Goal: Task Accomplishment & Management: Use online tool/utility

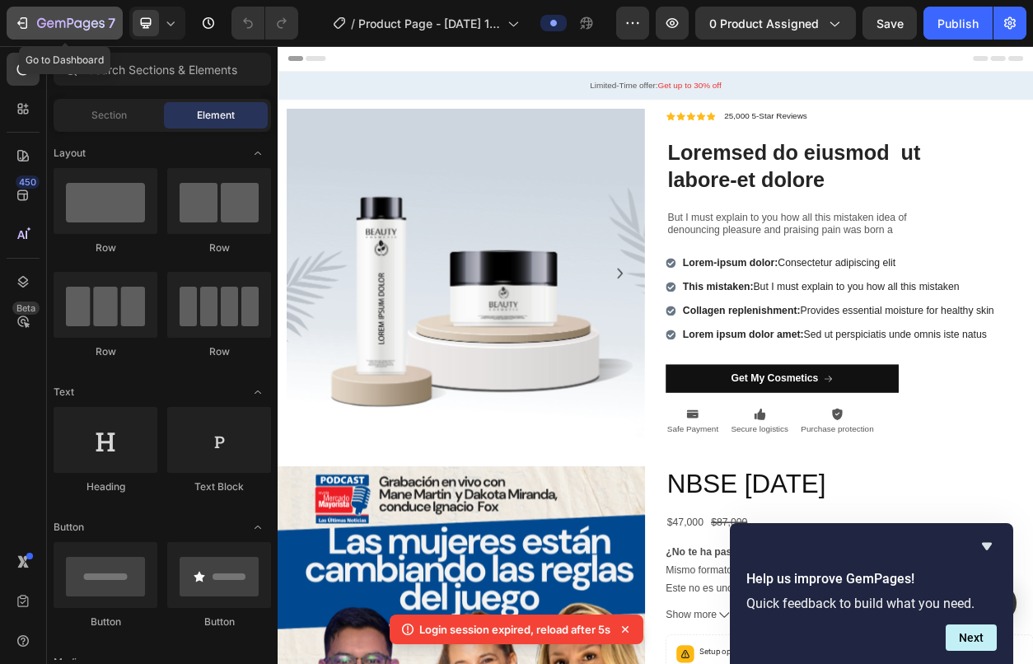
click at [32, 27] on div "7" at bounding box center [64, 23] width 101 height 20
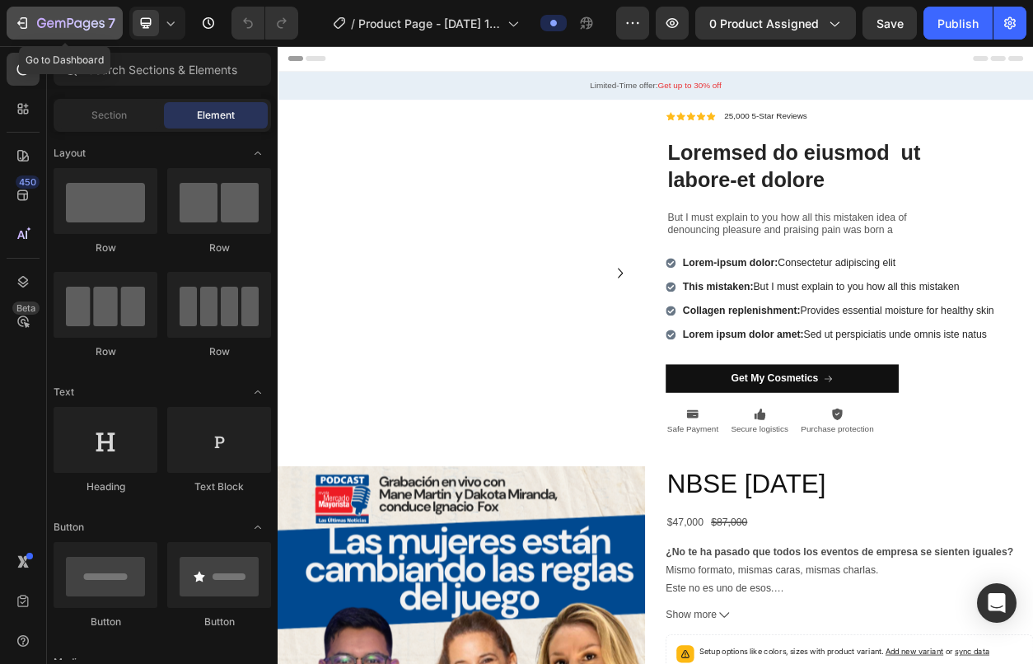
click at [52, 26] on icon "button" at bounding box center [50, 23] width 7 height 7
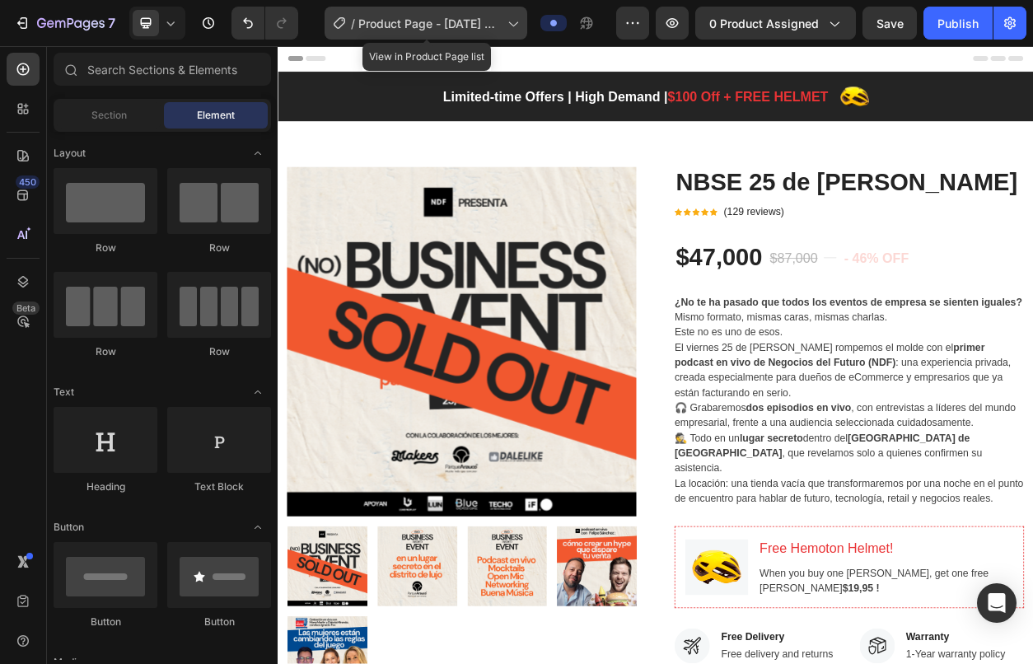
click at [477, 25] on span "Product Page - [DATE] 23:59:07" at bounding box center [429, 23] width 142 height 17
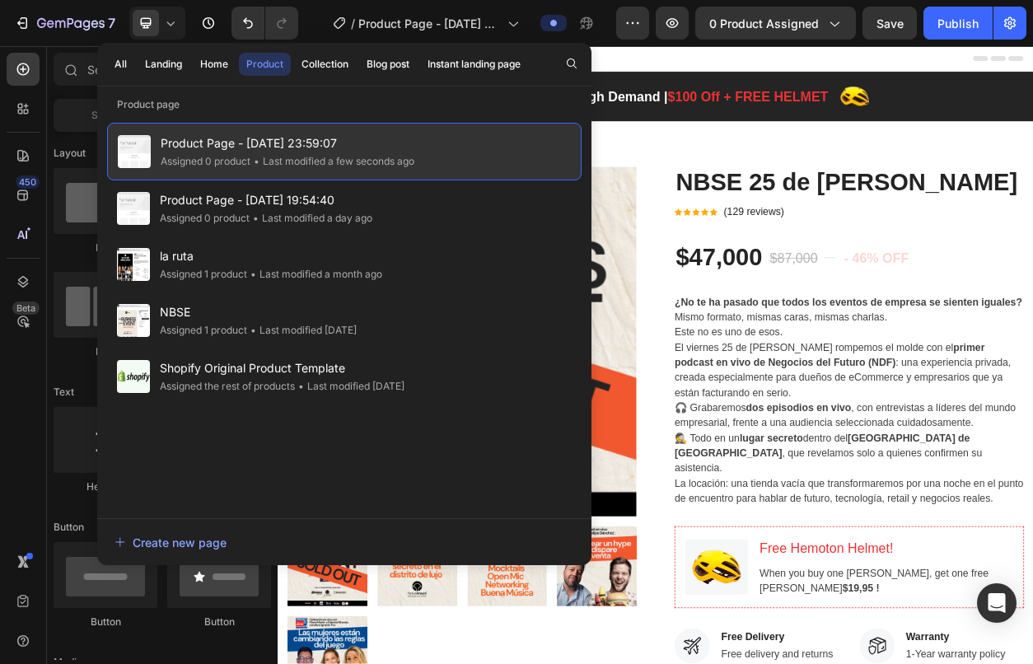
click at [282, 159] on div "• Last modified a few seconds ago" at bounding box center [332, 161] width 164 height 16
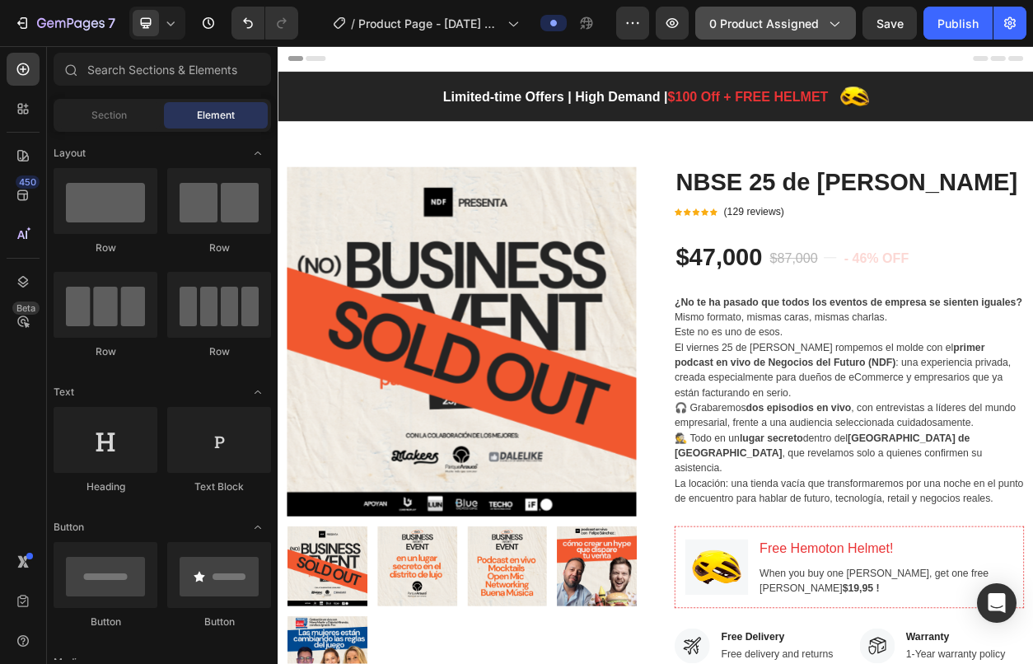
click at [766, 20] on span "0 product assigned" at bounding box center [764, 23] width 110 height 17
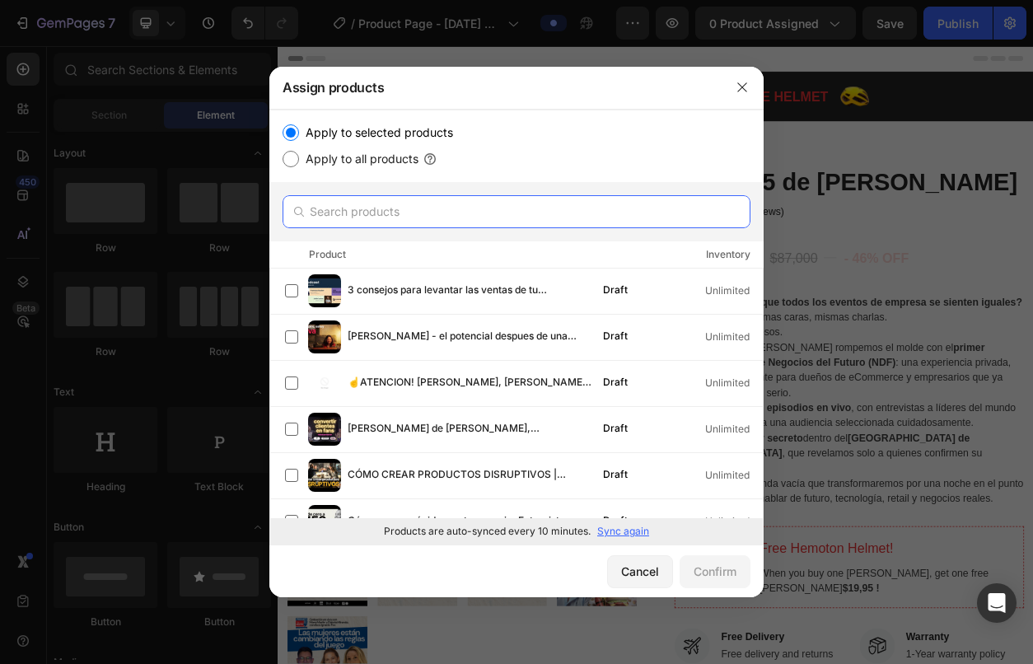
click at [366, 220] on input "text" at bounding box center [516, 211] width 468 height 33
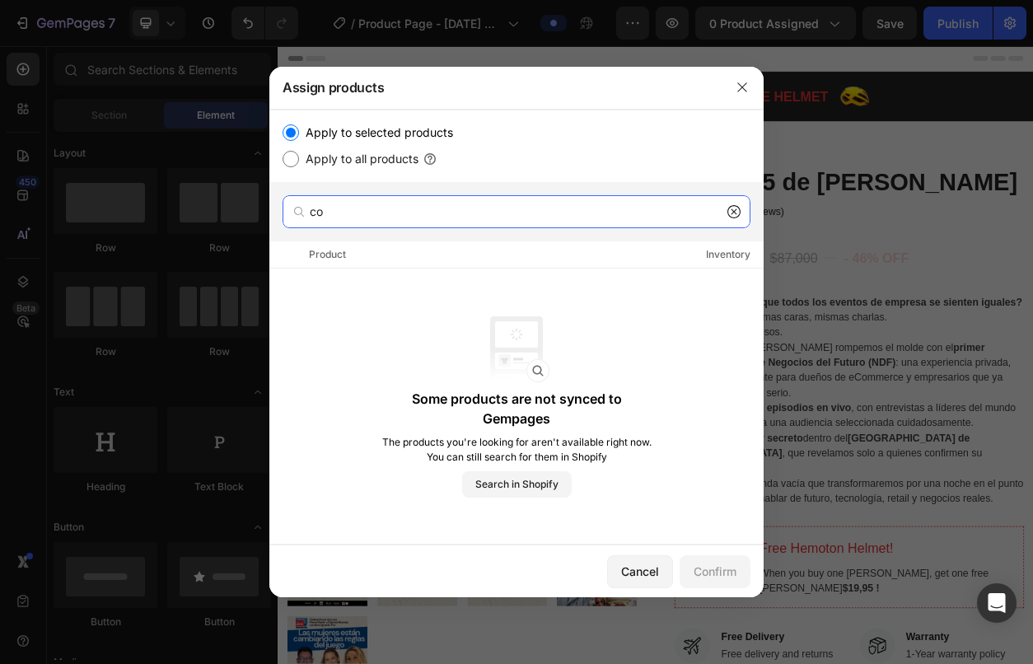
type input "c"
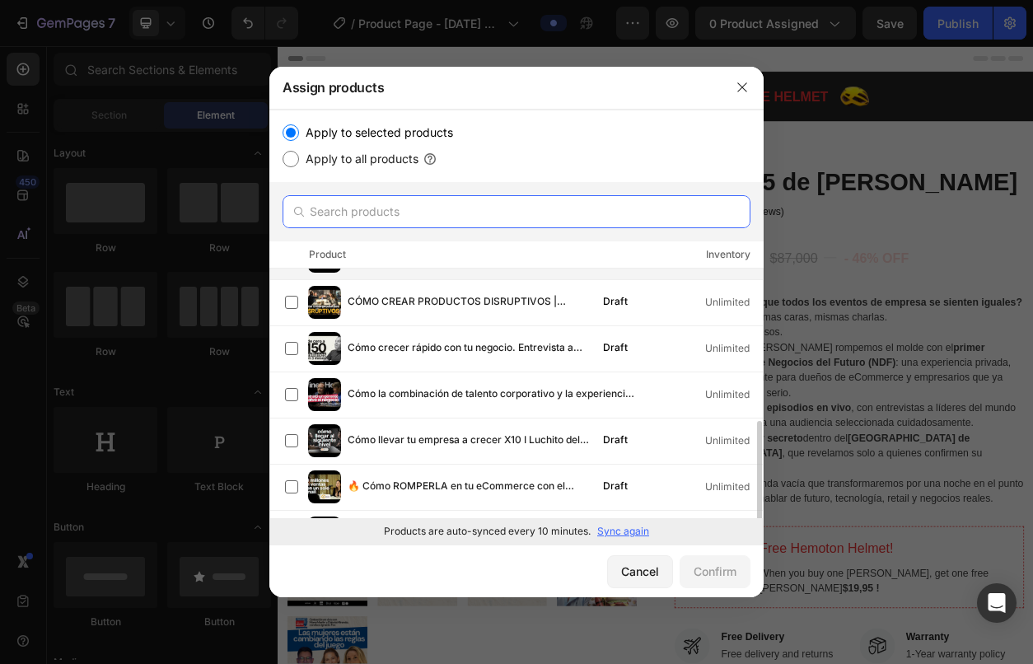
scroll to position [211, 0]
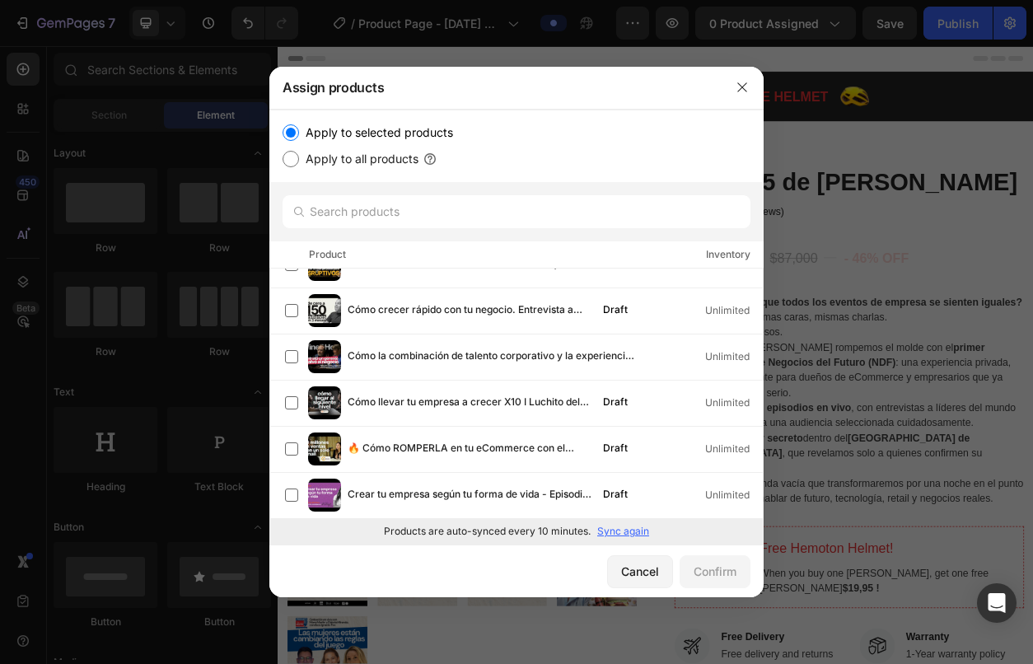
click at [616, 528] on p "Sync again" at bounding box center [623, 531] width 52 height 15
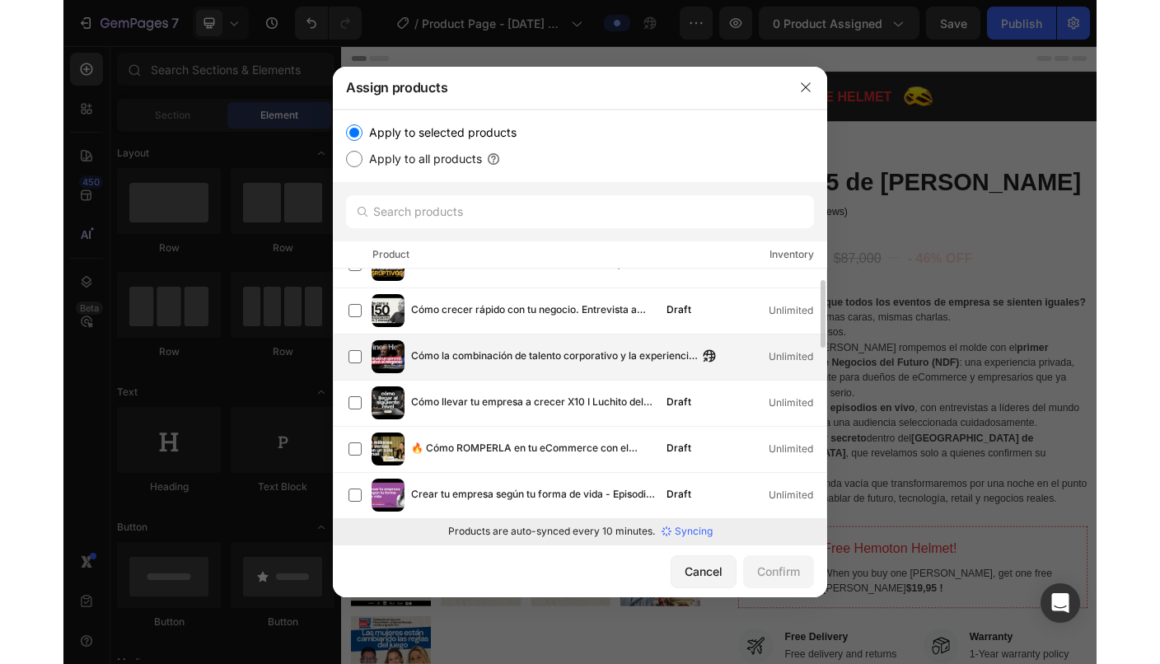
scroll to position [0, 0]
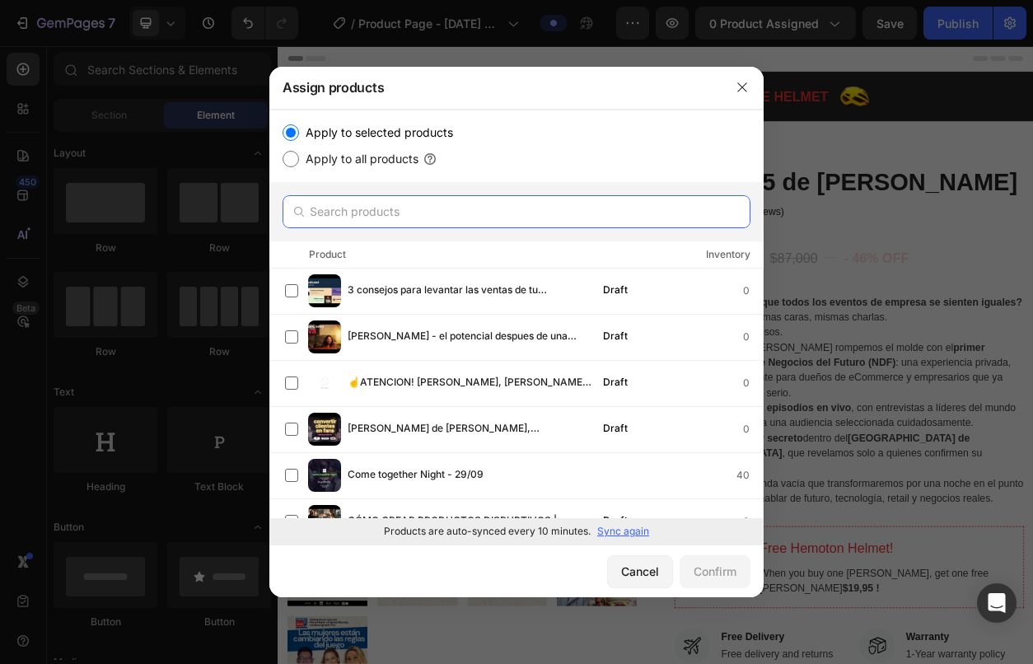
click at [392, 220] on input "text" at bounding box center [516, 211] width 468 height 33
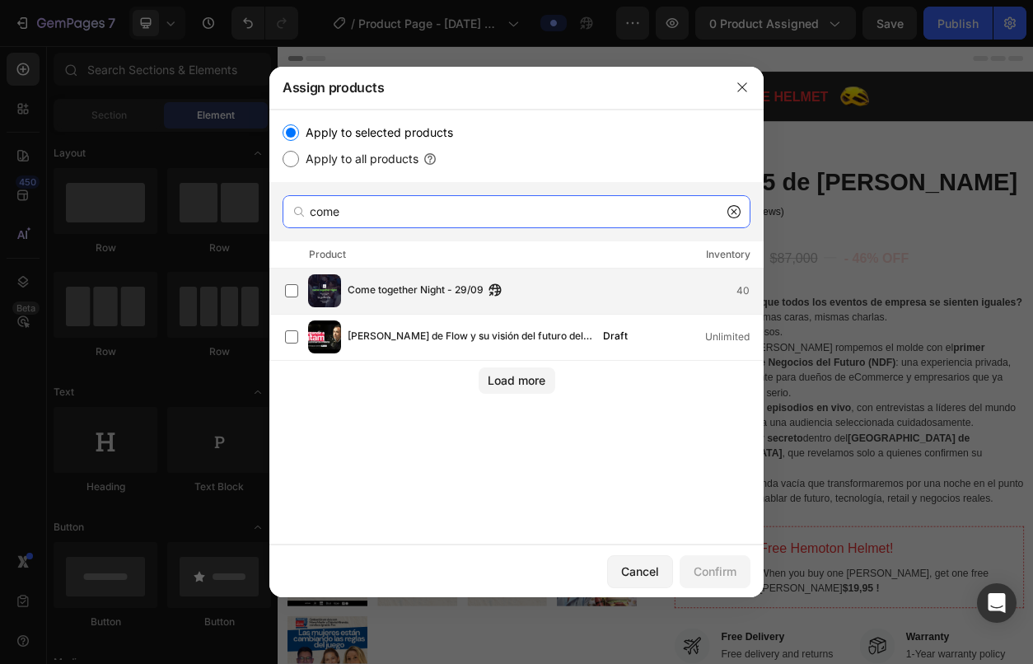
type input "come"
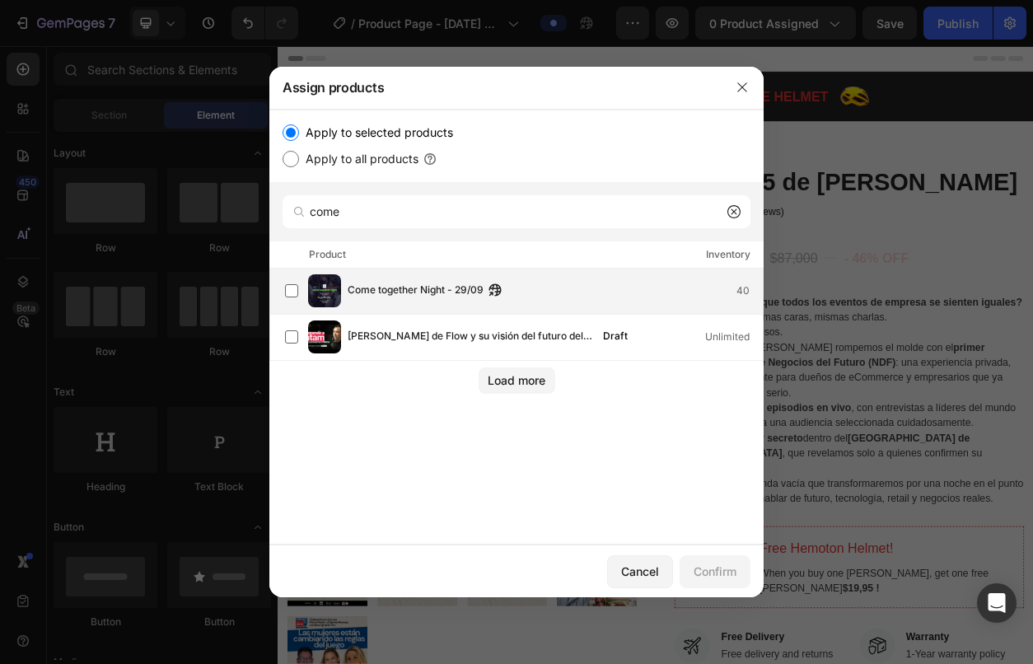
click at [407, 286] on span "Come together Night - 29/09" at bounding box center [416, 291] width 136 height 18
click at [704, 584] on button "Confirm" at bounding box center [714, 571] width 71 height 33
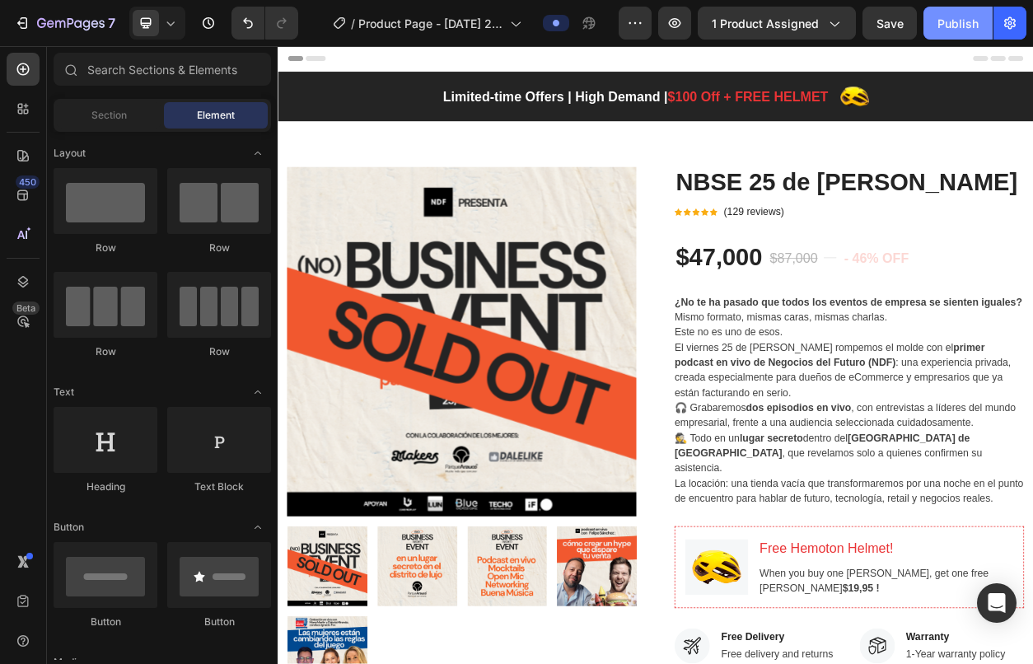
click at [936, 32] on button "Publish" at bounding box center [957, 23] width 69 height 33
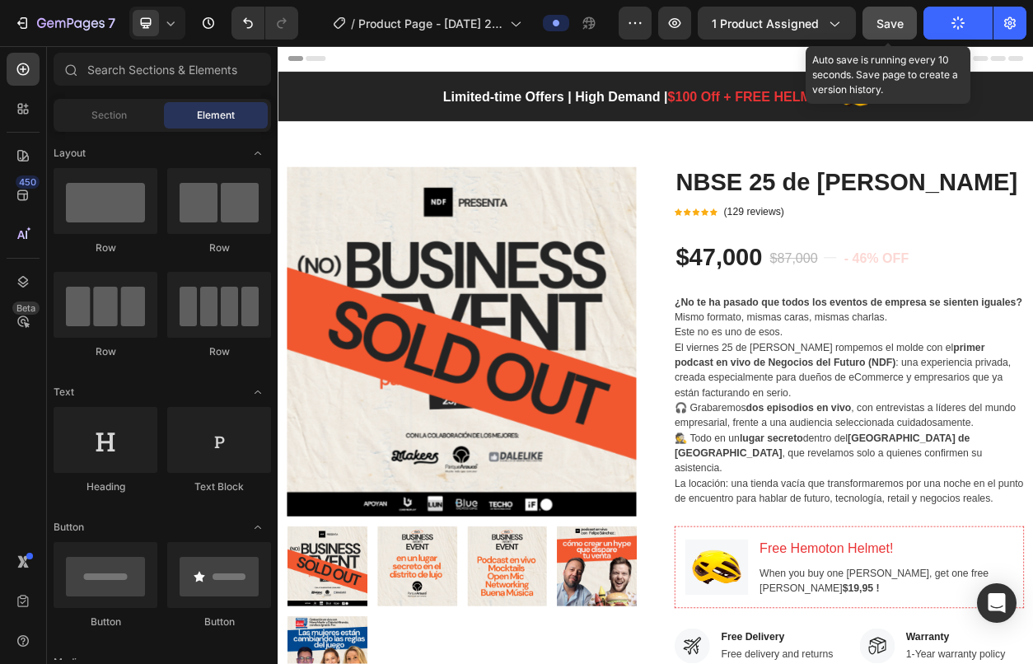
click at [894, 22] on span "Save" at bounding box center [889, 23] width 27 height 14
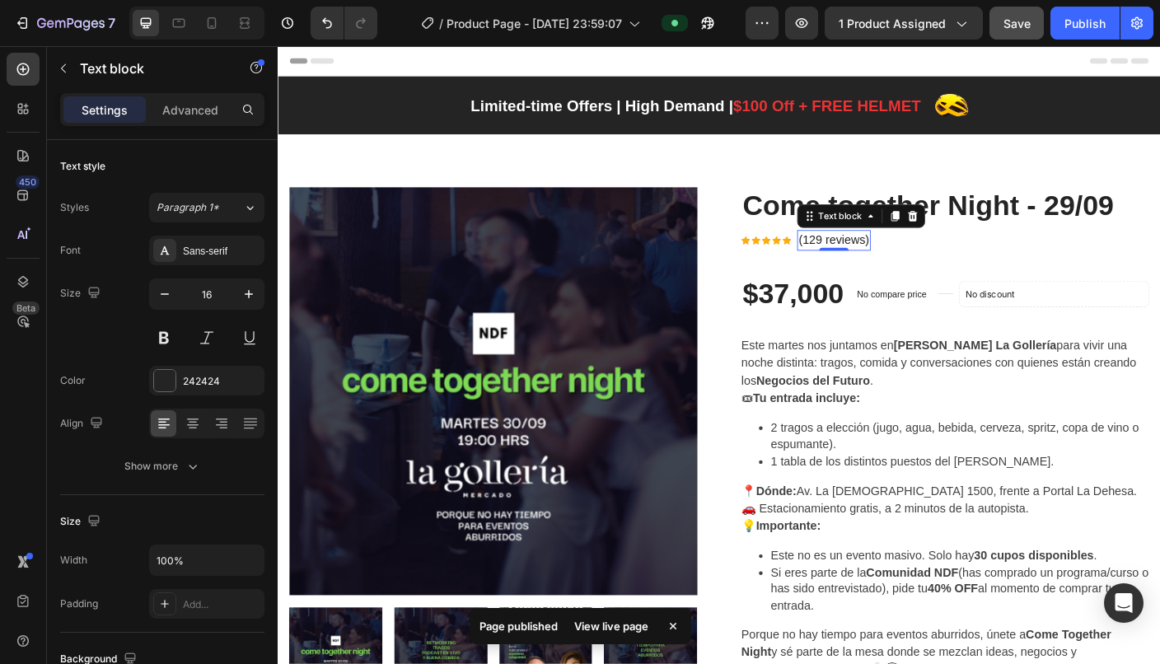
click at [937, 269] on p "(129 reviews)" at bounding box center [900, 264] width 79 height 20
click at [984, 239] on icon at bounding box center [988, 236] width 13 height 13
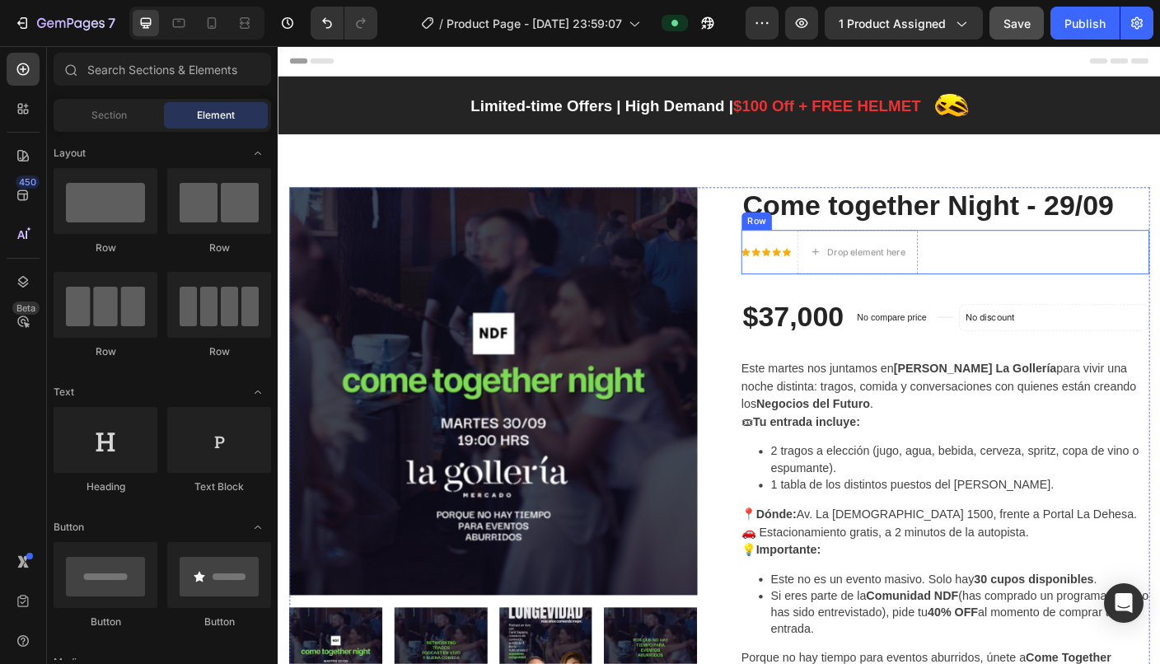
click at [846, 283] on div "Icon Icon Icon Icon Icon Icon List Hoz" at bounding box center [824, 276] width 56 height 49
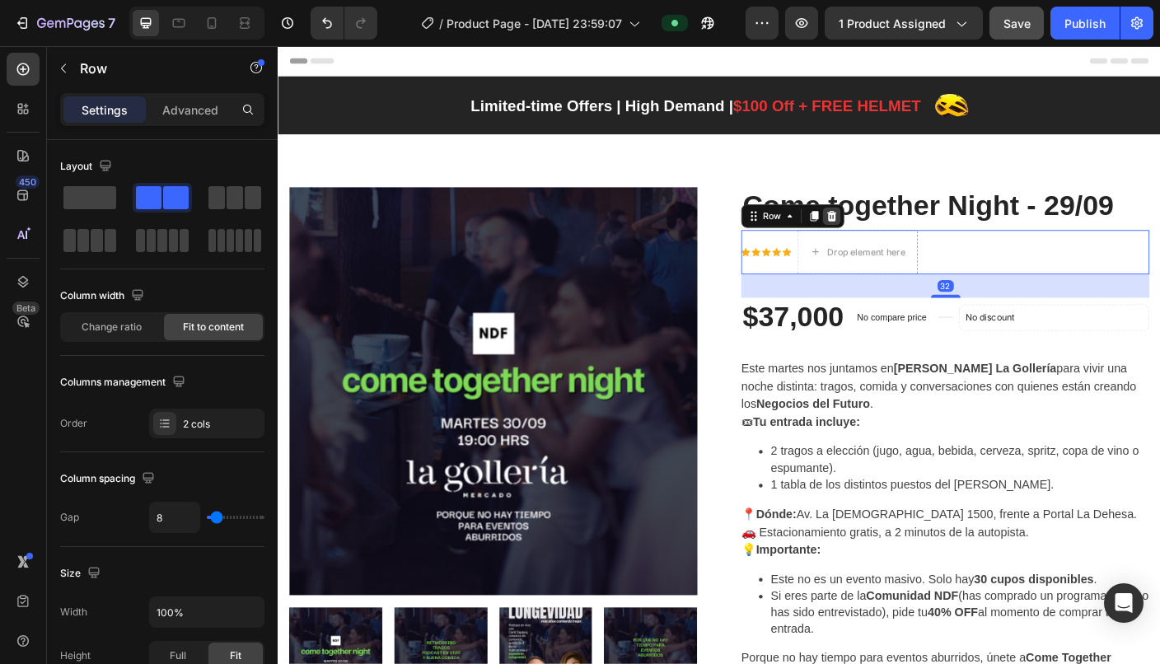
click at [899, 236] on icon at bounding box center [898, 237] width 11 height 12
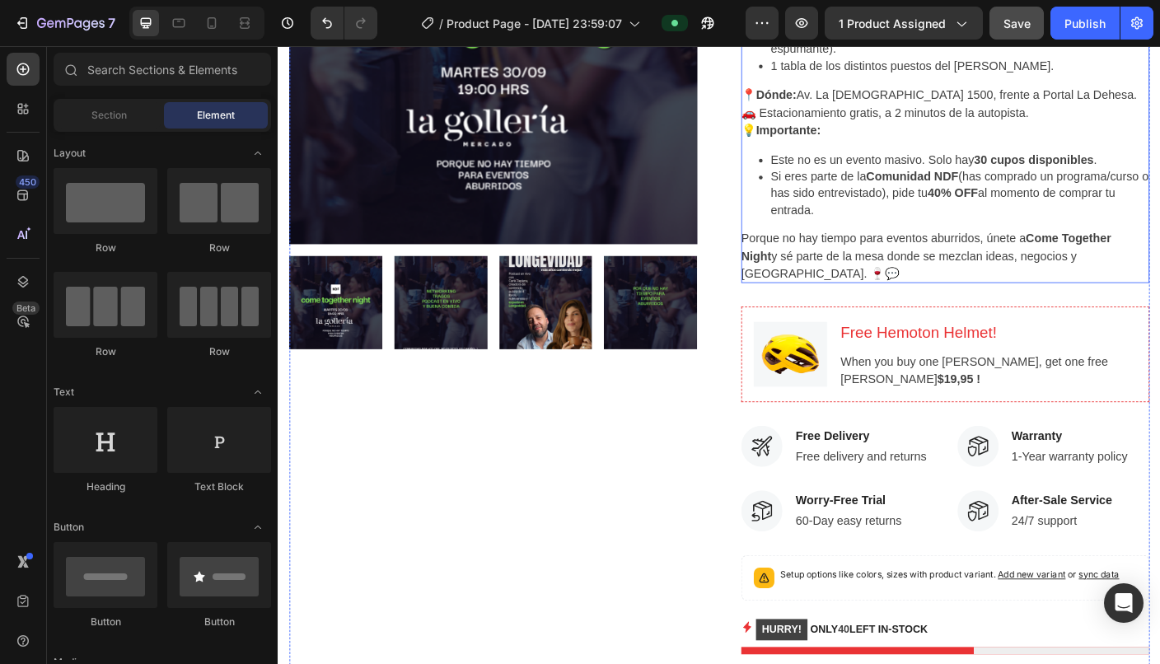
scroll to position [430, 0]
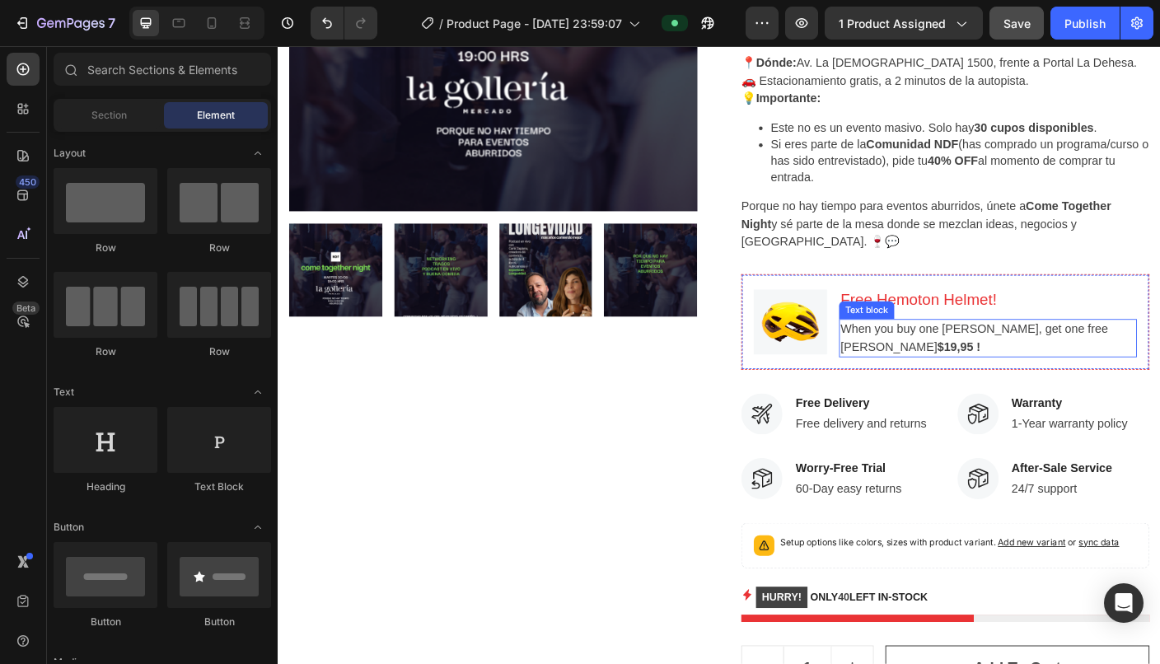
click at [945, 391] on p "When you buy one [PERSON_NAME], get one free Hemoton Helmet $19,95 !" at bounding box center [1073, 373] width 330 height 40
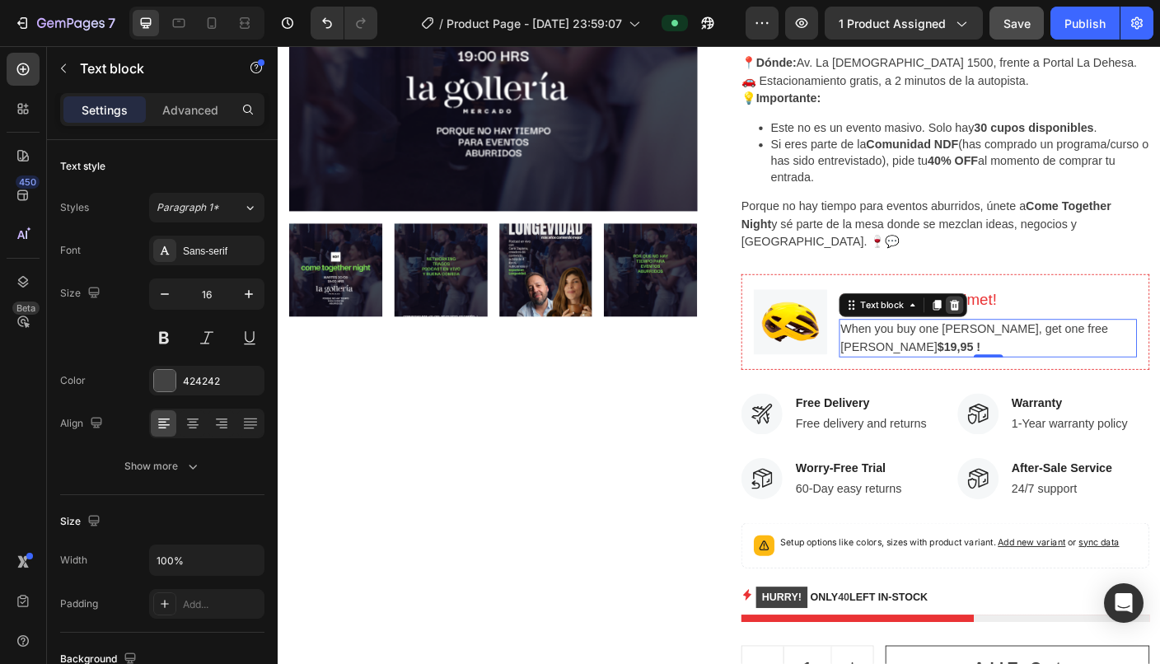
click at [1030, 331] on icon at bounding box center [1035, 335] width 13 height 13
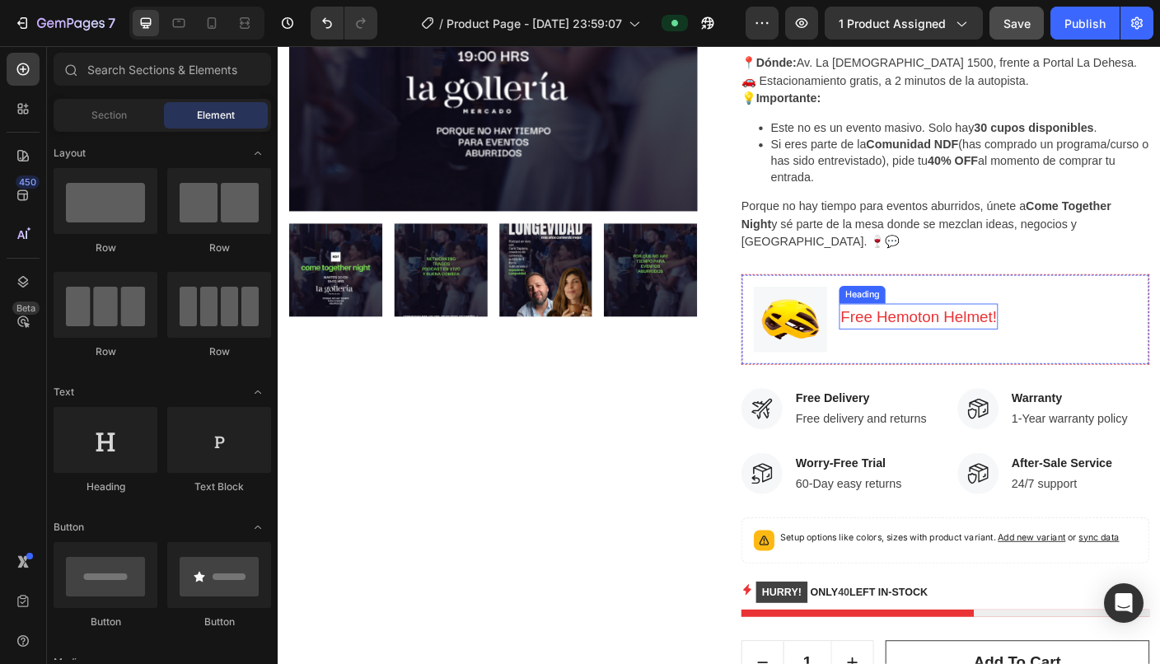
click at [1004, 348] on p "Free Hemoton Helmet!" at bounding box center [995, 349] width 175 height 26
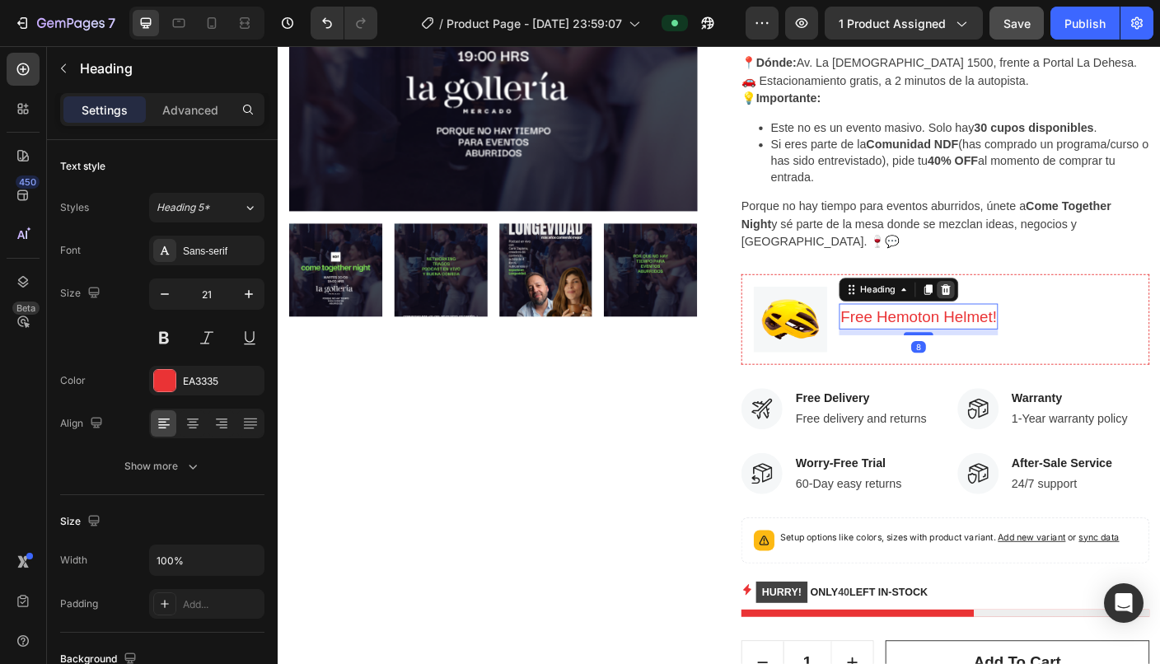
click at [1020, 323] on icon at bounding box center [1025, 318] width 13 height 13
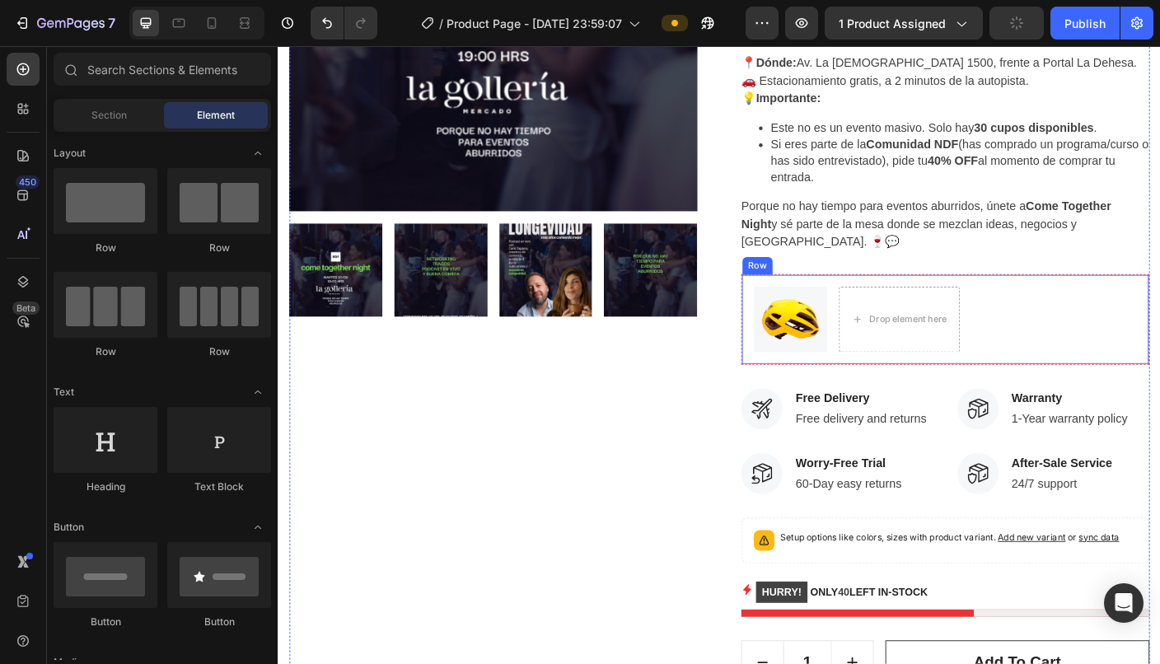
click at [1032, 310] on div "Image Drop element here Row" at bounding box center [1024, 351] width 457 height 101
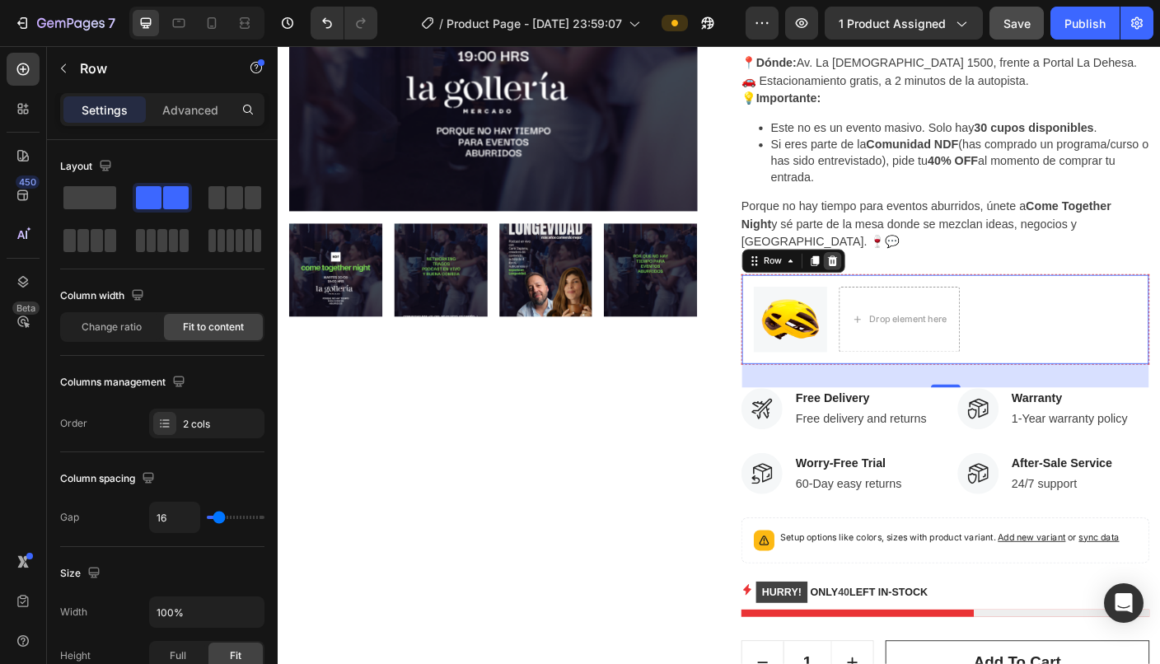
click at [898, 286] on icon at bounding box center [898, 286] width 13 height 13
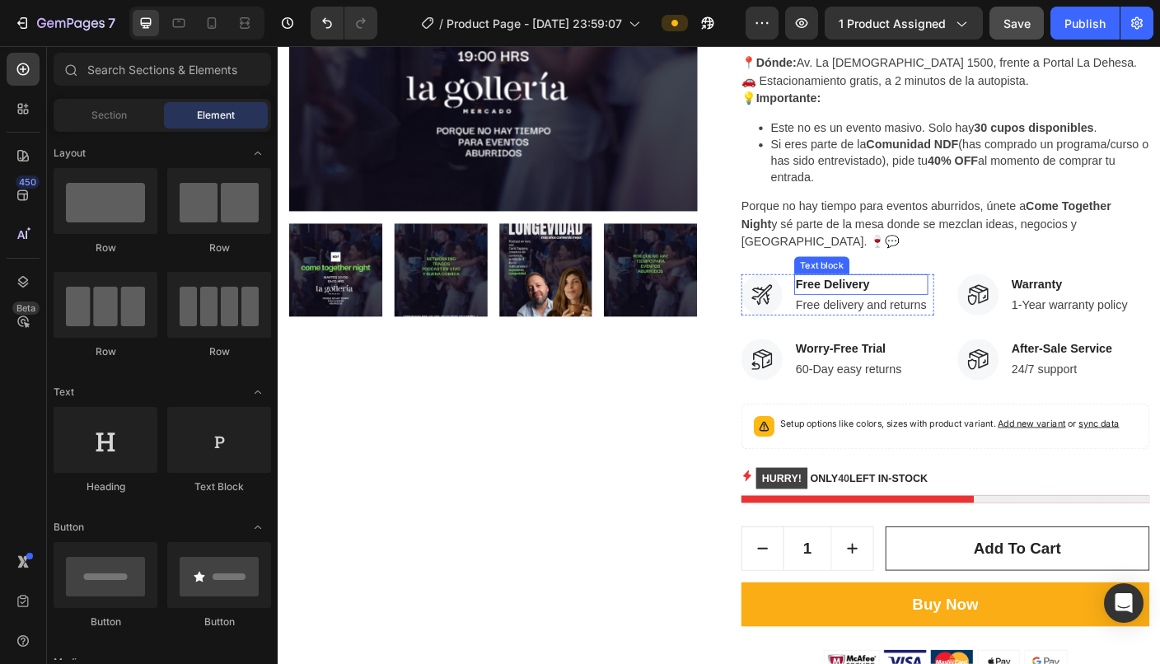
click at [878, 317] on p "Free Delivery" at bounding box center [930, 313] width 147 height 20
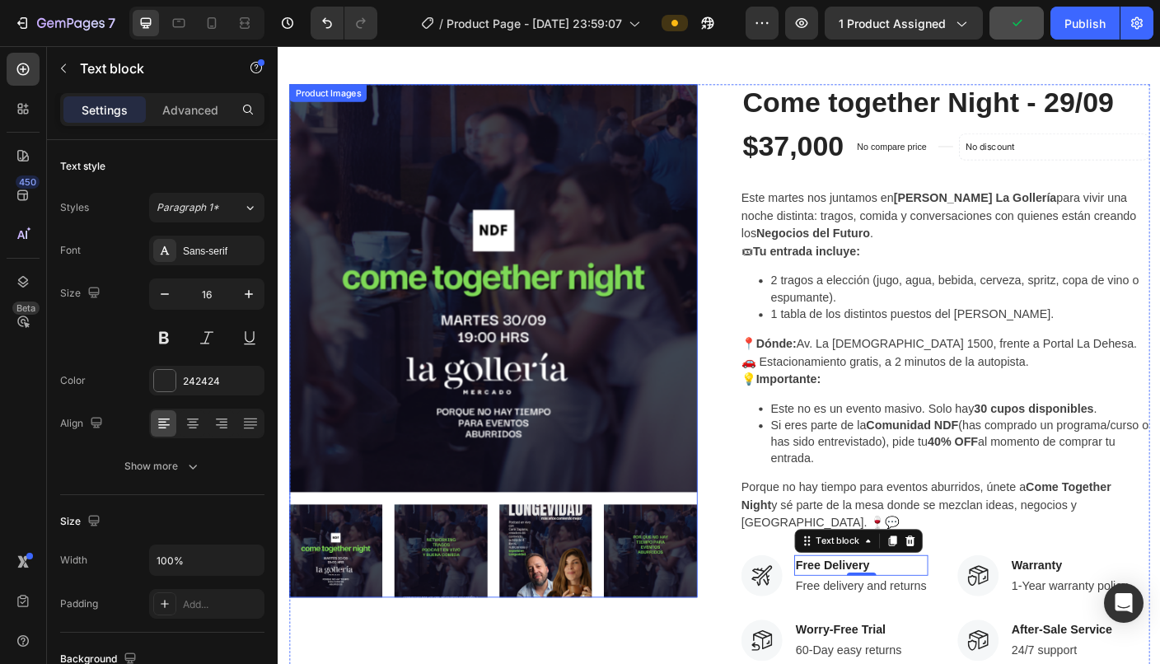
scroll to position [114, 0]
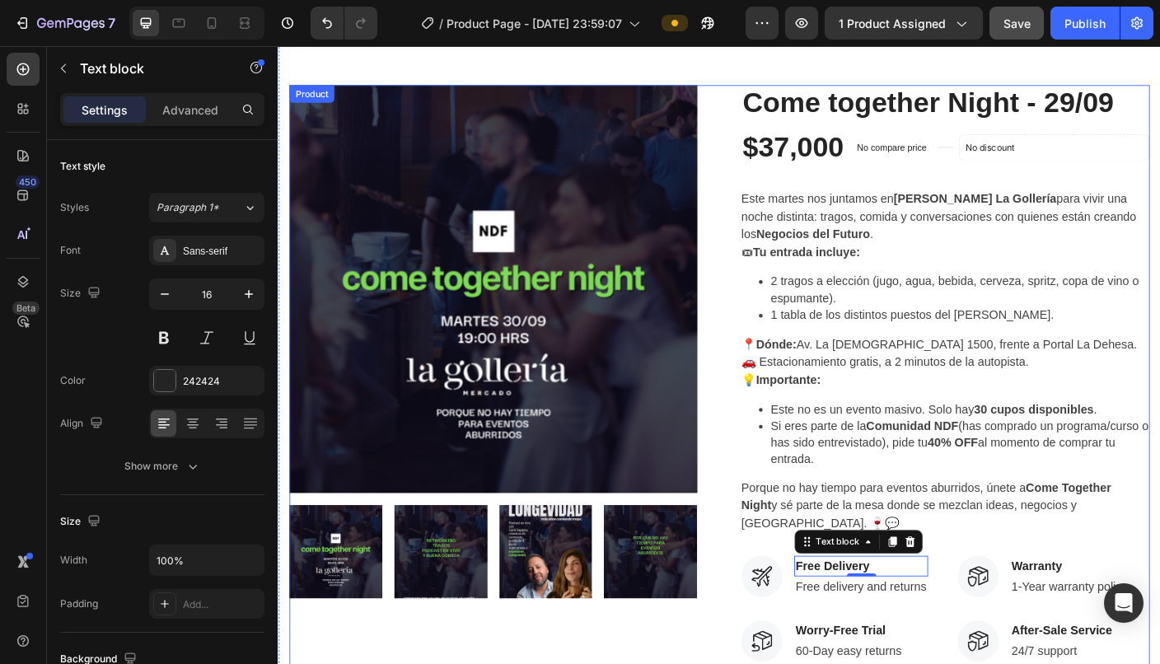
click at [586, 648] on img at bounding box center [577, 612] width 105 height 105
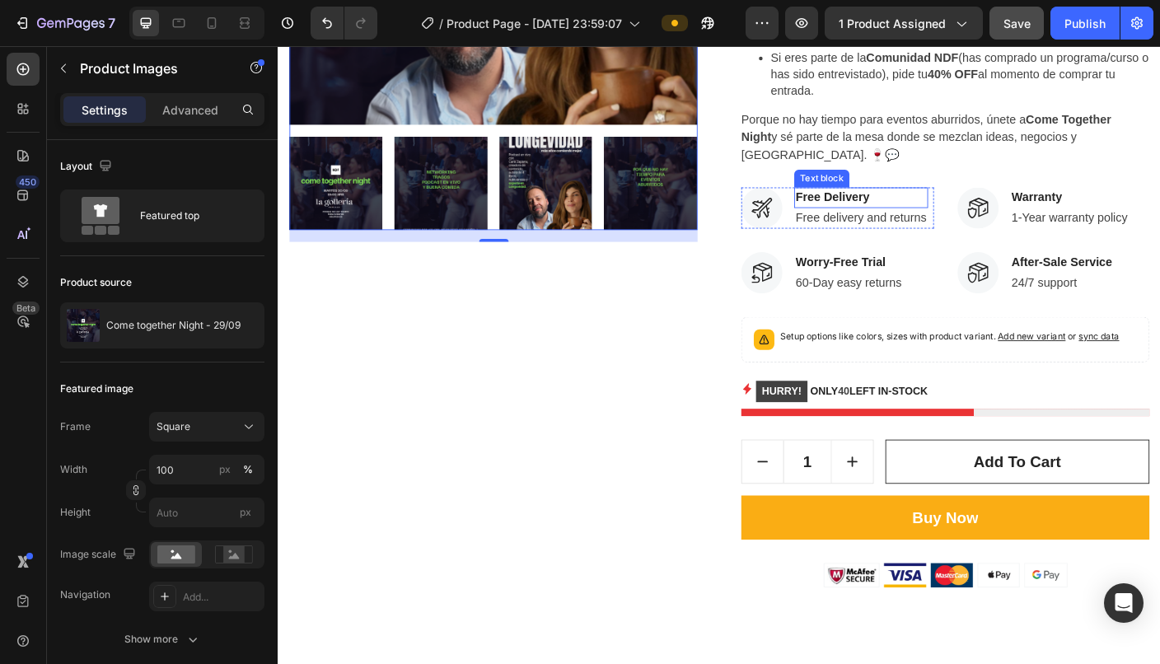
scroll to position [528, 0]
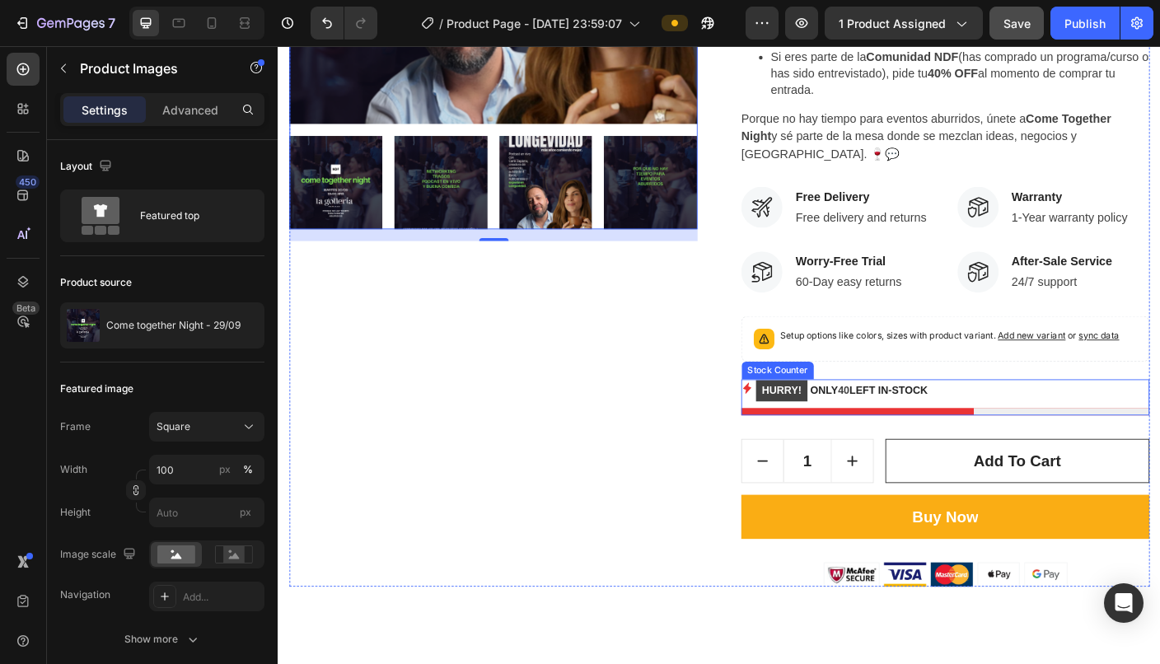
click at [929, 440] on p "HURRY! ONLY 40 LEFT IN-STOCK" at bounding box center [909, 432] width 192 height 26
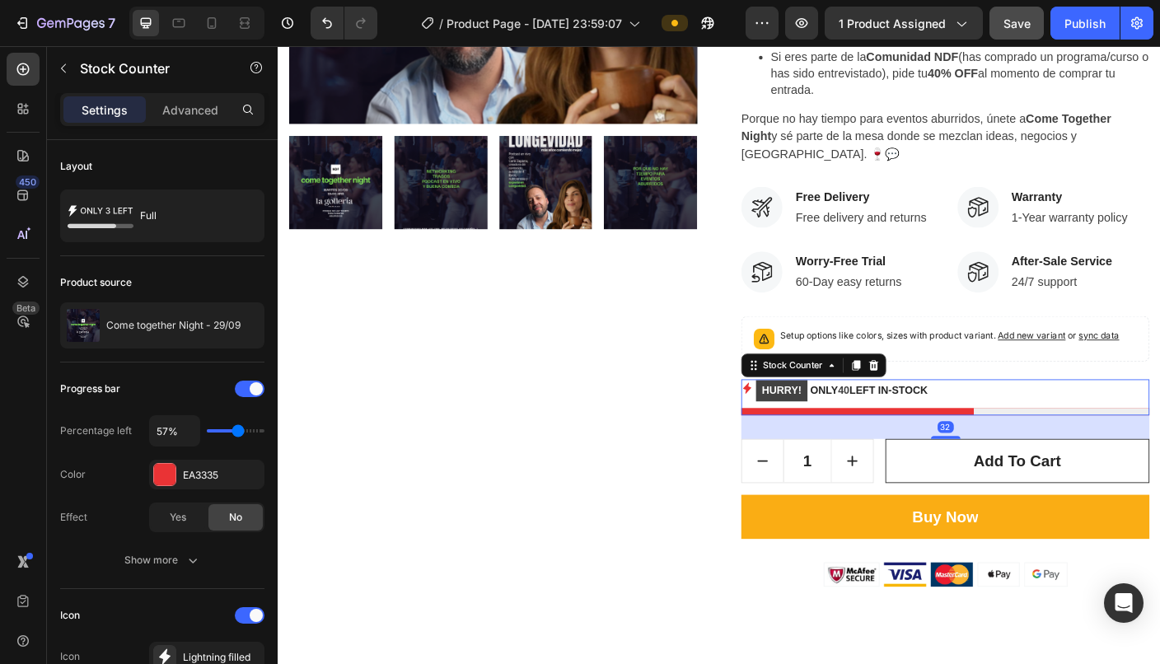
click at [849, 438] on mark "HURRY!" at bounding box center [842, 432] width 58 height 24
click at [912, 434] on span "40" at bounding box center [911, 431] width 13 height 13
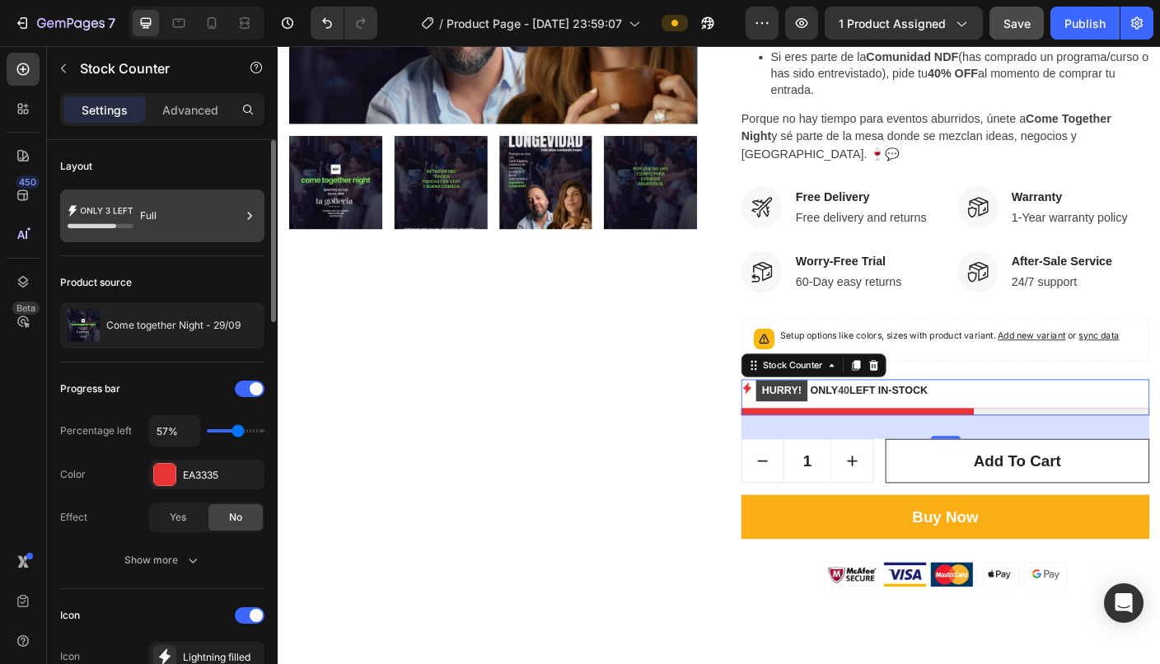
click at [146, 207] on div "Full" at bounding box center [190, 216] width 100 height 38
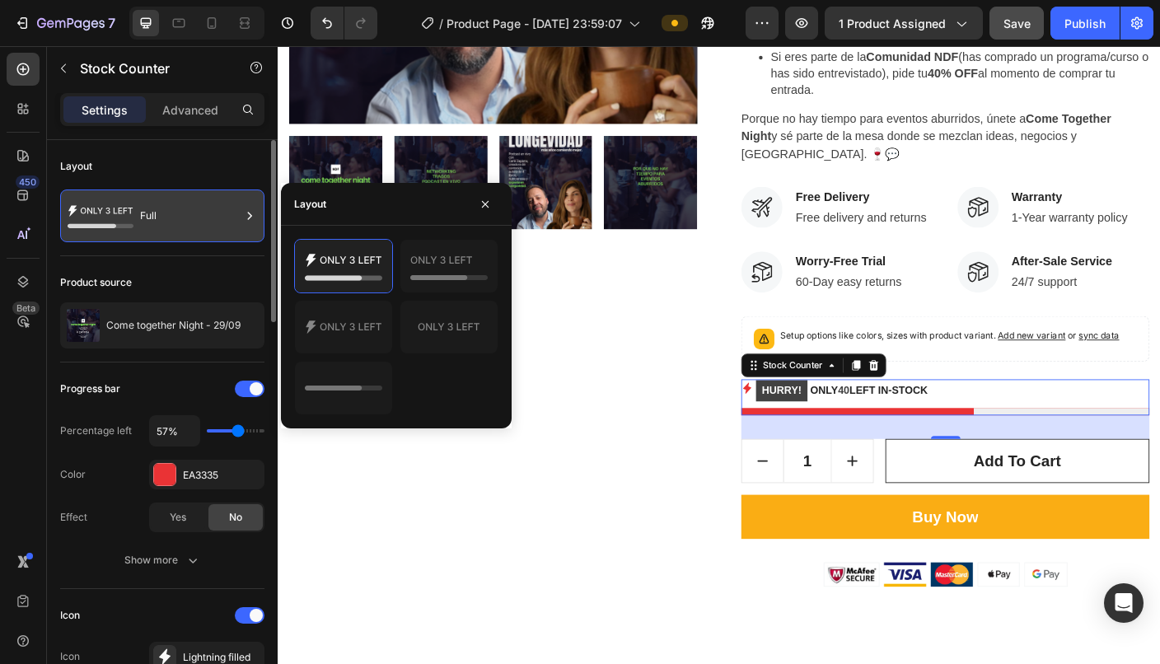
click at [183, 224] on div "Full" at bounding box center [190, 216] width 100 height 38
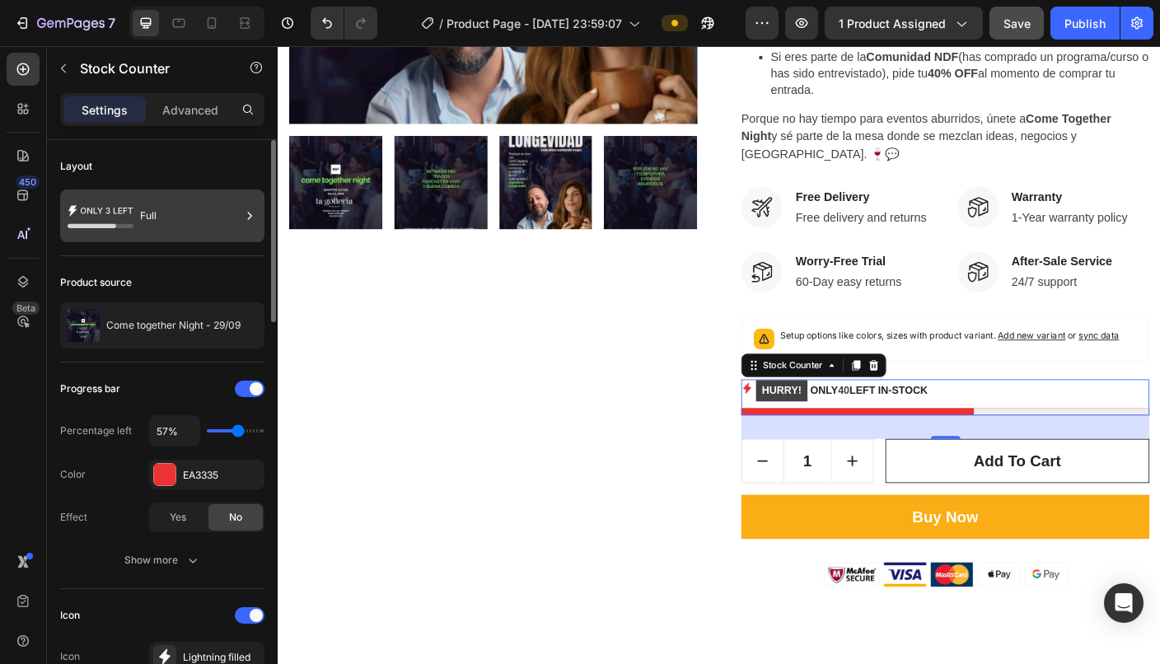
click at [183, 224] on div "Full" at bounding box center [190, 216] width 100 height 38
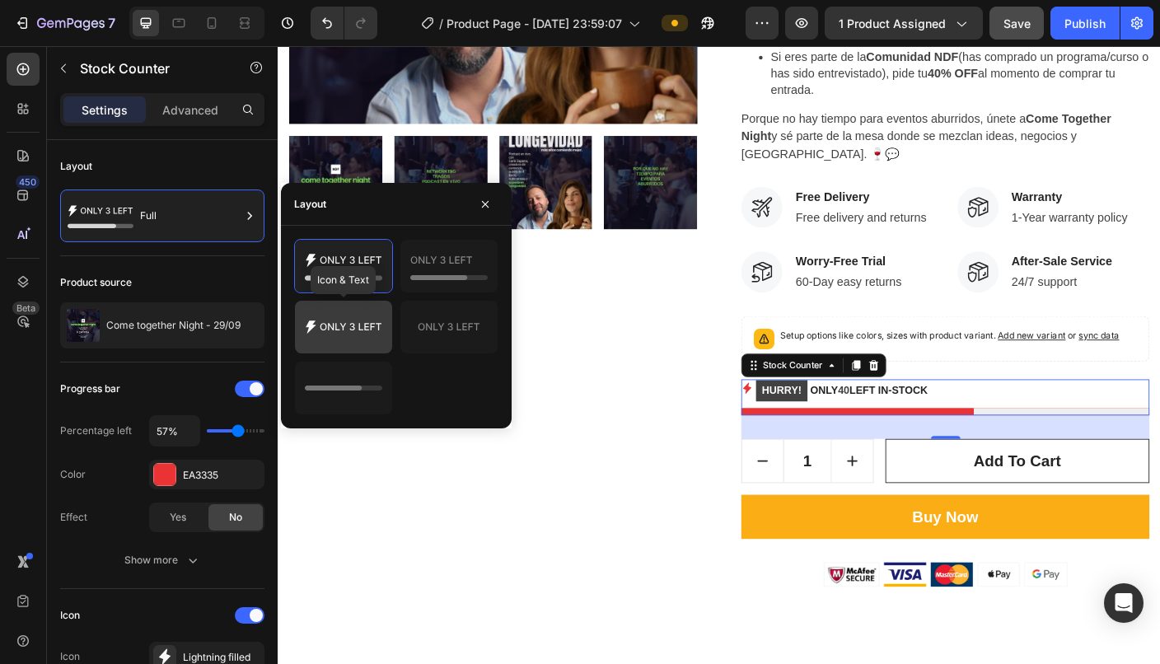
click at [339, 343] on div at bounding box center [343, 327] width 97 height 53
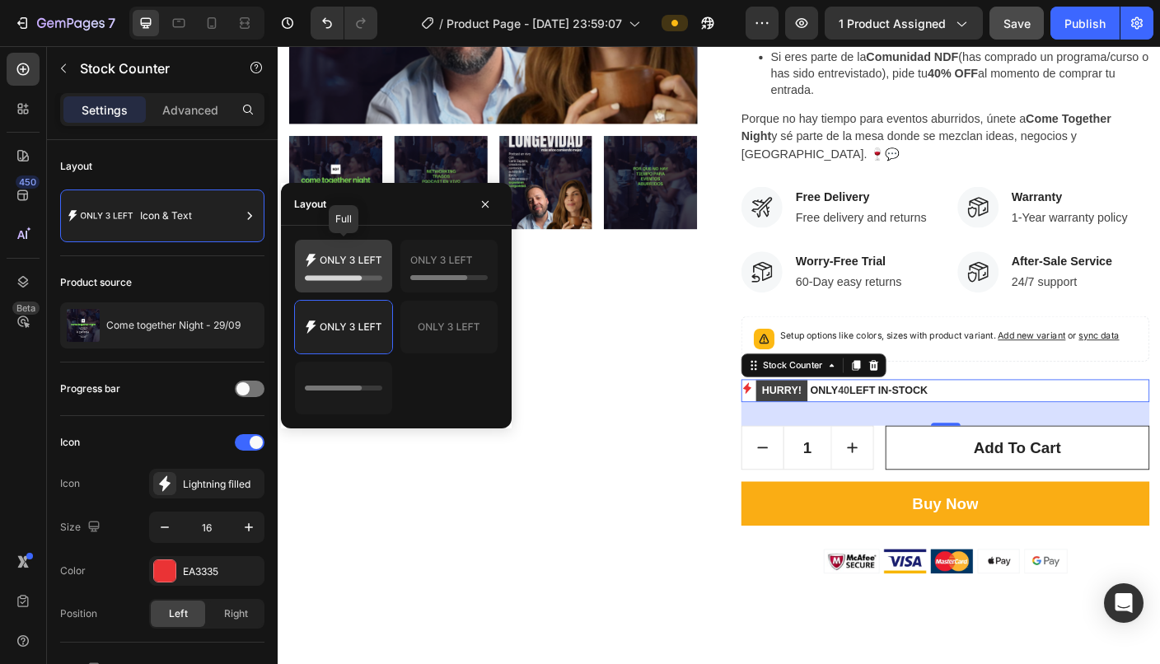
click at [348, 259] on icon at bounding box center [343, 266] width 77 height 33
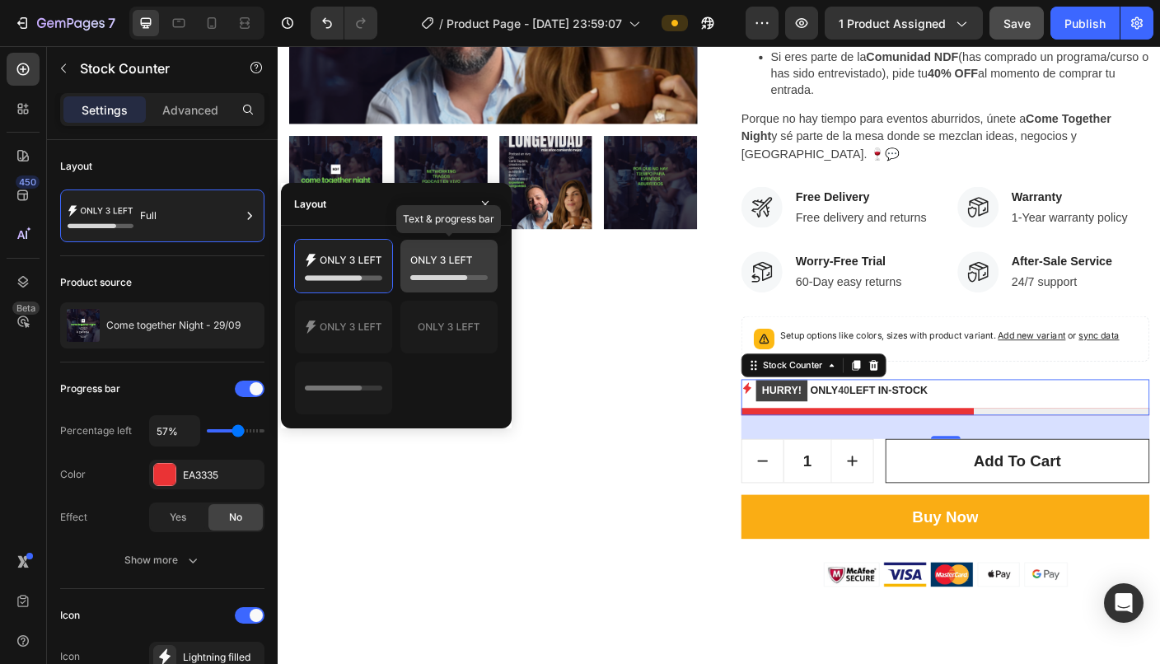
click at [410, 268] on icon at bounding box center [448, 266] width 77 height 33
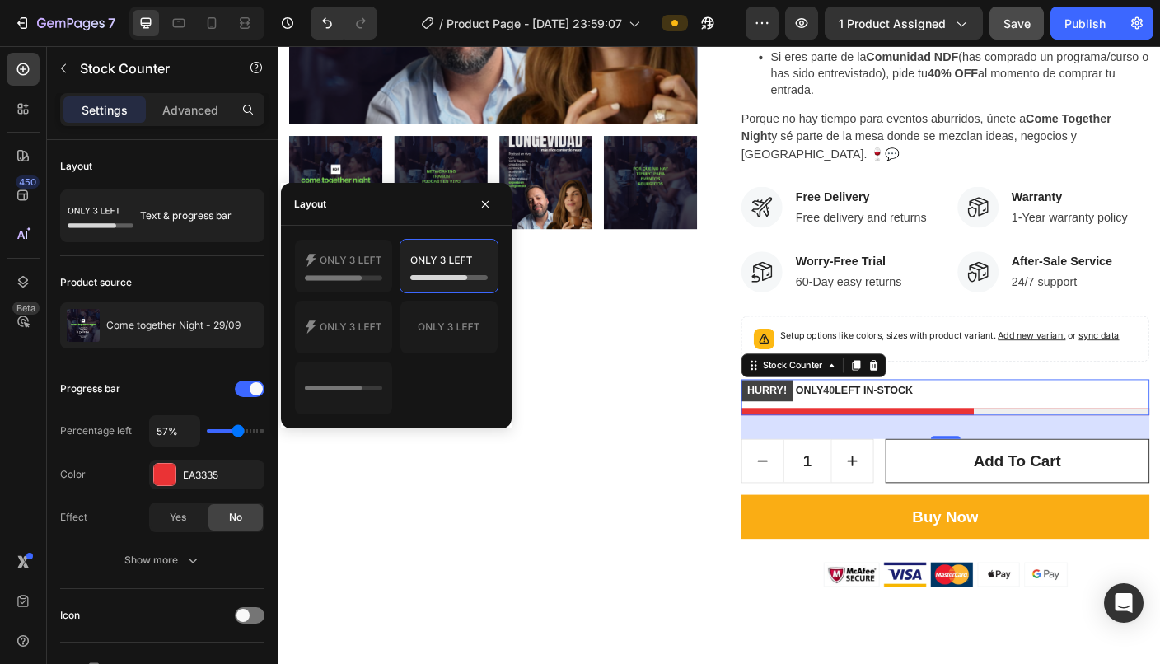
click at [970, 428] on p "HURRY! ONLY 40 LEFT IN-STOCK" at bounding box center [892, 432] width 192 height 26
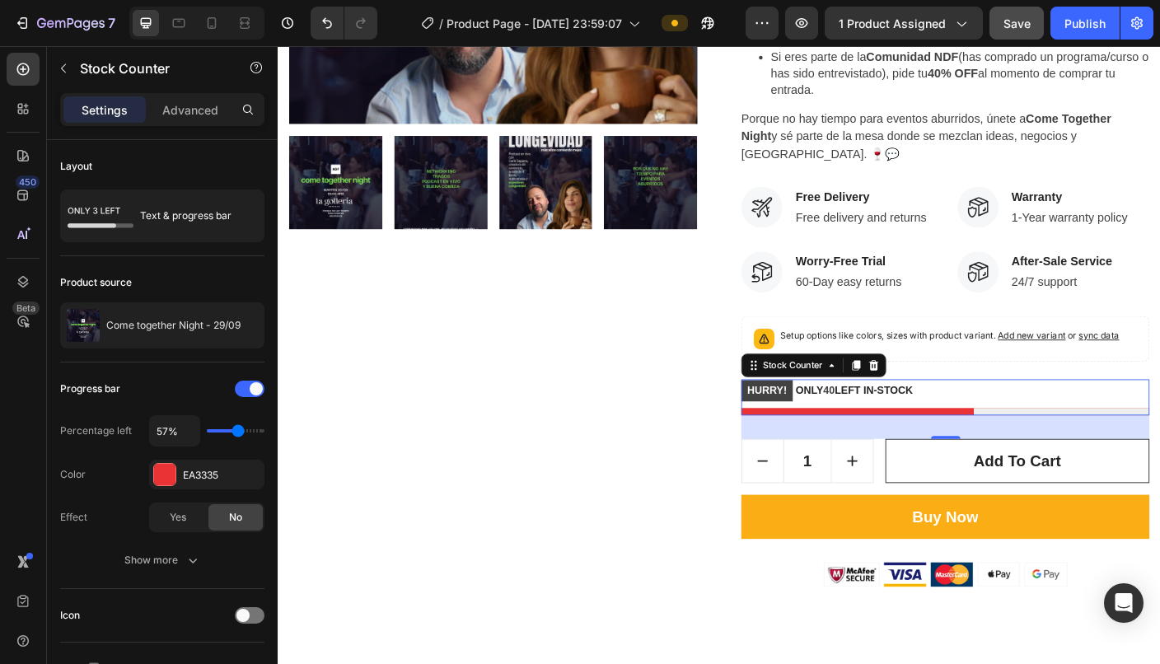
click at [980, 430] on p "HURRY! ONLY 40 LEFT IN-STOCK" at bounding box center [892, 432] width 192 height 26
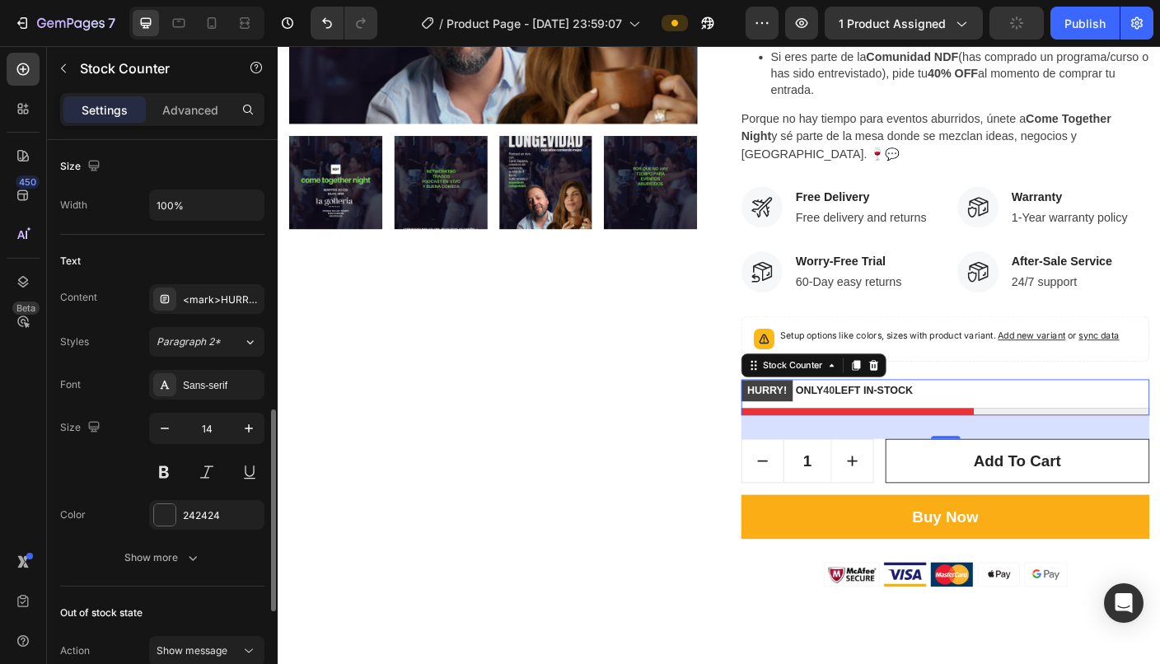
scroll to position [570, 0]
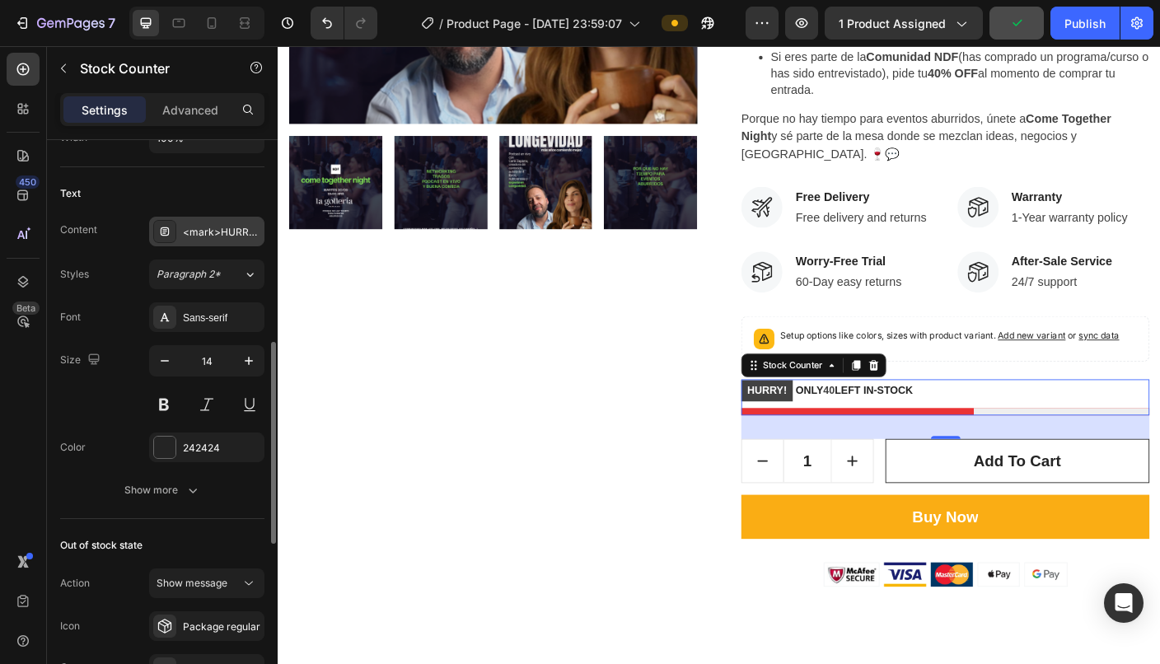
click at [222, 230] on div "<mark>HURRY!</mark> ONLY %number% LEFT IN-STOCK" at bounding box center [221, 232] width 77 height 15
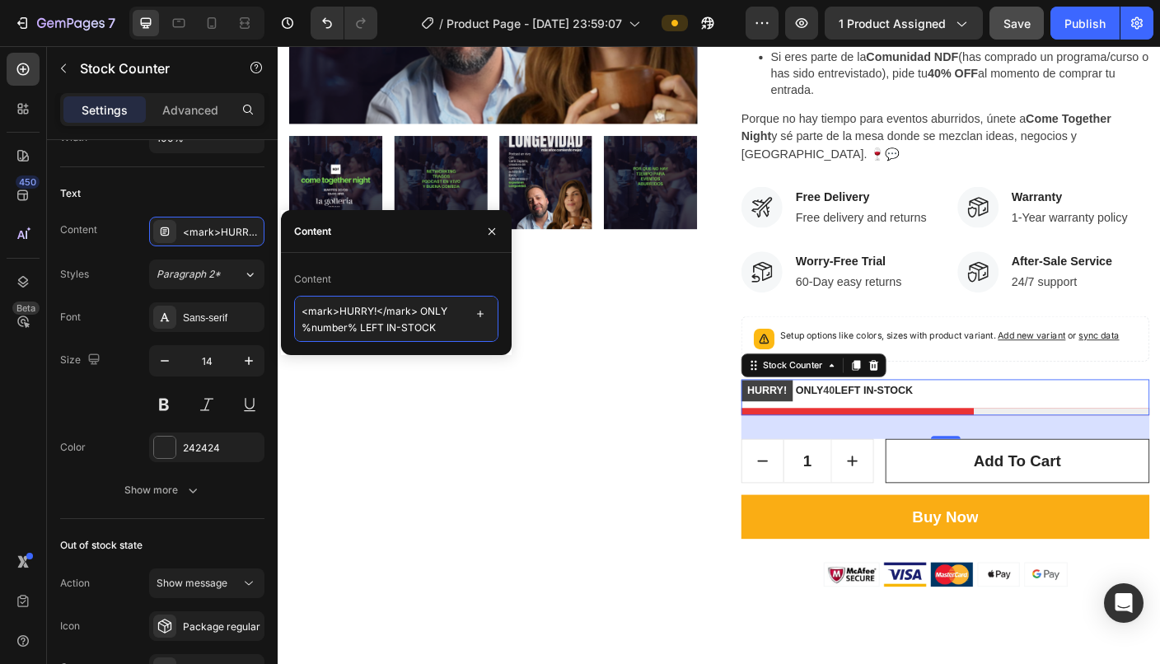
drag, startPoint x: 372, startPoint y: 314, endPoint x: 341, endPoint y: 316, distance: 31.4
click at [341, 316] on textarea "<mark>HURRY!</mark> ONLY %number% LEFT IN-STOCK" at bounding box center [396, 319] width 204 height 46
drag, startPoint x: 419, startPoint y: 312, endPoint x: 442, endPoint y: 312, distance: 23.1
click at [443, 312] on textarea "<mark>APURA!</mark> ONLY %number% LEFT IN-STOCK" at bounding box center [396, 319] width 204 height 46
drag, startPoint x: 361, startPoint y: 328, endPoint x: 435, endPoint y: 327, distance: 74.1
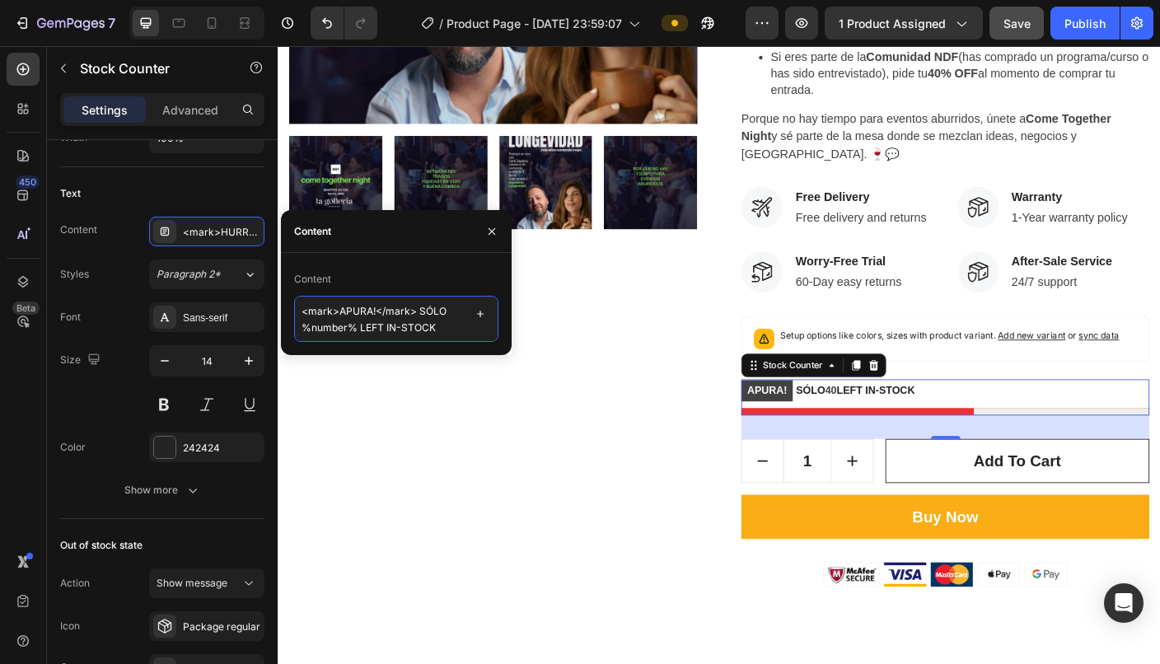
click at [435, 327] on textarea "<mark>APURA!</mark> SÓLO %number% LEFT IN-STOCK" at bounding box center [396, 319] width 204 height 46
drag, startPoint x: 358, startPoint y: 322, endPoint x: 301, endPoint y: 327, distance: 57.0
click at [301, 327] on textarea "<mark>APURA!</mark> SÓLO %number% QUEDAN 40 ENTRADAS" at bounding box center [396, 320] width 204 height 49
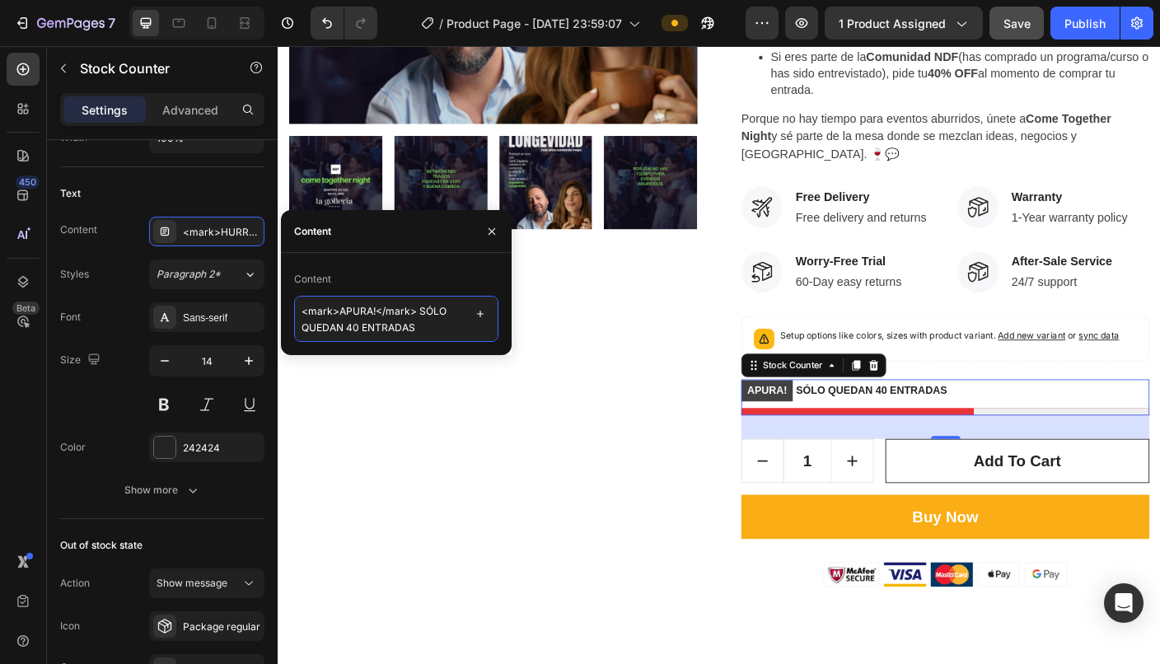
drag, startPoint x: 347, startPoint y: 329, endPoint x: 357, endPoint y: 329, distance: 9.9
click at [357, 329] on textarea "<mark>APURA!</mark> SÓLO QUEDAN 40 ENTRADAS" at bounding box center [396, 319] width 204 height 46
paste textarea "%number%"
type textarea "<mark>APURA!</mark> SÓLO QUEDAN %number% ENTRADAS"
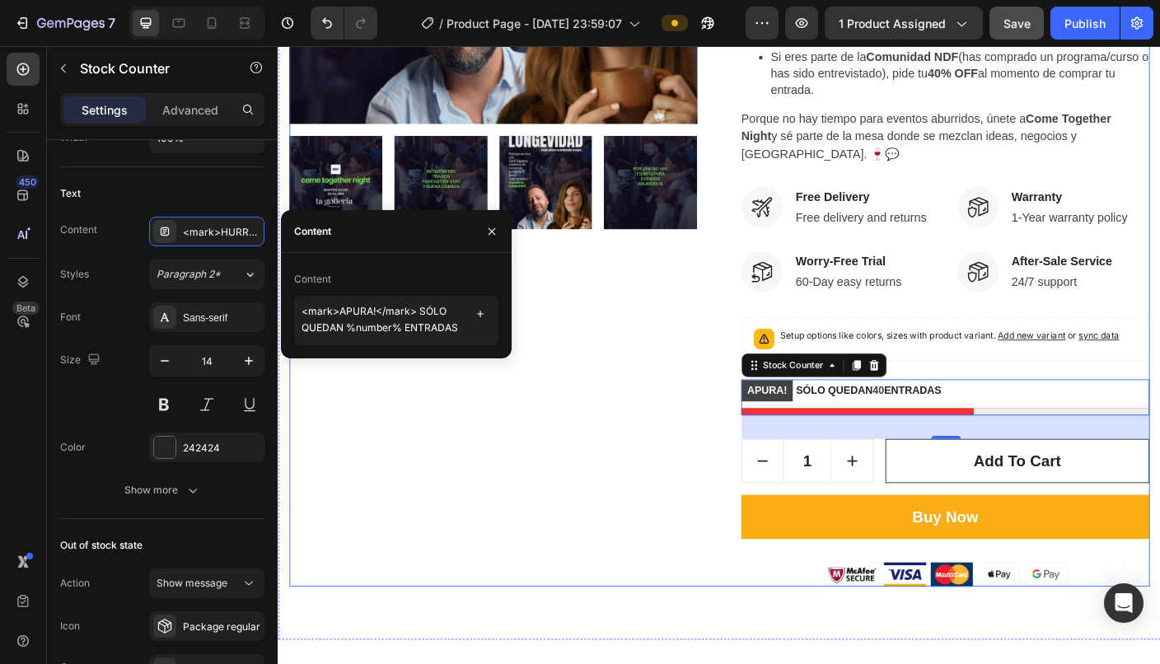
click at [507, 455] on div "Product Images" at bounding box center [518, 163] width 457 height 975
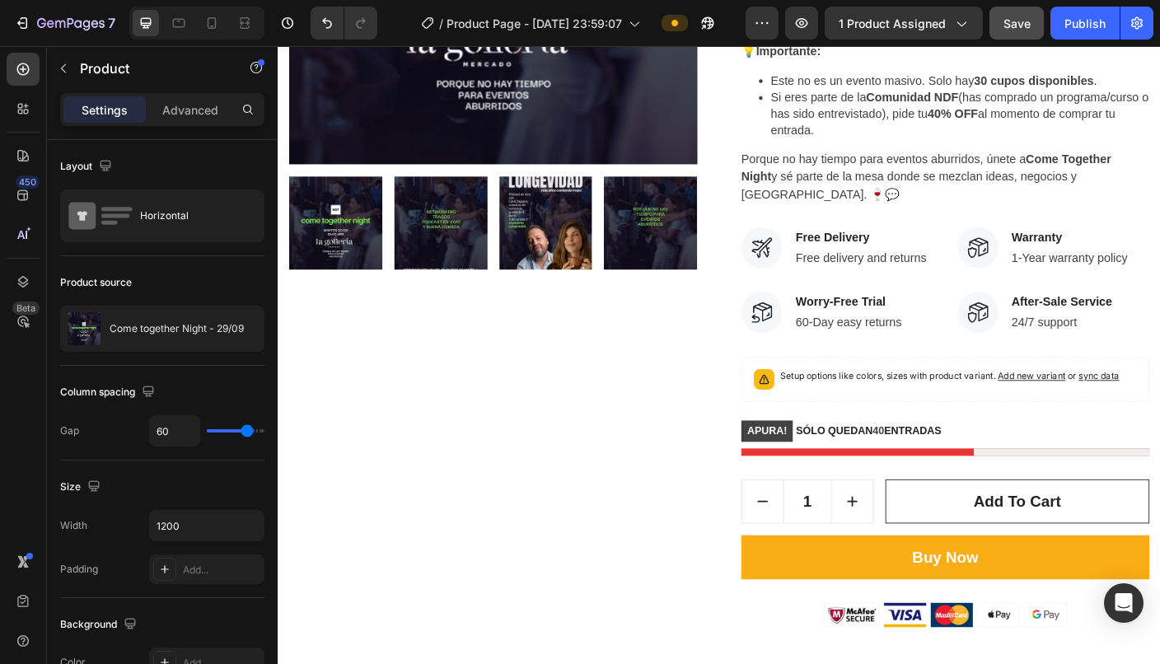
scroll to position [487, 0]
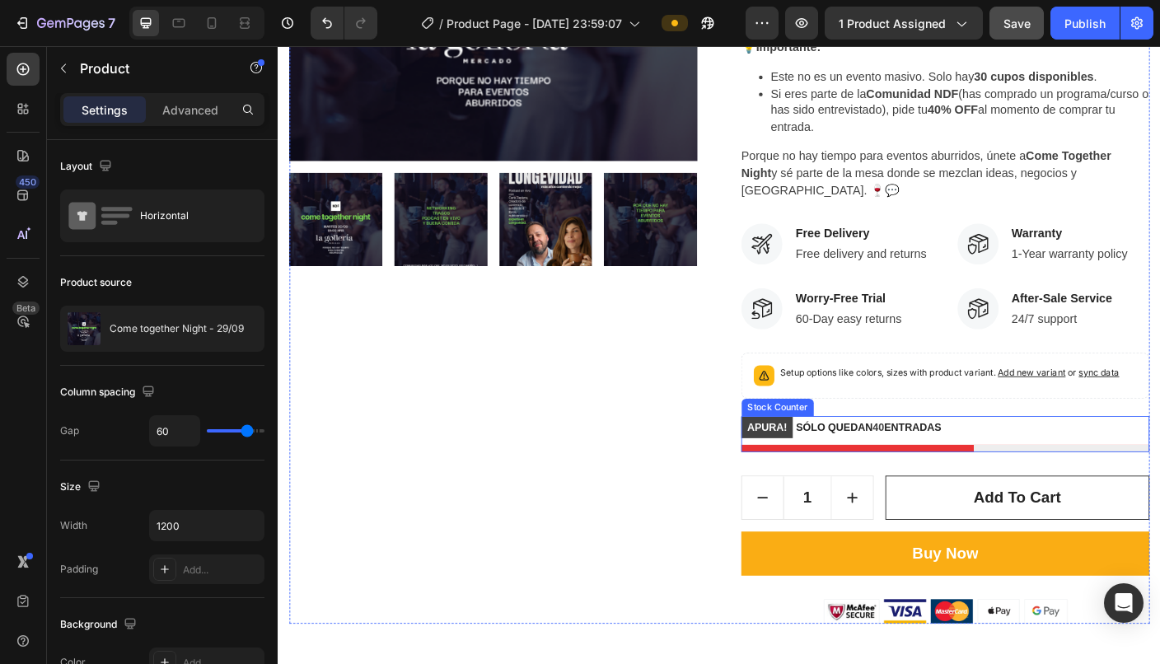
click at [957, 469] on span "40" at bounding box center [950, 472] width 13 height 13
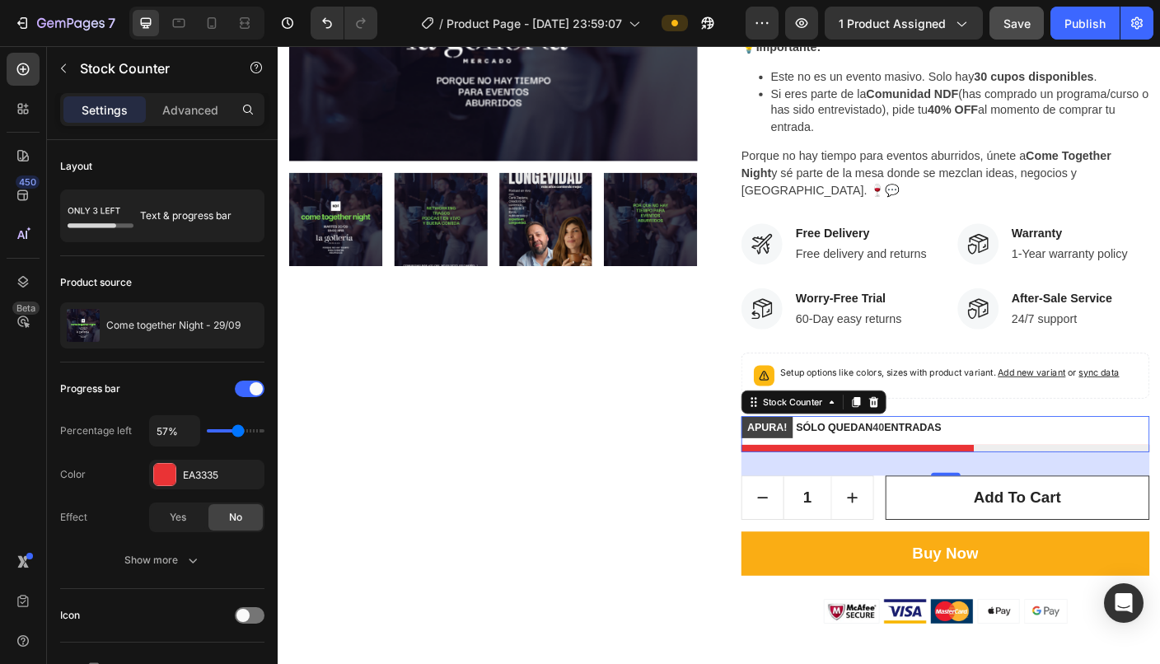
click at [957, 474] on span "40" at bounding box center [950, 472] width 13 height 13
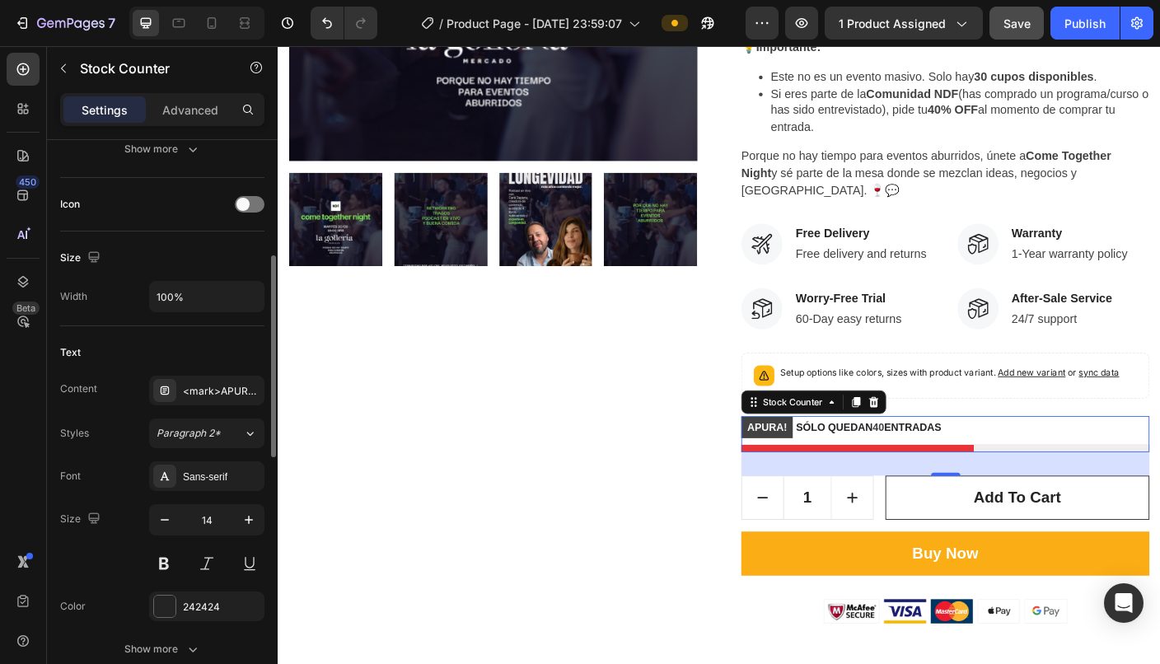
scroll to position [432, 0]
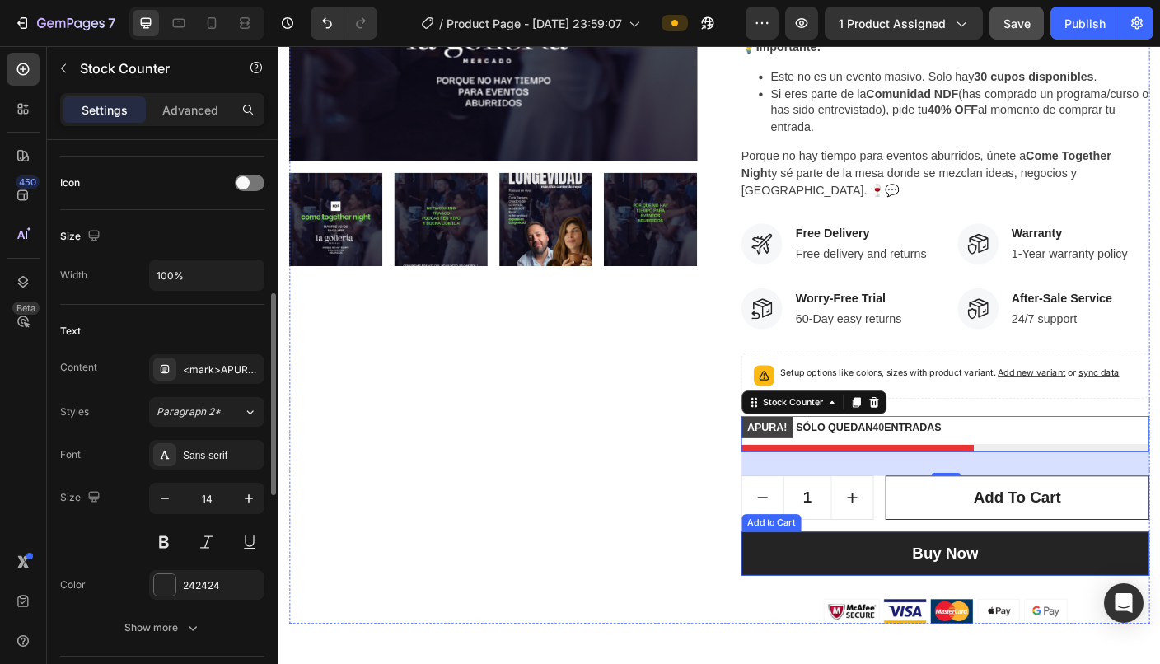
click at [917, 618] on button "Buy Now" at bounding box center [1024, 614] width 457 height 49
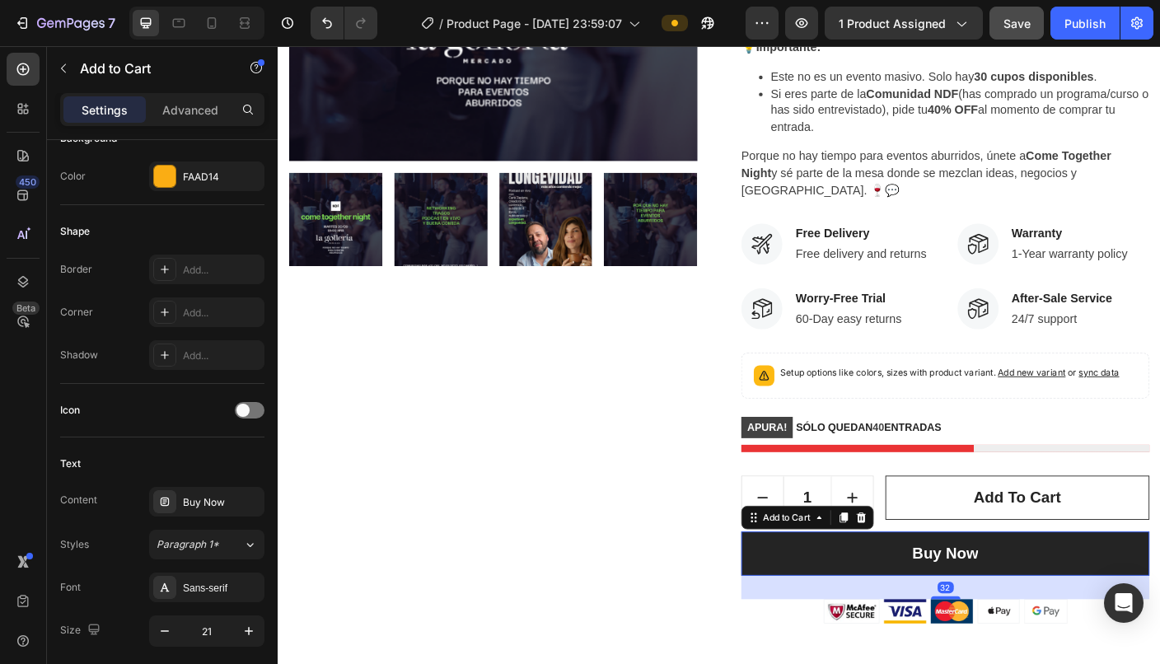
scroll to position [0, 0]
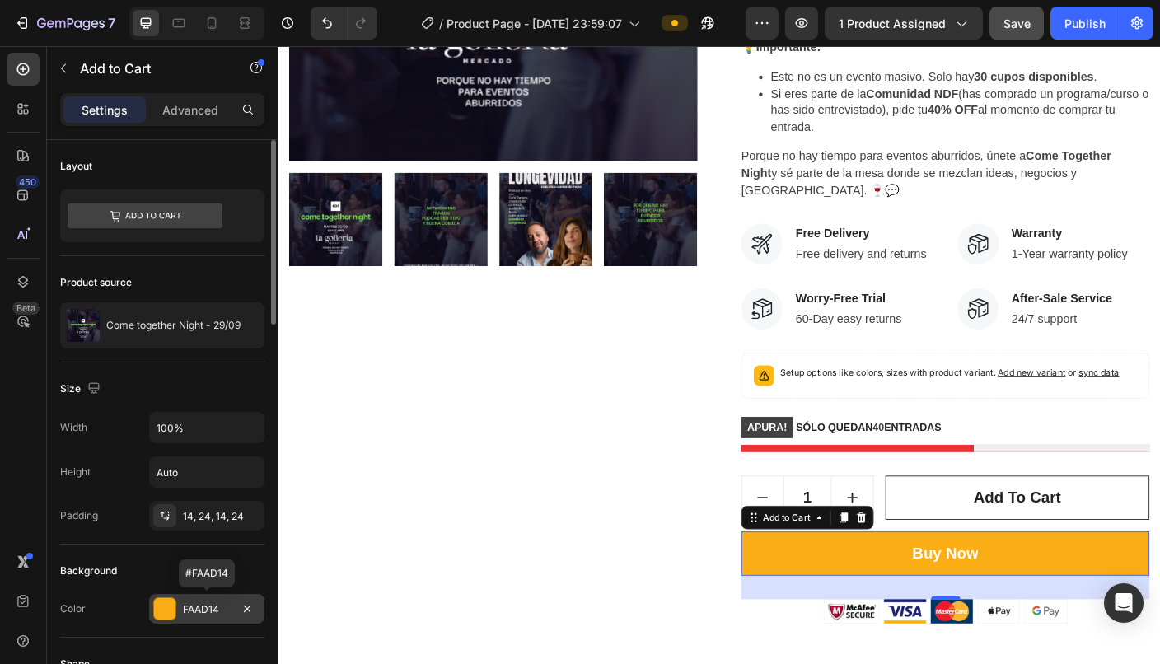
click at [170, 611] on div at bounding box center [164, 608] width 21 height 21
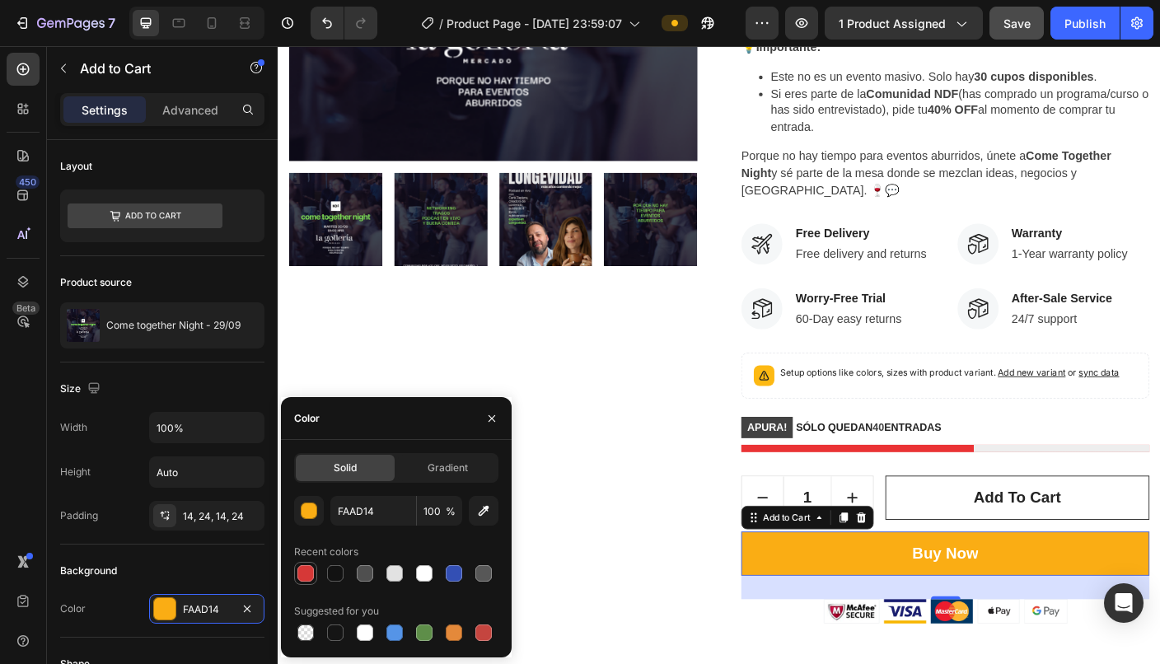
click at [304, 575] on div at bounding box center [305, 573] width 16 height 16
type input "D63837"
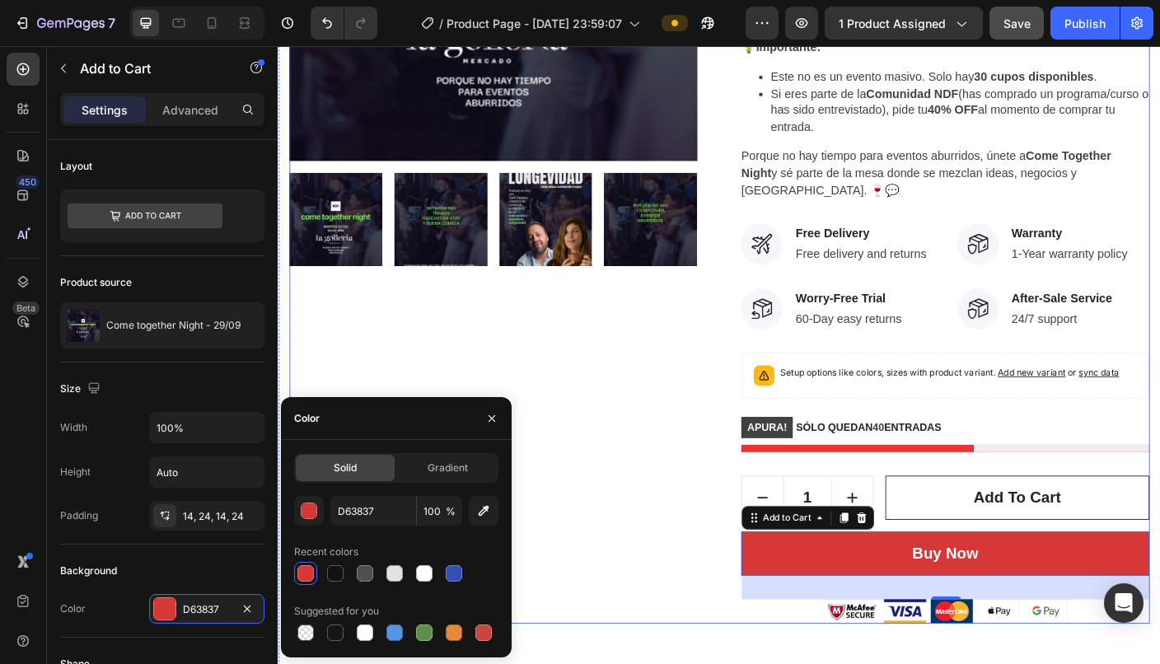
click at [589, 588] on div "Product Images" at bounding box center [518, 205] width 457 height 975
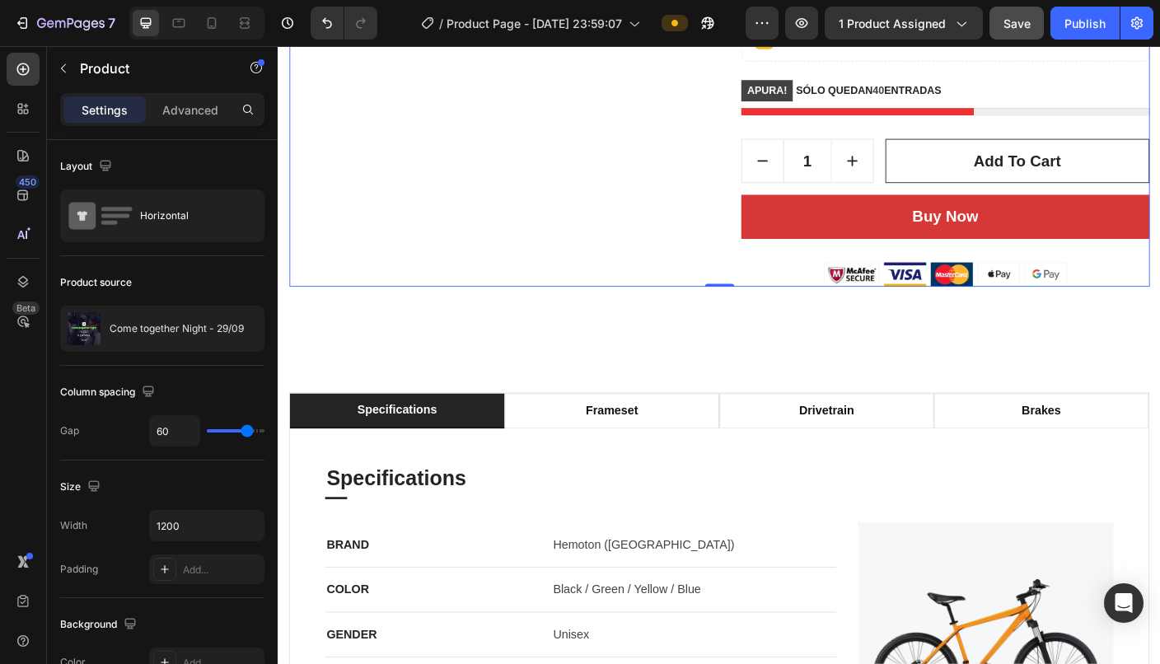
scroll to position [870, 0]
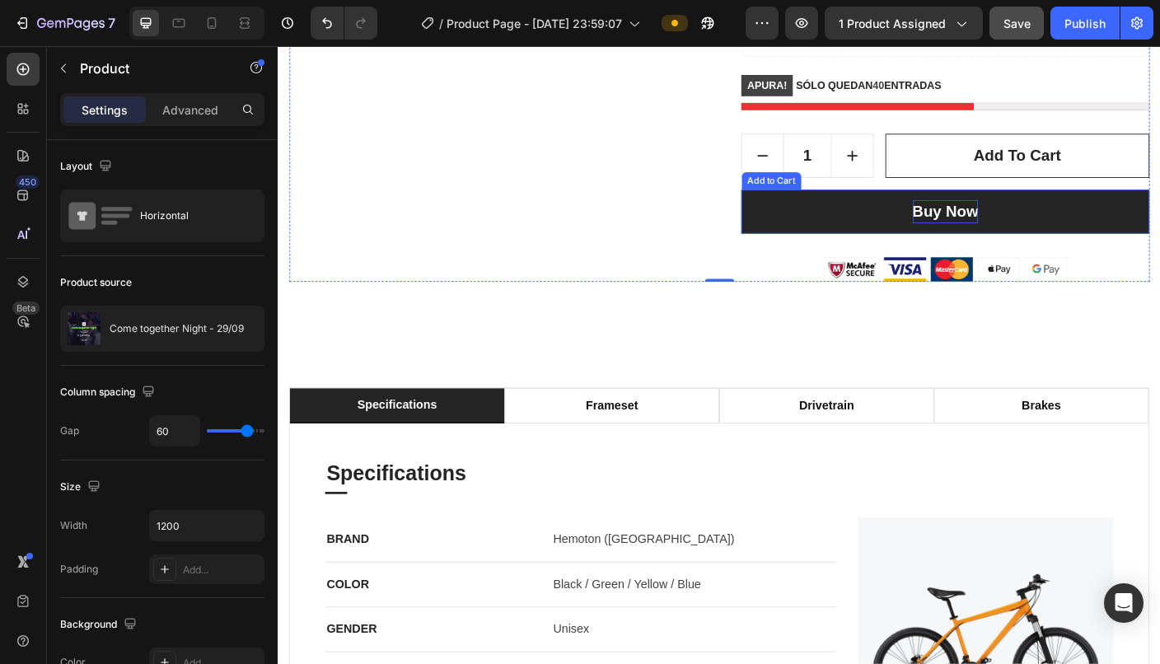
click at [1007, 220] on div "Buy Now" at bounding box center [1025, 231] width 74 height 26
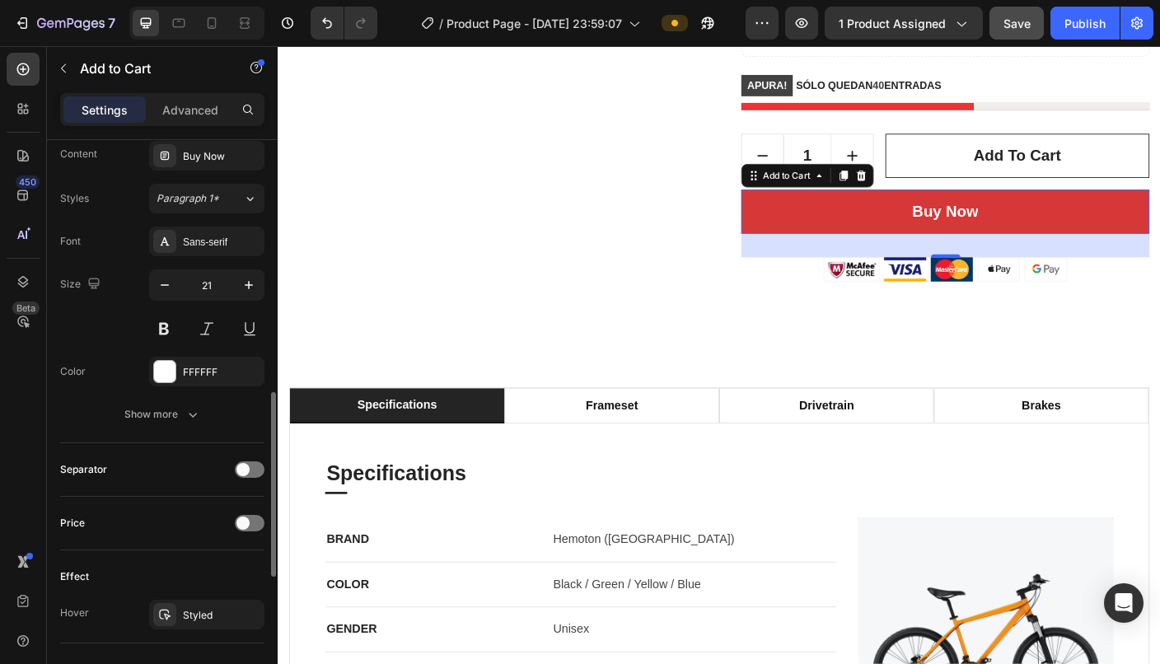
scroll to position [780, 0]
click at [221, 150] on div "Buy Now" at bounding box center [221, 154] width 77 height 15
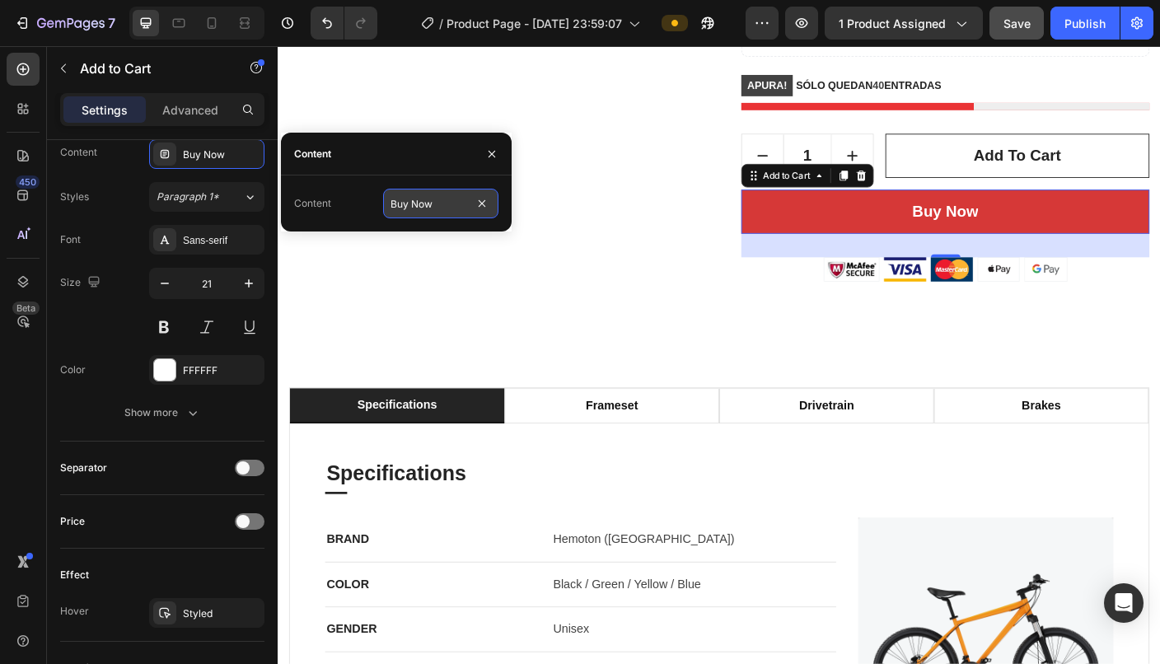
drag, startPoint x: 441, startPoint y: 207, endPoint x: 392, endPoint y: 207, distance: 48.6
click at [392, 207] on input "Buy Now" at bounding box center [440, 204] width 115 height 30
drag, startPoint x: 392, startPoint y: 207, endPoint x: 470, endPoint y: 207, distance: 78.2
click at [470, 207] on input "Buy Now" at bounding box center [440, 204] width 115 height 30
type input "Compra tu entrada aquí"
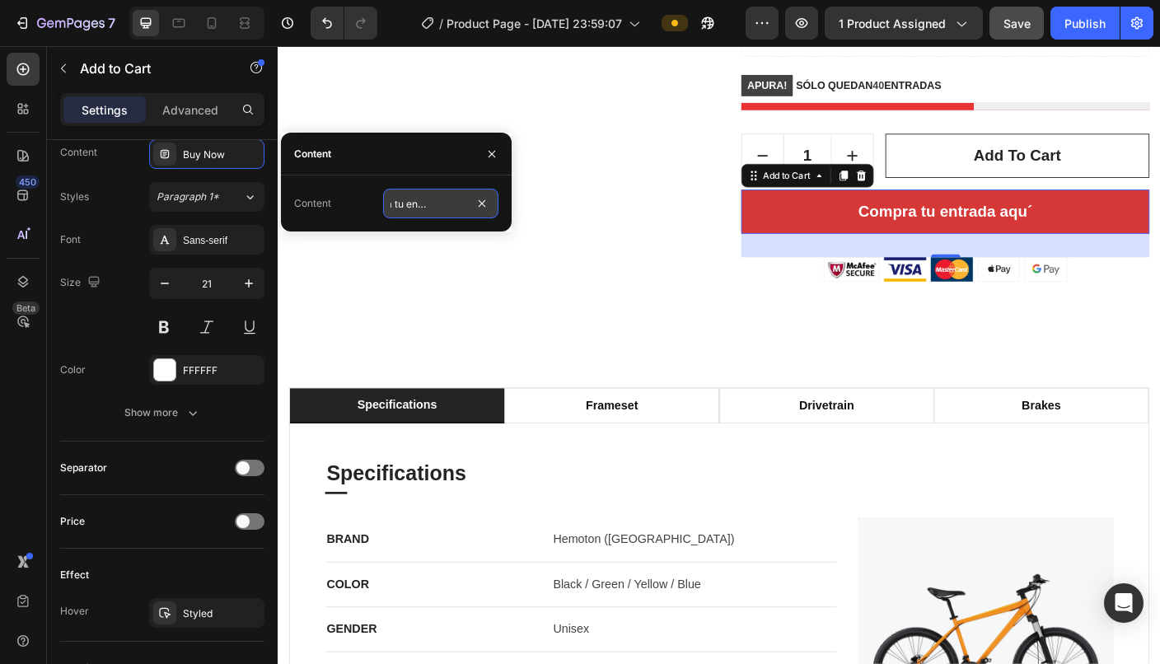
scroll to position [0, 35]
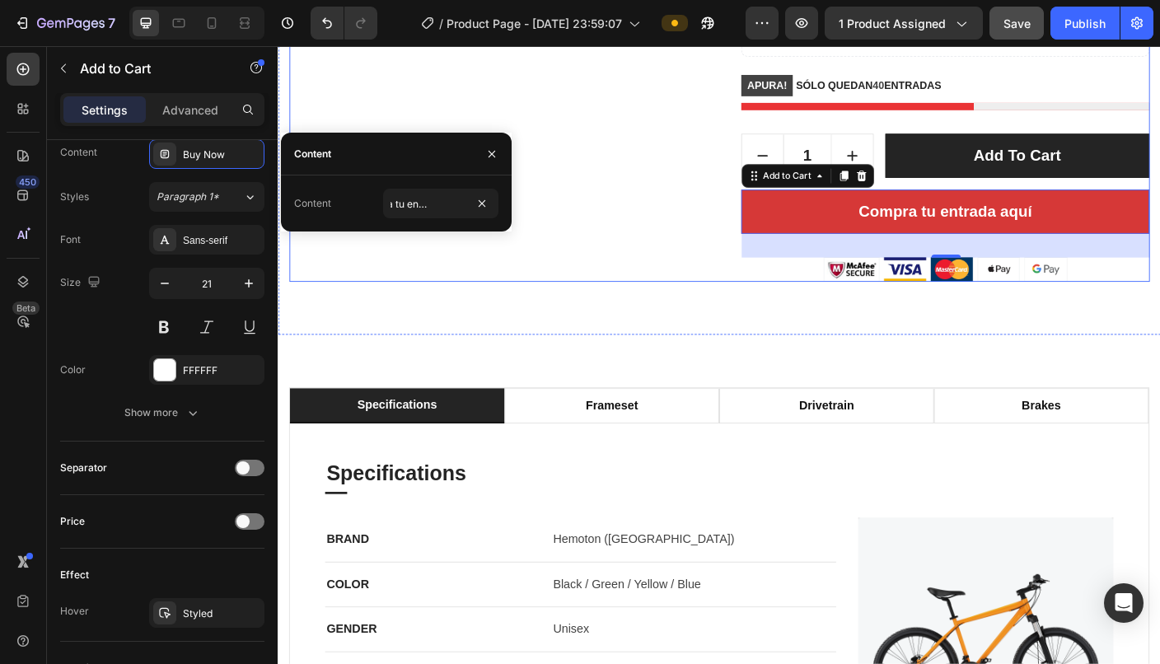
click at [1032, 166] on button "Add to cart" at bounding box center [1106, 168] width 296 height 49
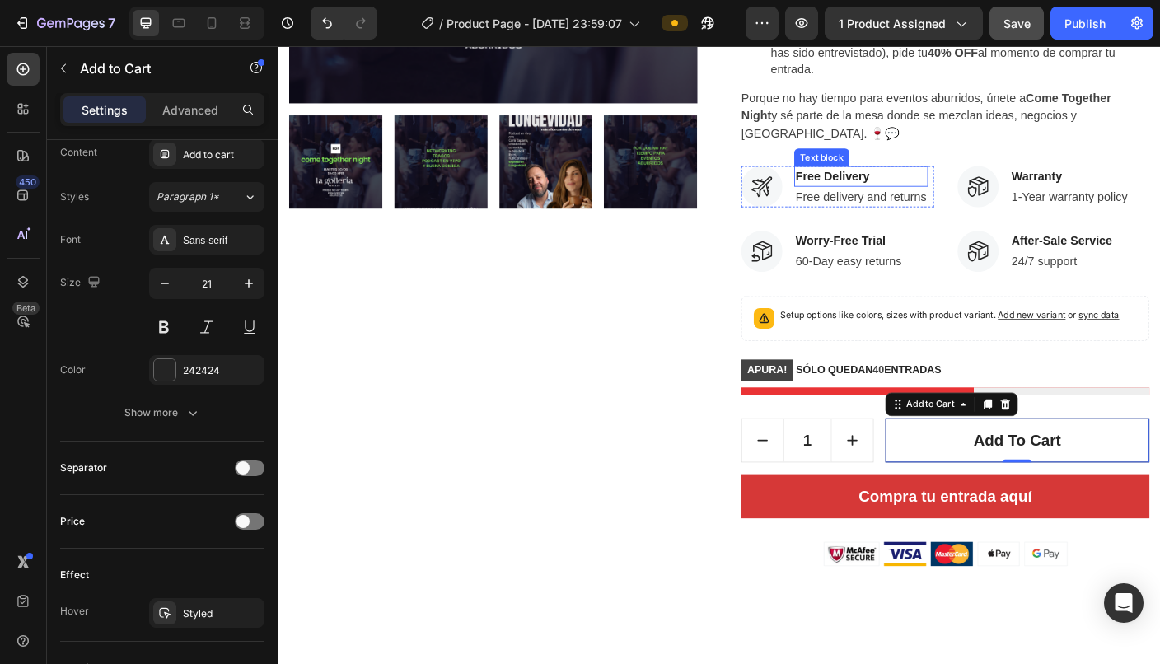
scroll to position [544, 0]
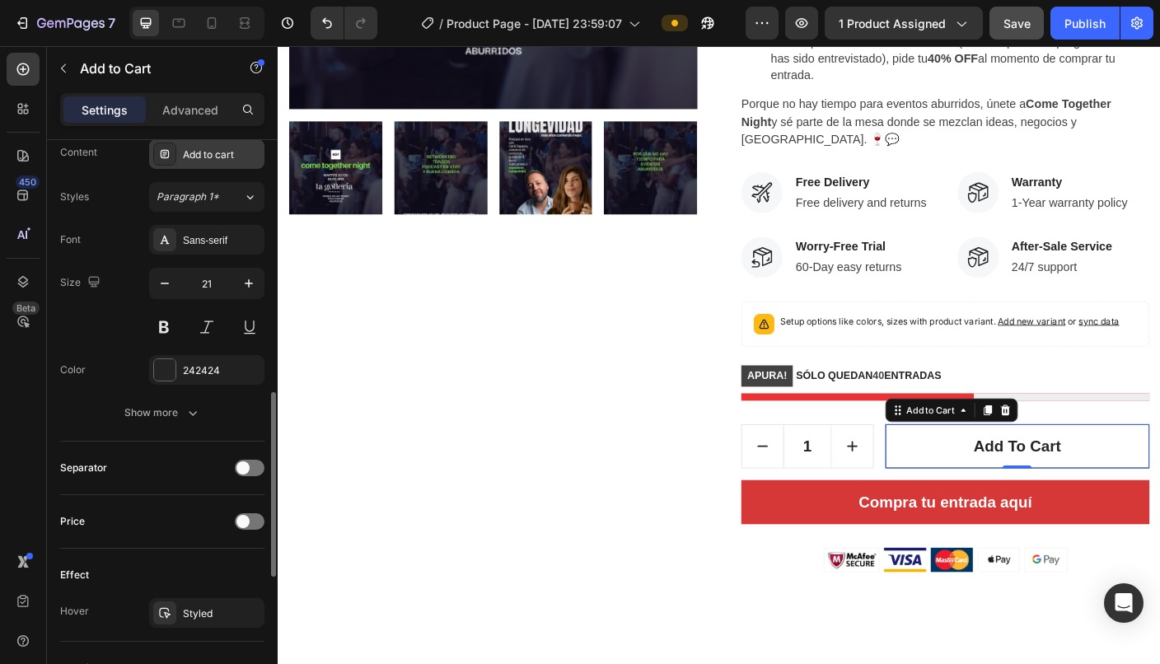
click at [224, 158] on div "Add to cart" at bounding box center [221, 154] width 77 height 15
click at [233, 155] on div "Add to cart" at bounding box center [221, 154] width 77 height 15
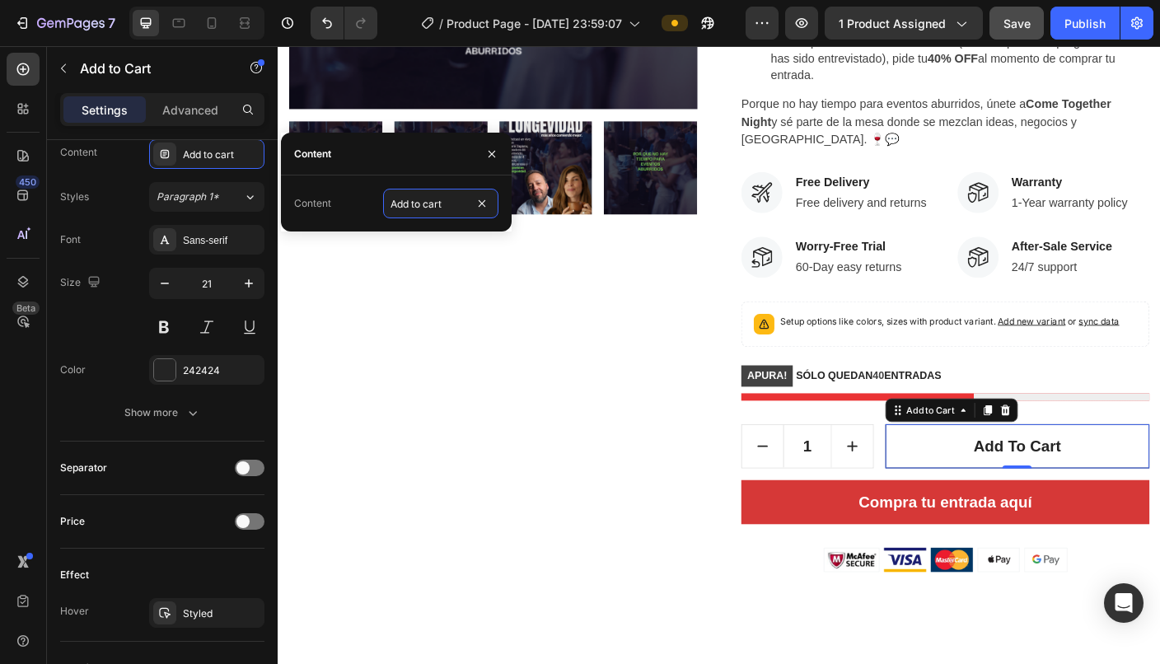
drag, startPoint x: 450, startPoint y: 205, endPoint x: 375, endPoint y: 205, distance: 74.9
click at [375, 205] on div "Content Add to cart" at bounding box center [396, 204] width 204 height 30
drag, startPoint x: 390, startPoint y: 207, endPoint x: 464, endPoint y: 205, distance: 74.1
click at [464, 205] on input "Add to cart" at bounding box center [440, 204] width 115 height 30
type input "Agrega [PERSON_NAME]"
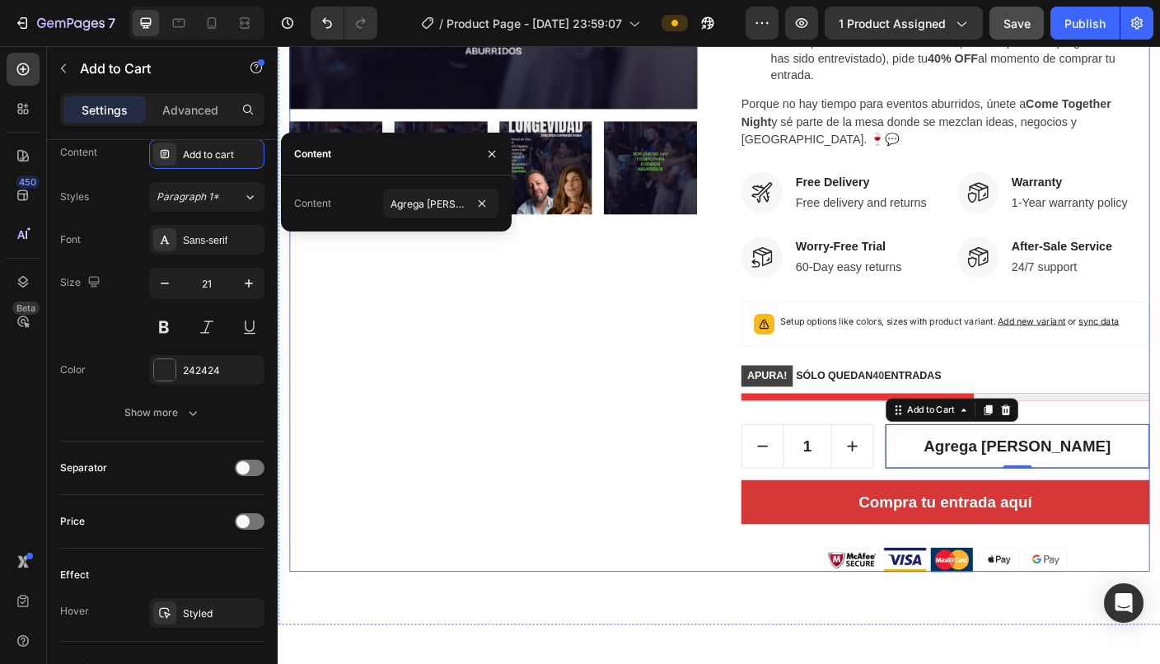
click at [591, 491] on div "Product Images" at bounding box center [518, 147] width 457 height 975
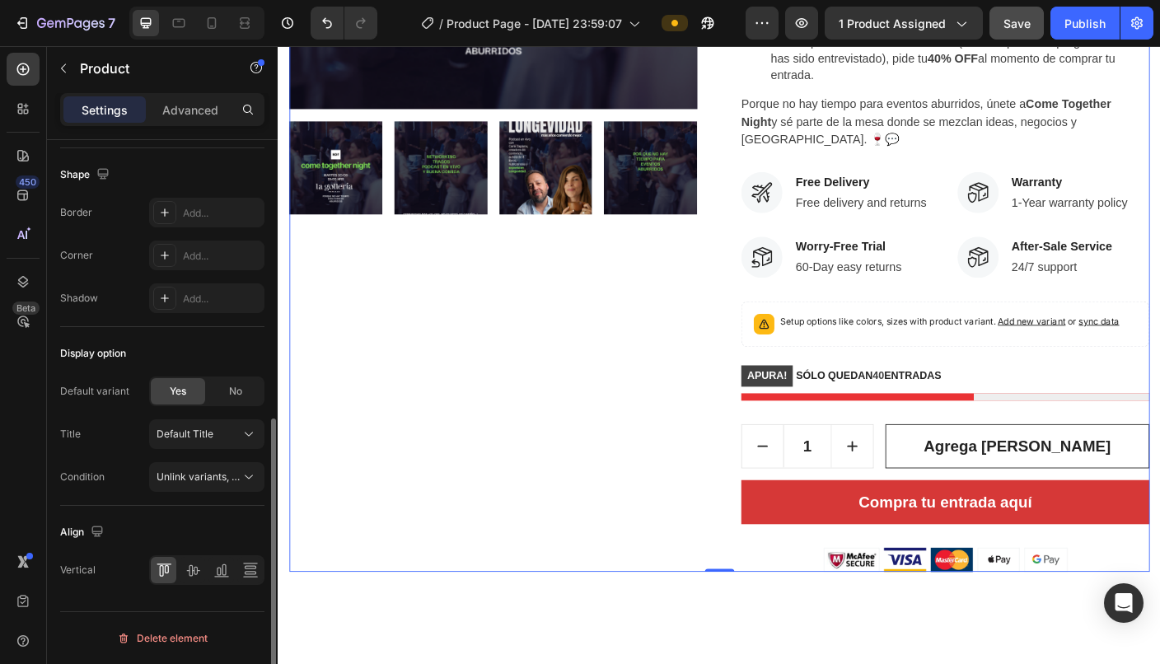
scroll to position [0, 0]
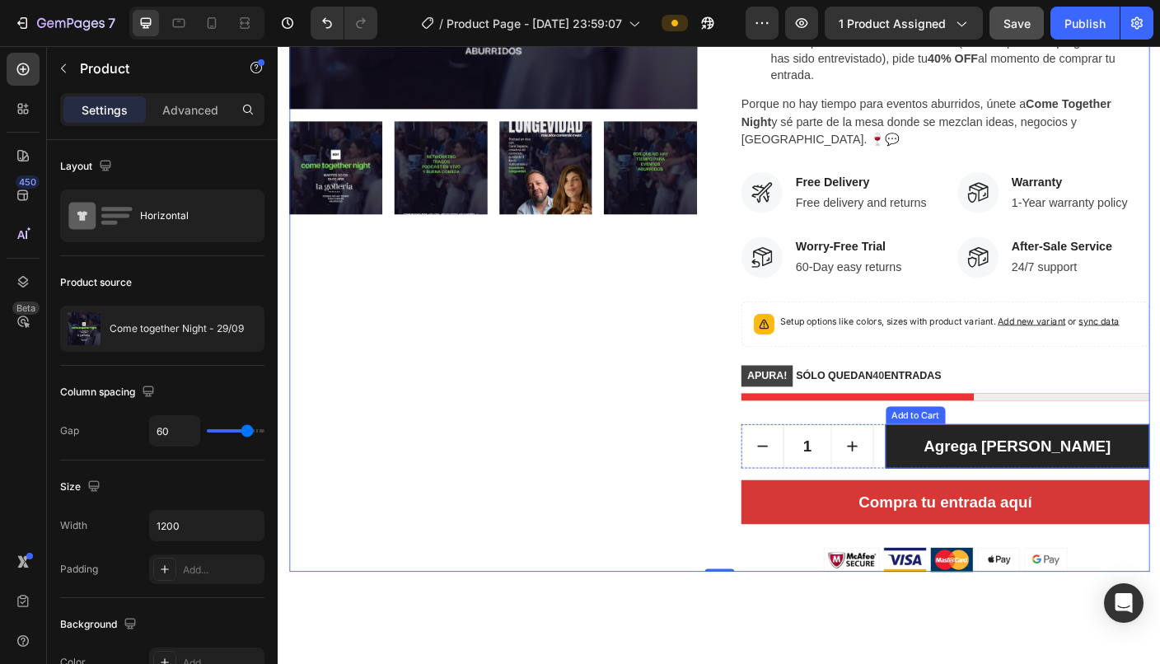
click at [1032, 508] on button "Agrega [PERSON_NAME]" at bounding box center [1106, 493] width 296 height 49
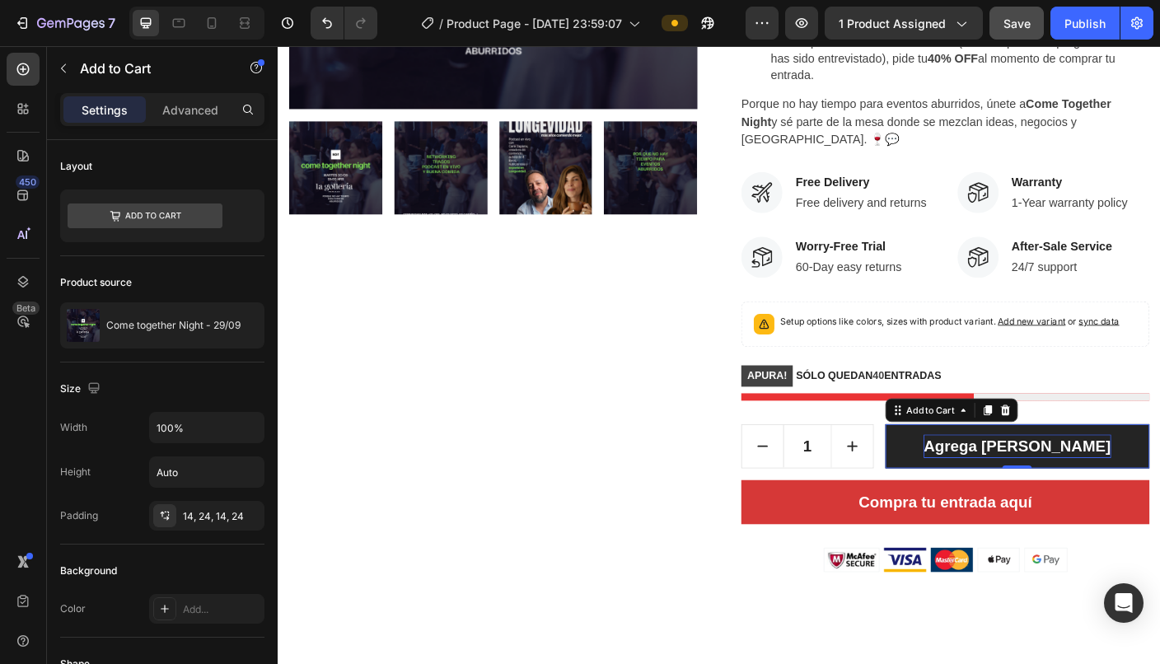
click at [1032, 494] on div "Agrega [PERSON_NAME]" at bounding box center [1105, 494] width 209 height 26
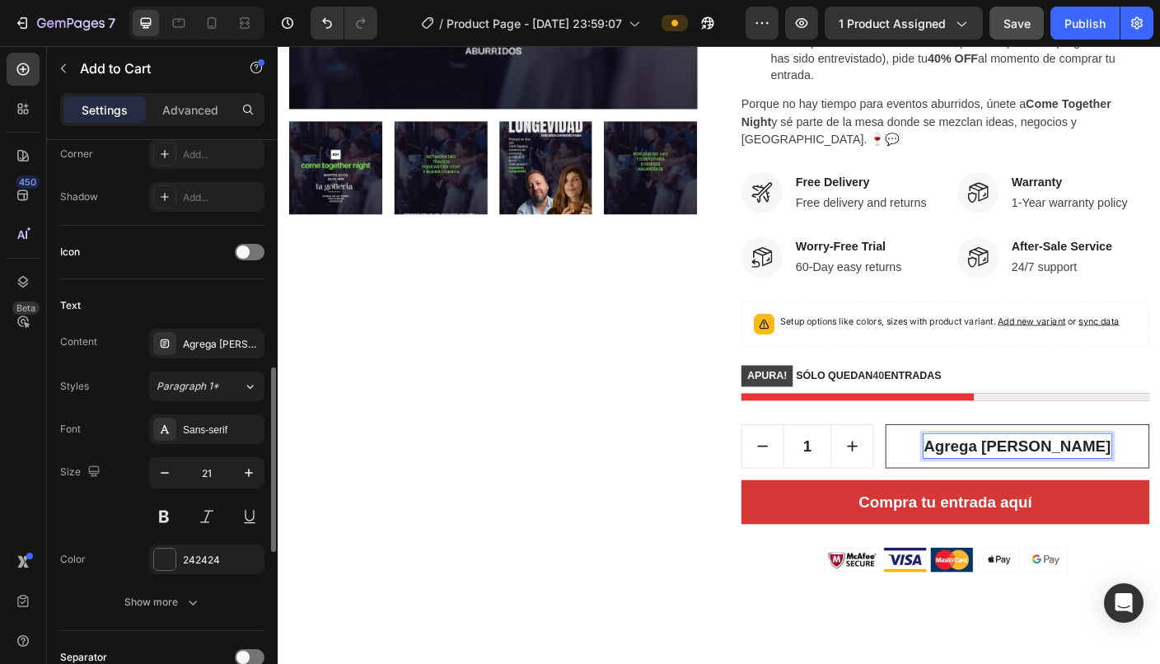
scroll to position [644, 0]
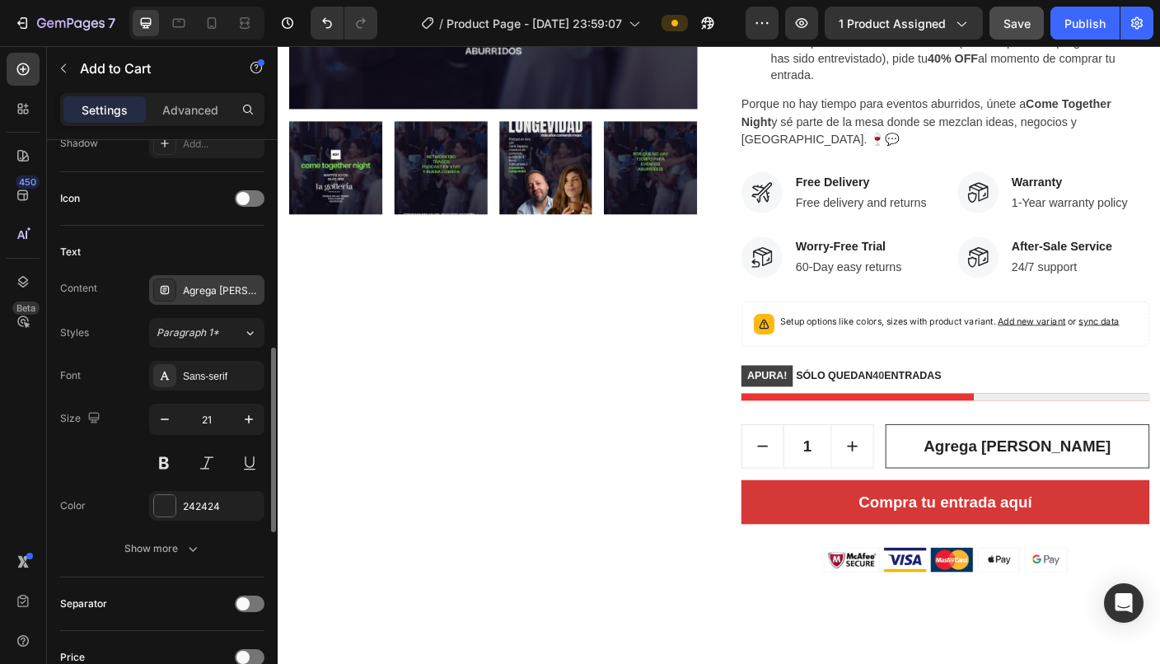
click at [217, 286] on div "Agrega [PERSON_NAME]" at bounding box center [221, 290] width 77 height 15
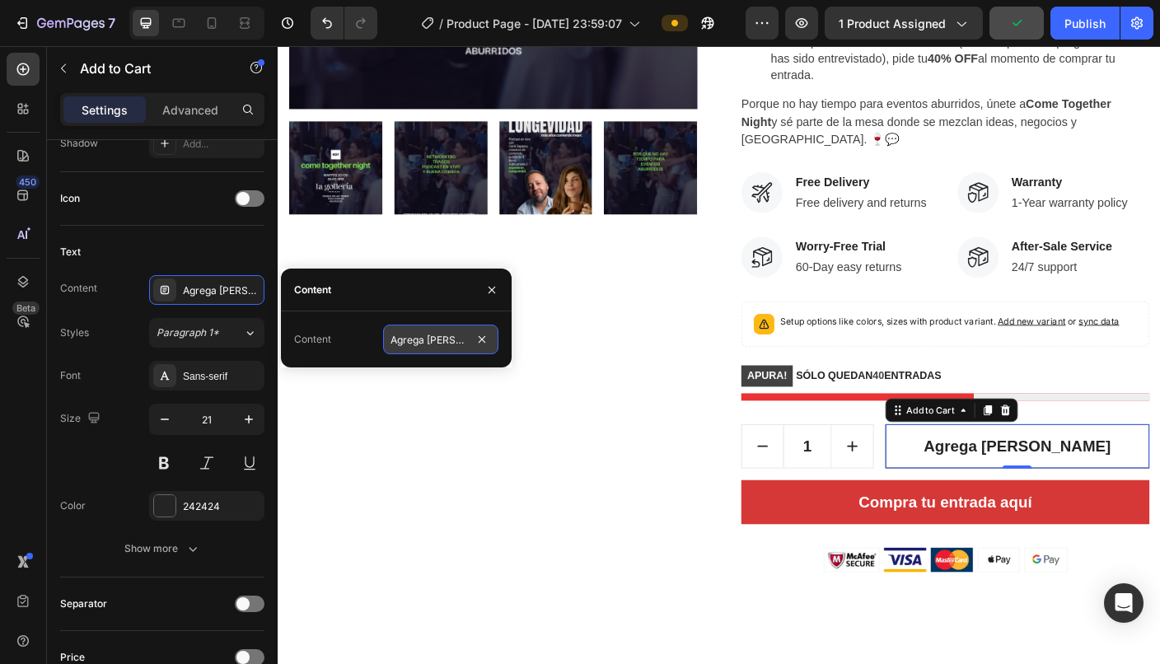
click at [437, 347] on input "Agrega [PERSON_NAME]" at bounding box center [440, 339] width 115 height 30
click at [429, 340] on input "Agrega [PERSON_NAME]" at bounding box center [440, 339] width 115 height 30
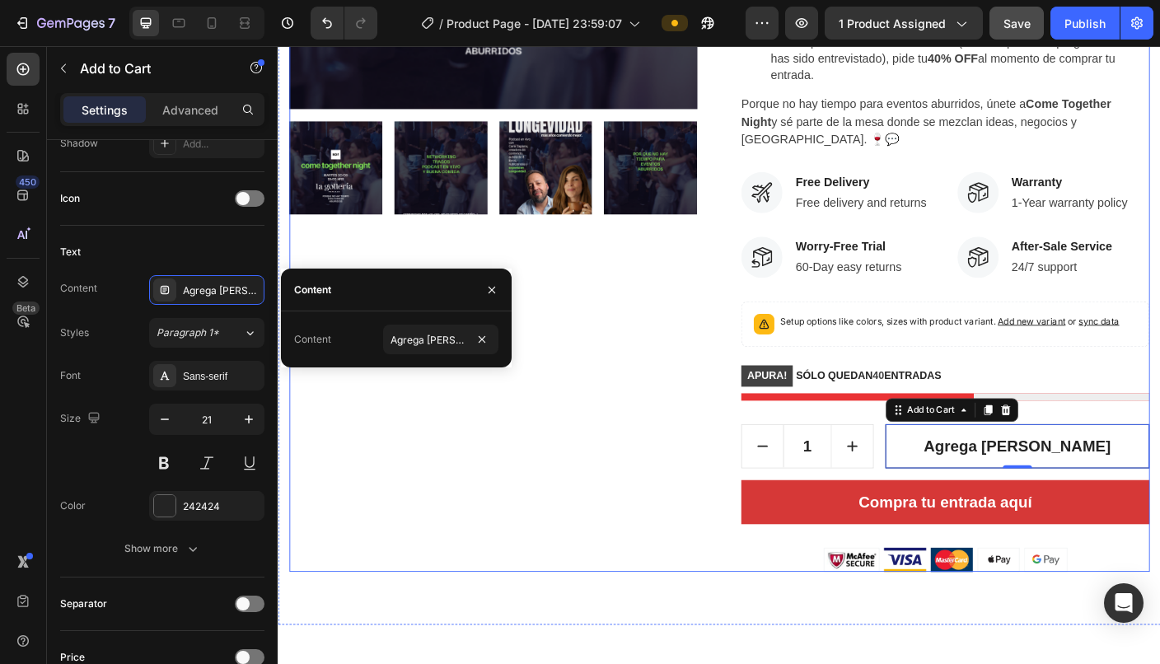
click at [500, 436] on div "Product Images" at bounding box center [518, 147] width 457 height 975
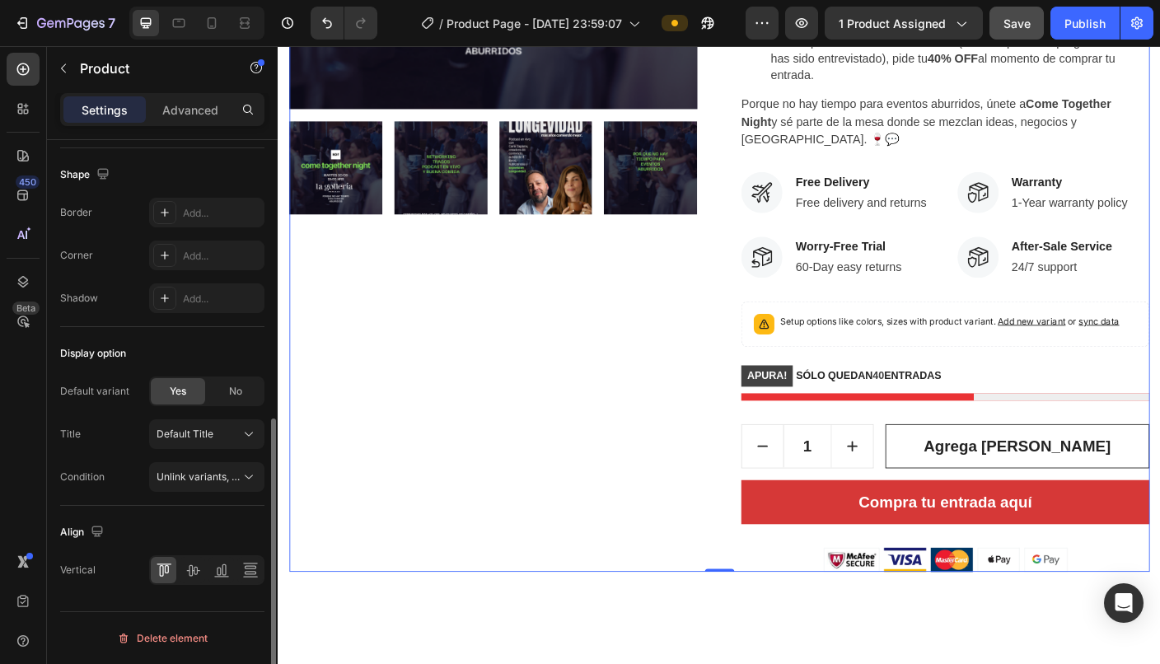
scroll to position [0, 0]
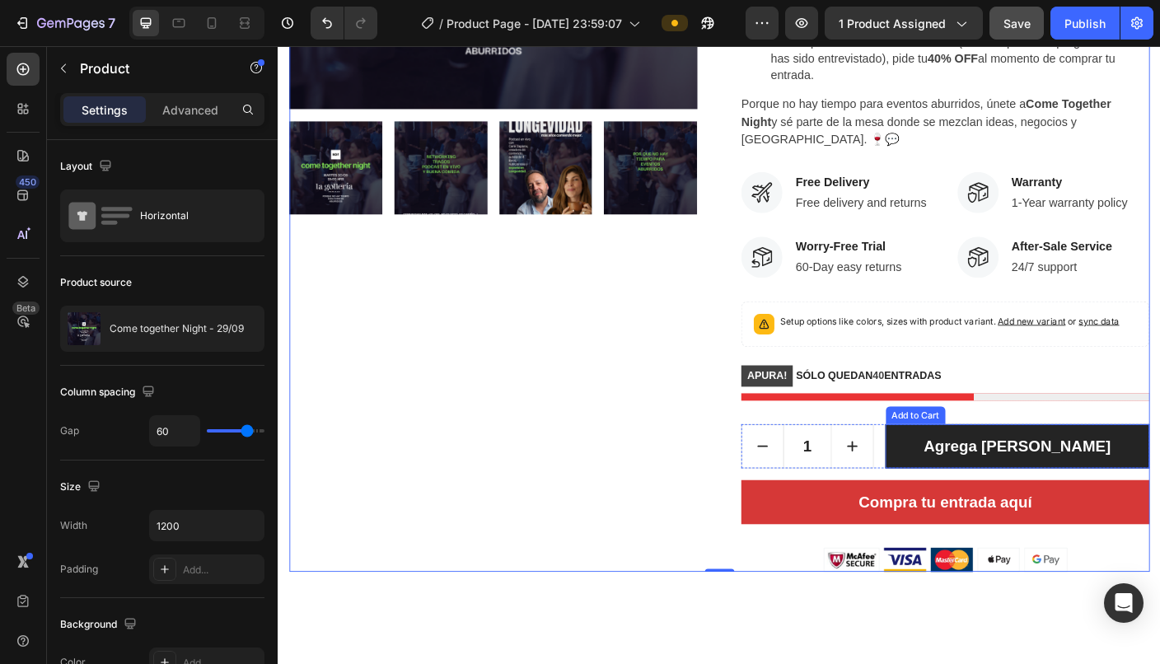
click at [1028, 495] on button "Agrega [PERSON_NAME]" at bounding box center [1106, 493] width 296 height 49
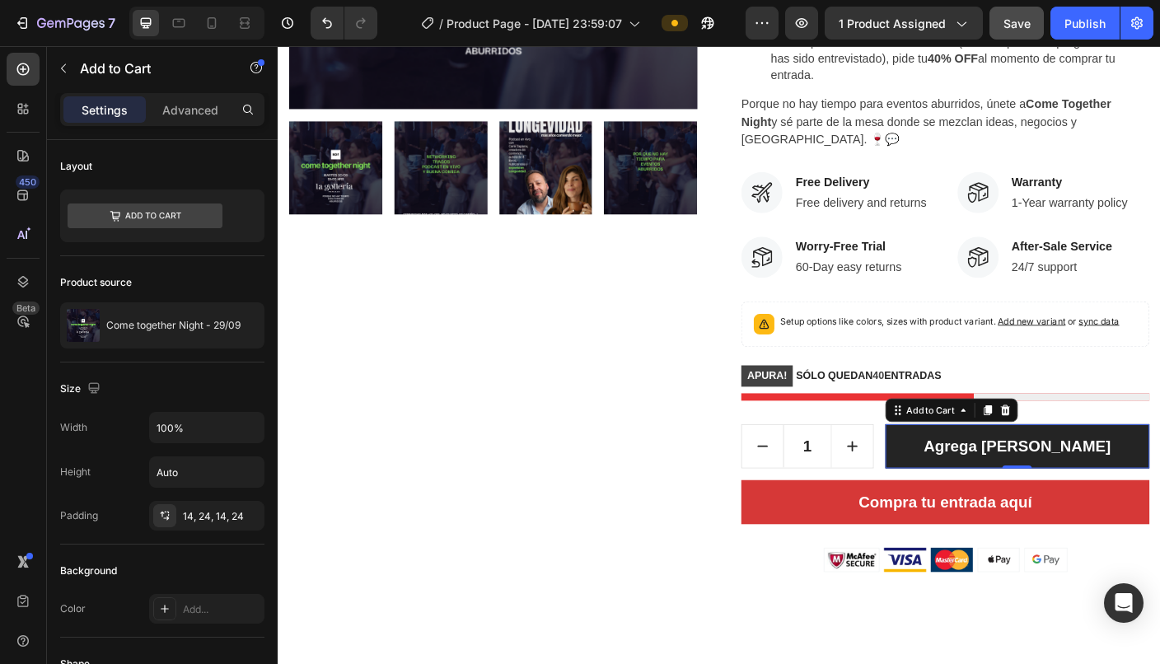
click at [1028, 495] on button "Agrega [PERSON_NAME]" at bounding box center [1106, 493] width 296 height 49
click at [1032, 490] on p "Agrega [PERSON_NAME]" at bounding box center [1105, 494] width 209 height 26
click at [958, 469] on button "Agrega [PERSON_NAME]" at bounding box center [1106, 493] width 296 height 49
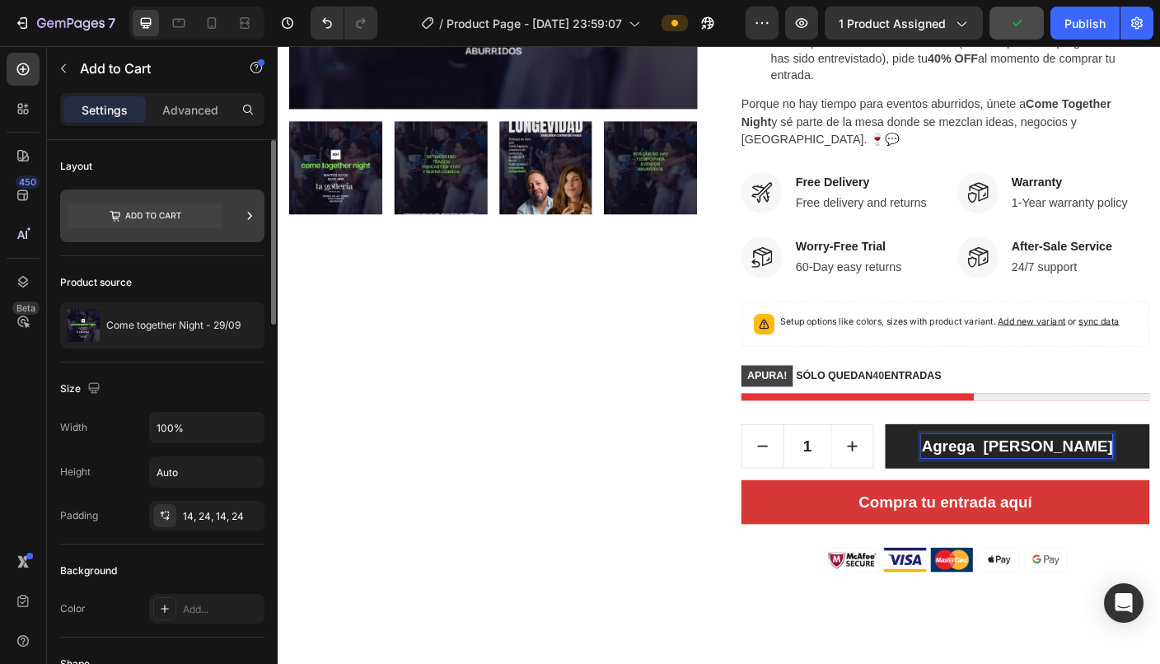
click at [240, 217] on div at bounding box center [162, 215] width 204 height 53
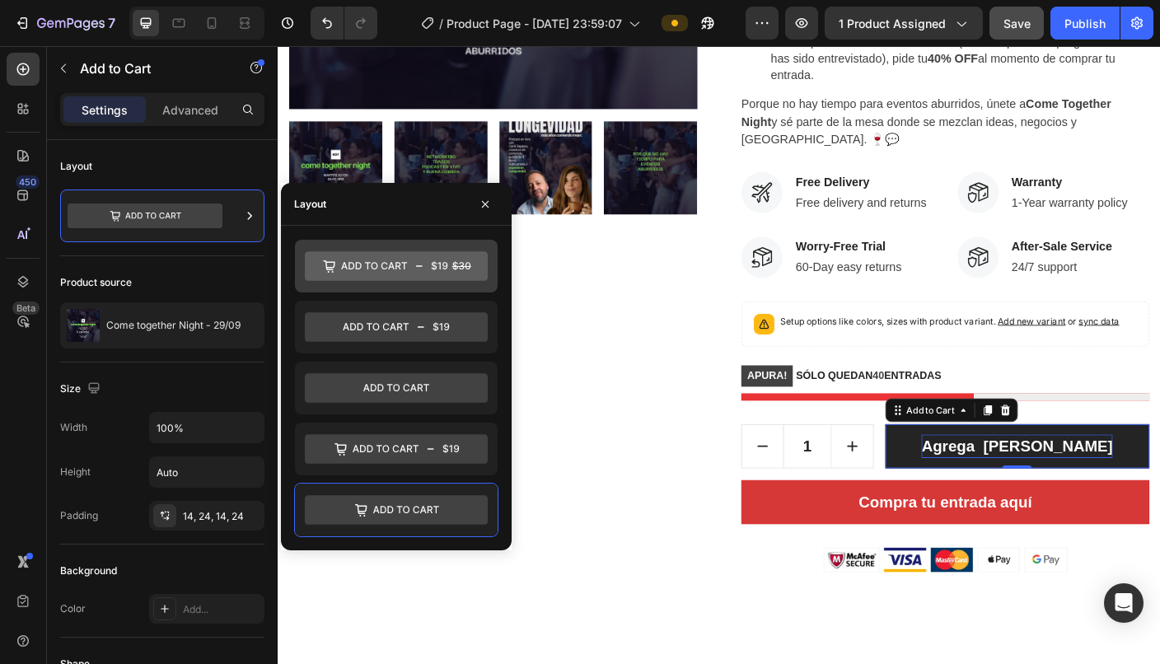
click at [363, 267] on icon at bounding box center [396, 266] width 183 height 30
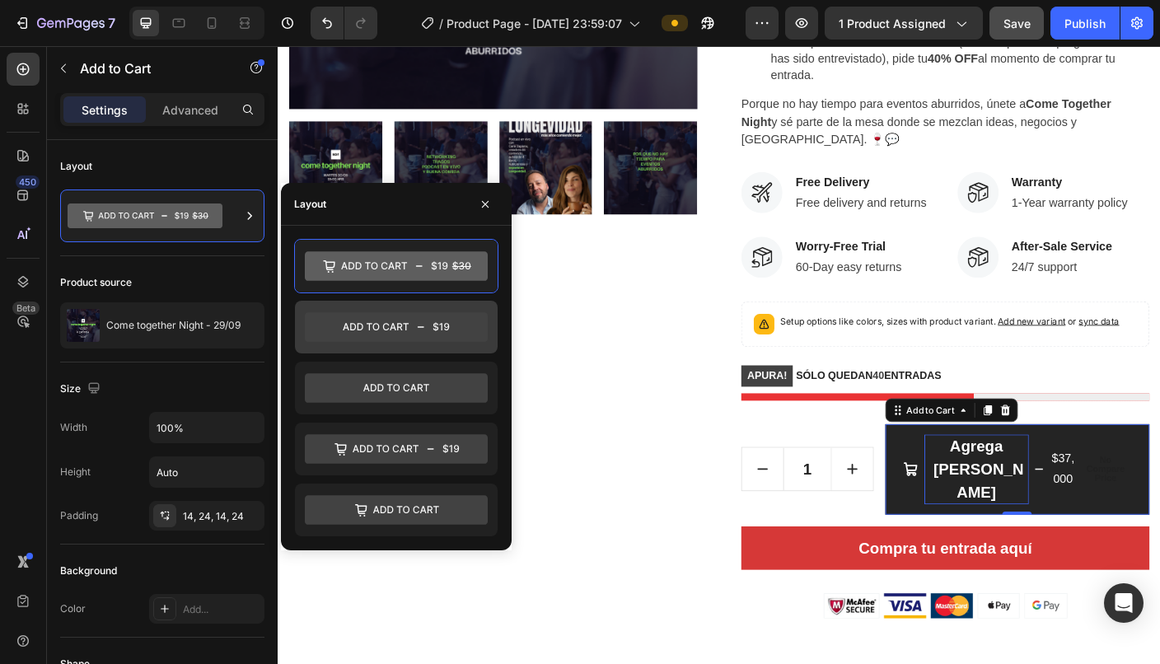
click at [357, 328] on icon at bounding box center [396, 327] width 183 height 30
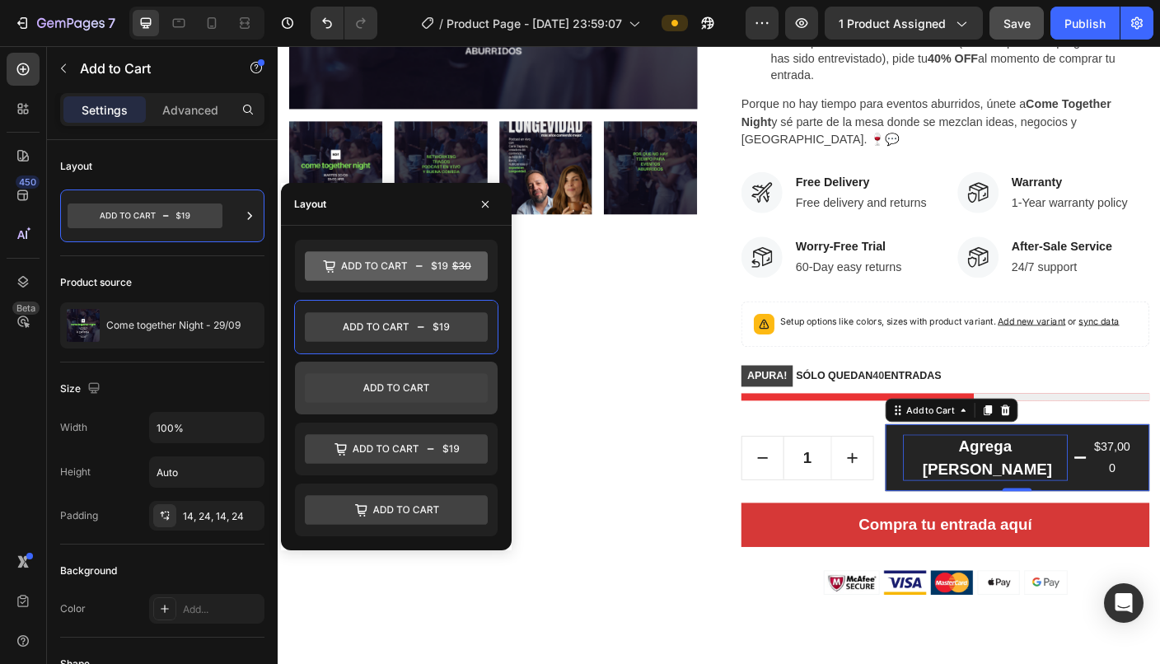
click at [362, 381] on icon at bounding box center [396, 388] width 183 height 30
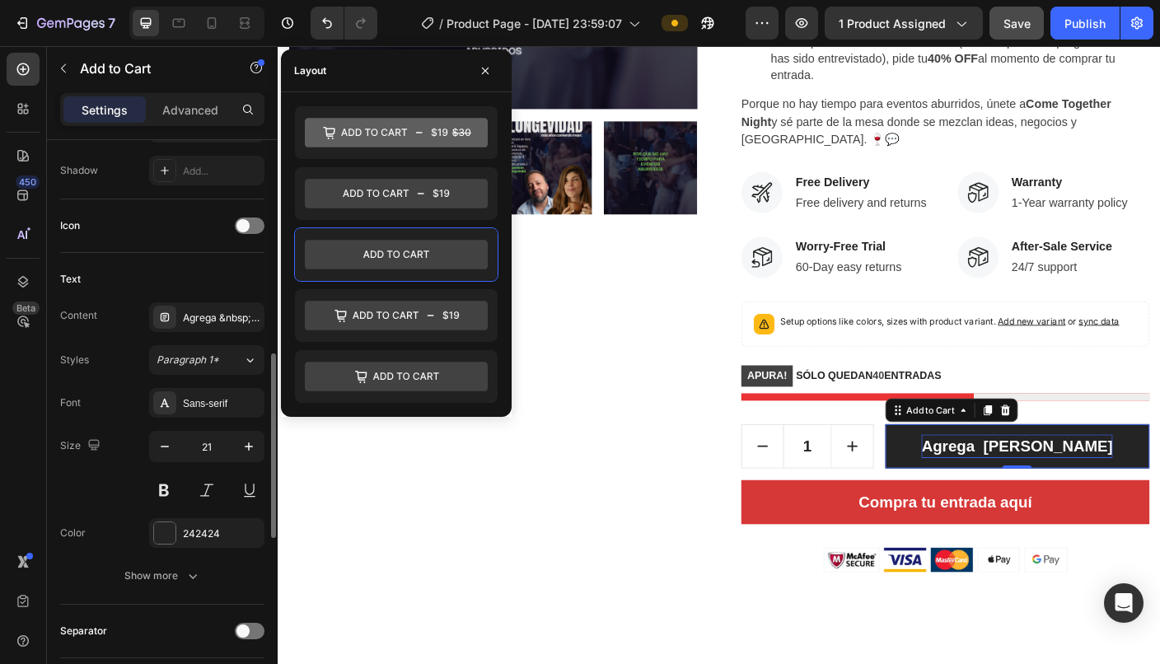
scroll to position [608, 0]
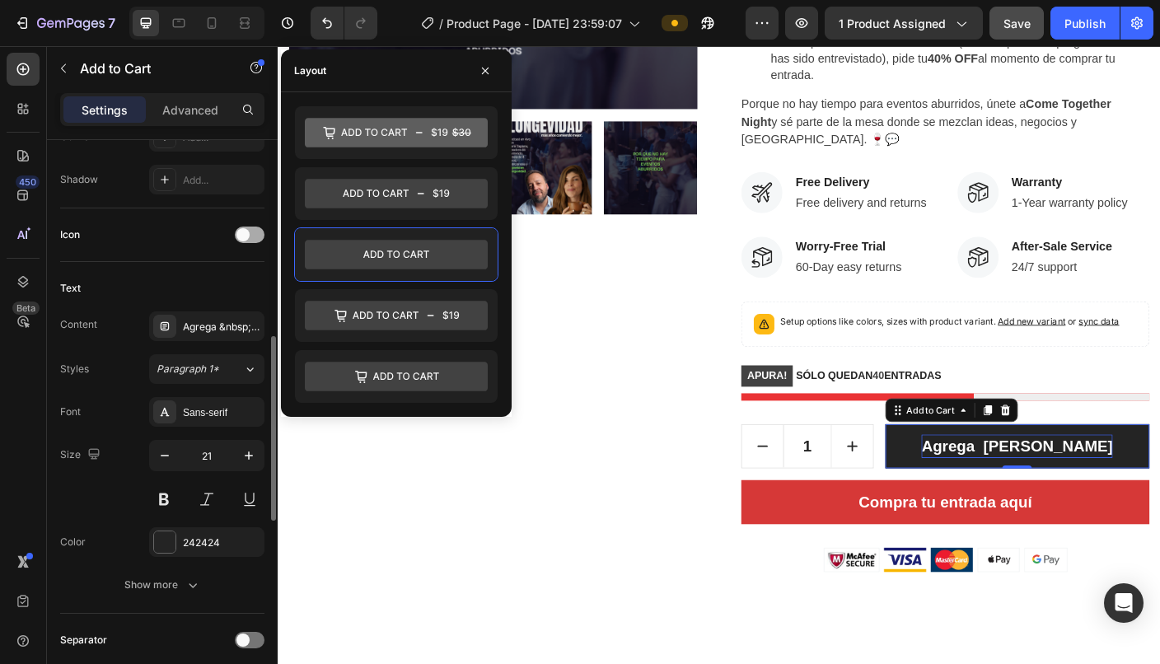
click at [250, 236] on div at bounding box center [250, 234] width 30 height 16
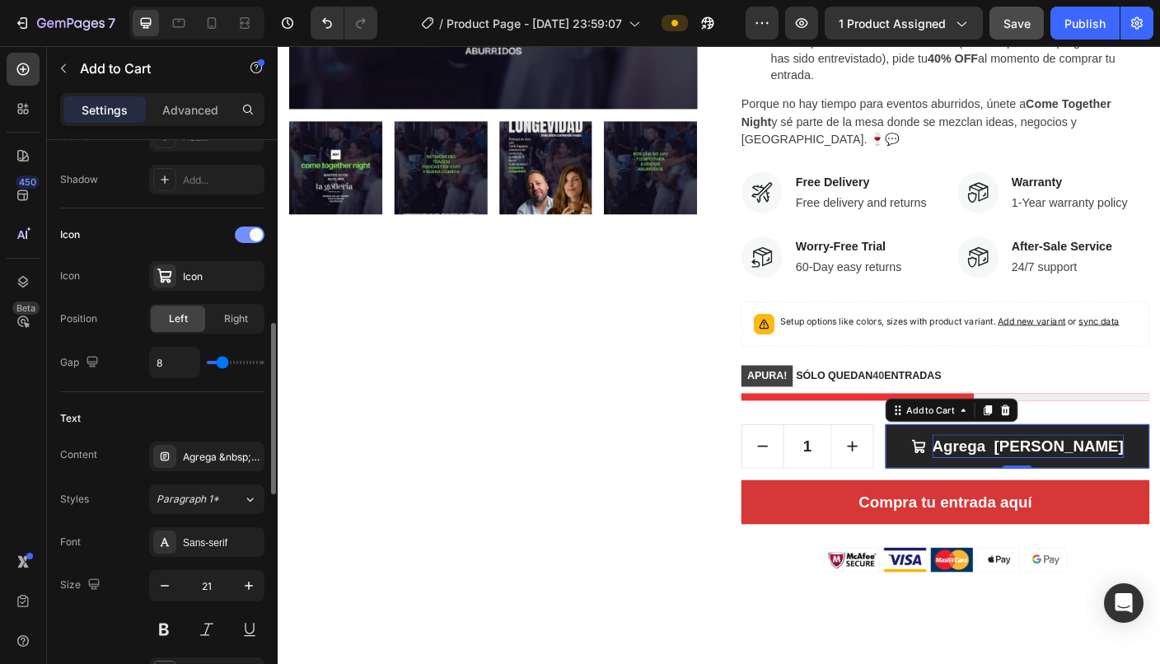
click at [250, 236] on span at bounding box center [256, 234] width 13 height 13
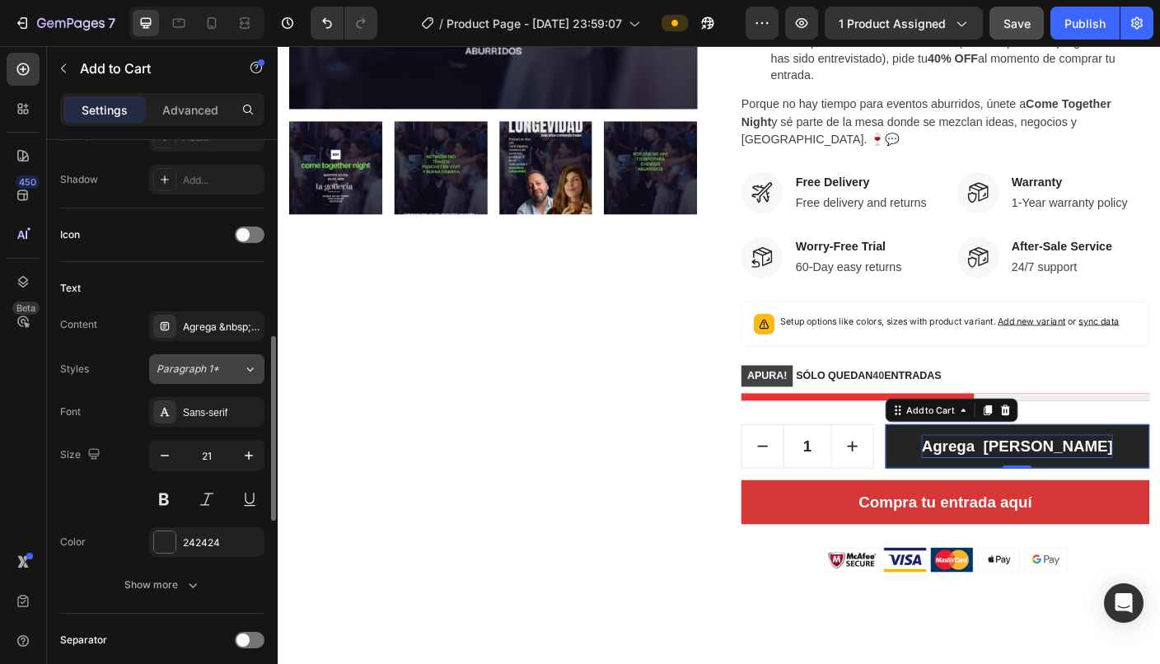
click at [250, 370] on icon at bounding box center [250, 369] width 14 height 16
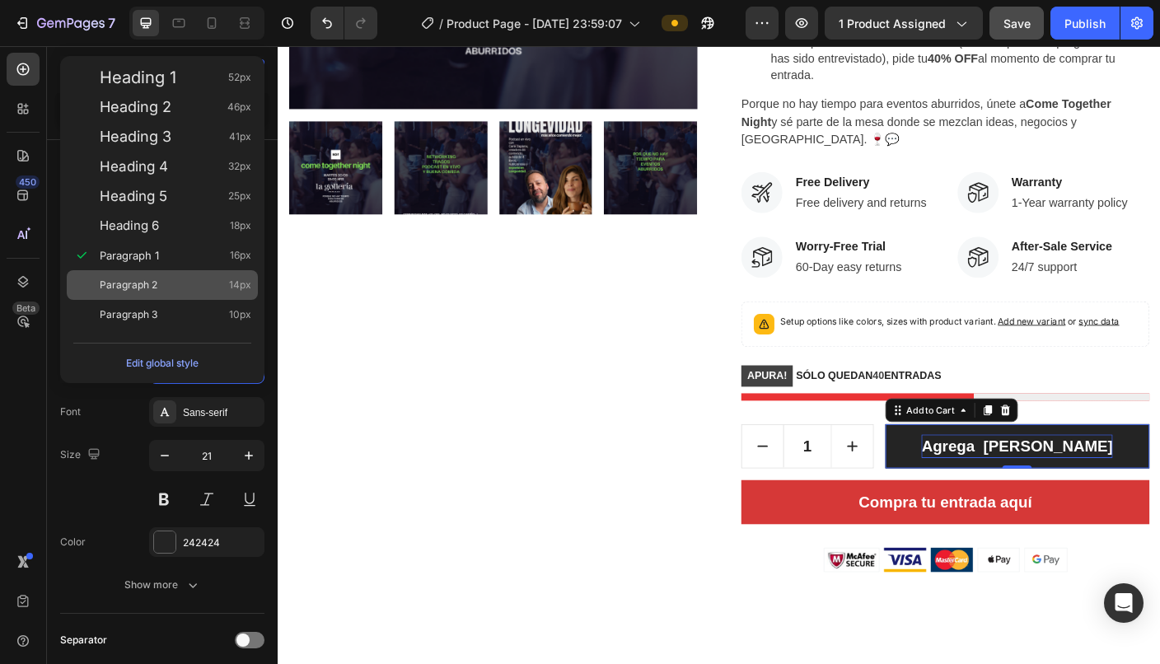
click at [204, 272] on div "Paragraph 2 14px" at bounding box center [162, 285] width 191 height 30
type input "14"
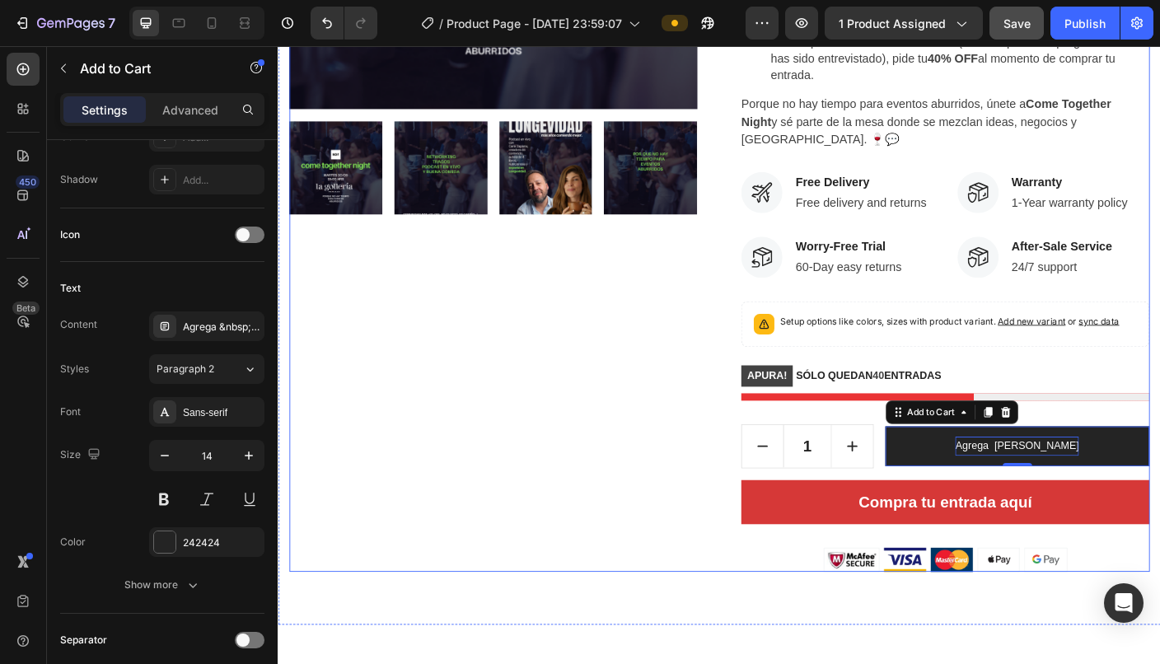
click at [588, 490] on div "Product Images" at bounding box center [518, 147] width 457 height 975
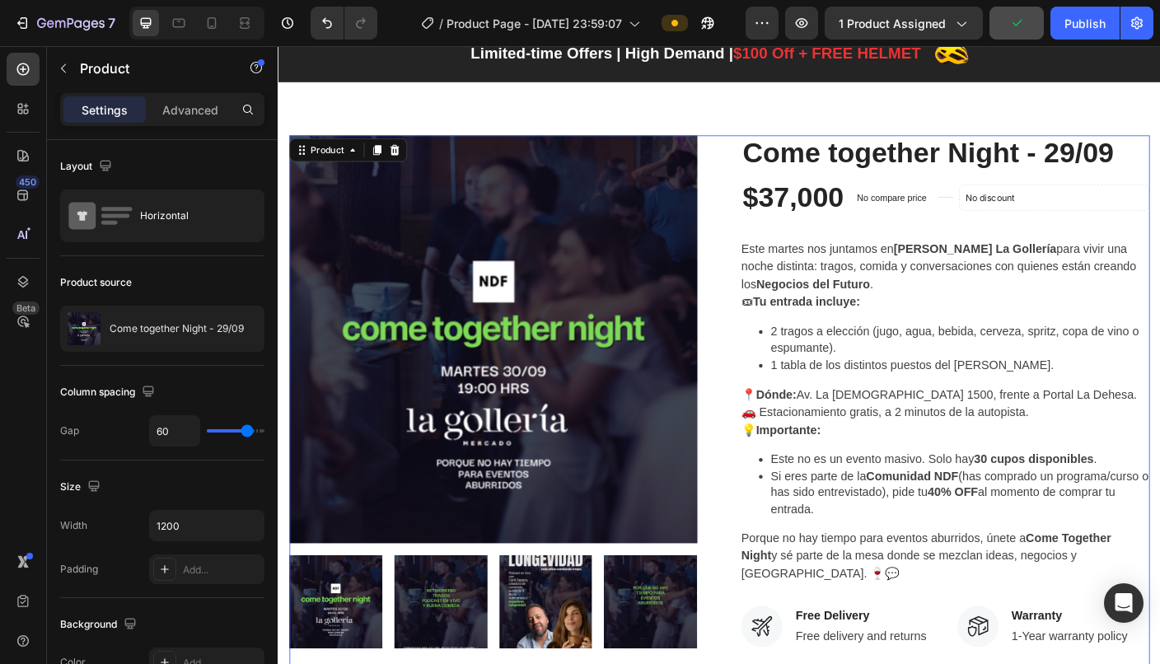
scroll to position [0, 0]
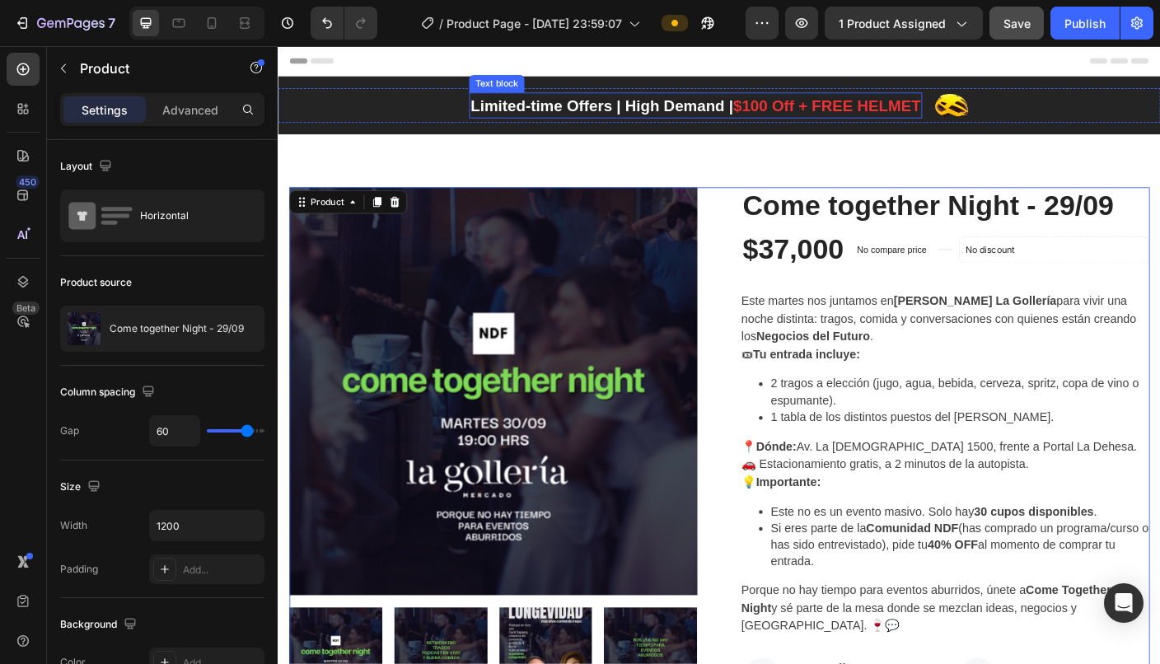
click at [572, 120] on p "Limited-time Offers | High Demand | $100 Off + FREE HELMET" at bounding box center [745, 113] width 504 height 26
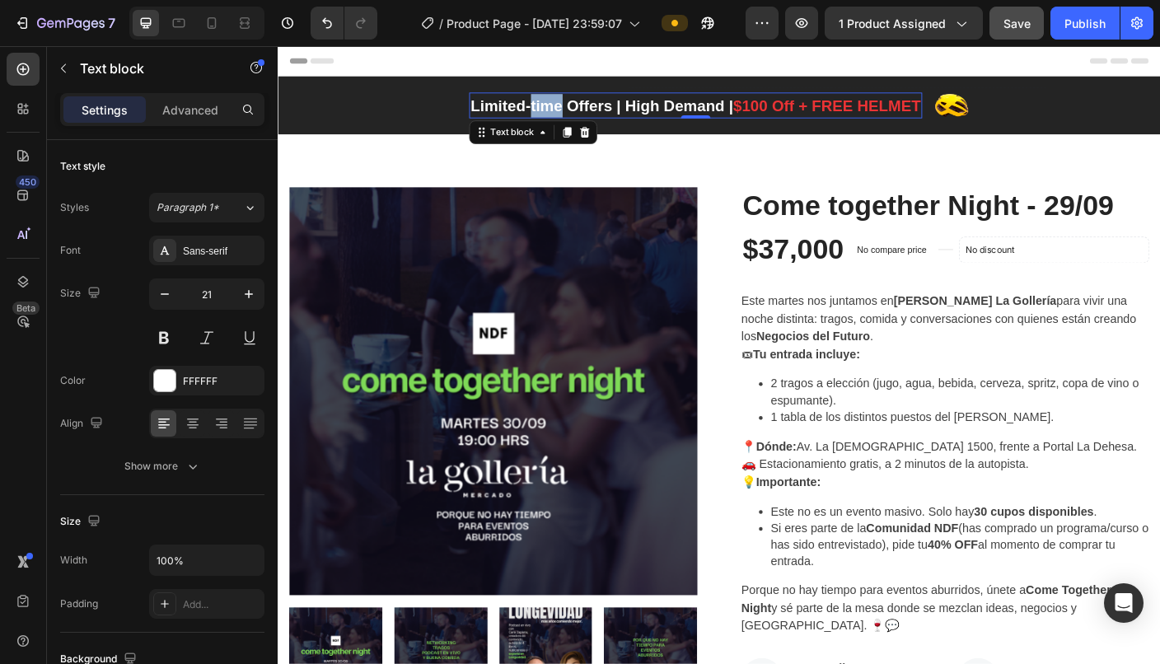
click at [572, 120] on p "Limited-time Offers | High Demand | $100 Off + FREE HELMET" at bounding box center [745, 113] width 504 height 26
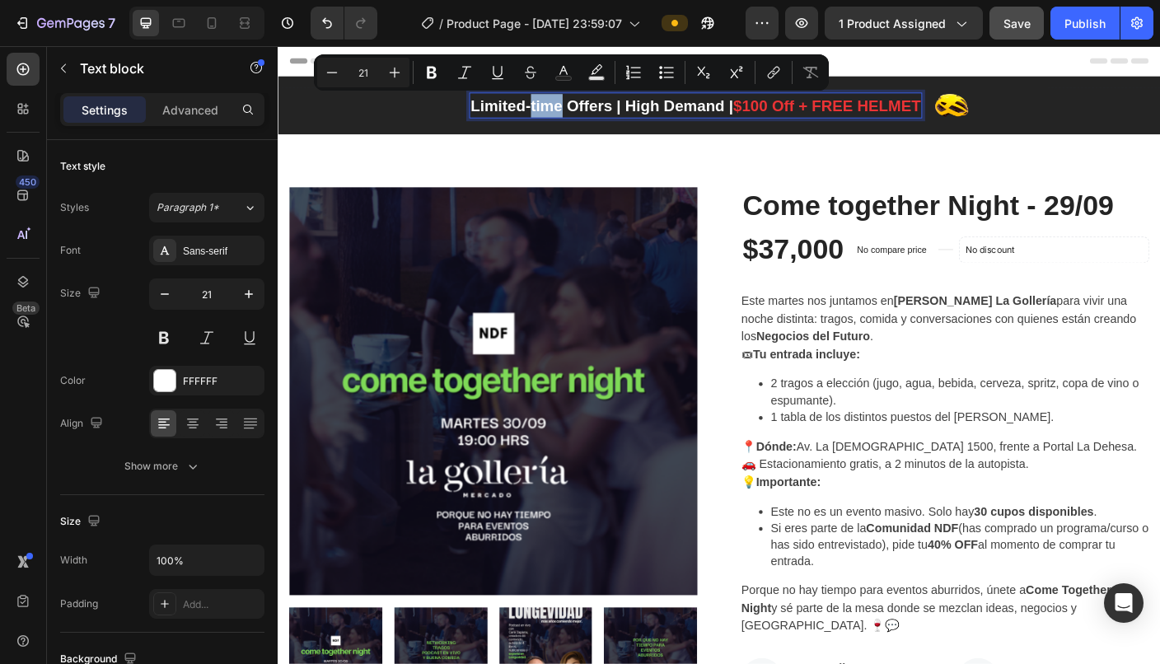
click at [572, 120] on p "Limited-time Offers | High Demand | $100 Off + FREE HELMET" at bounding box center [745, 113] width 504 height 26
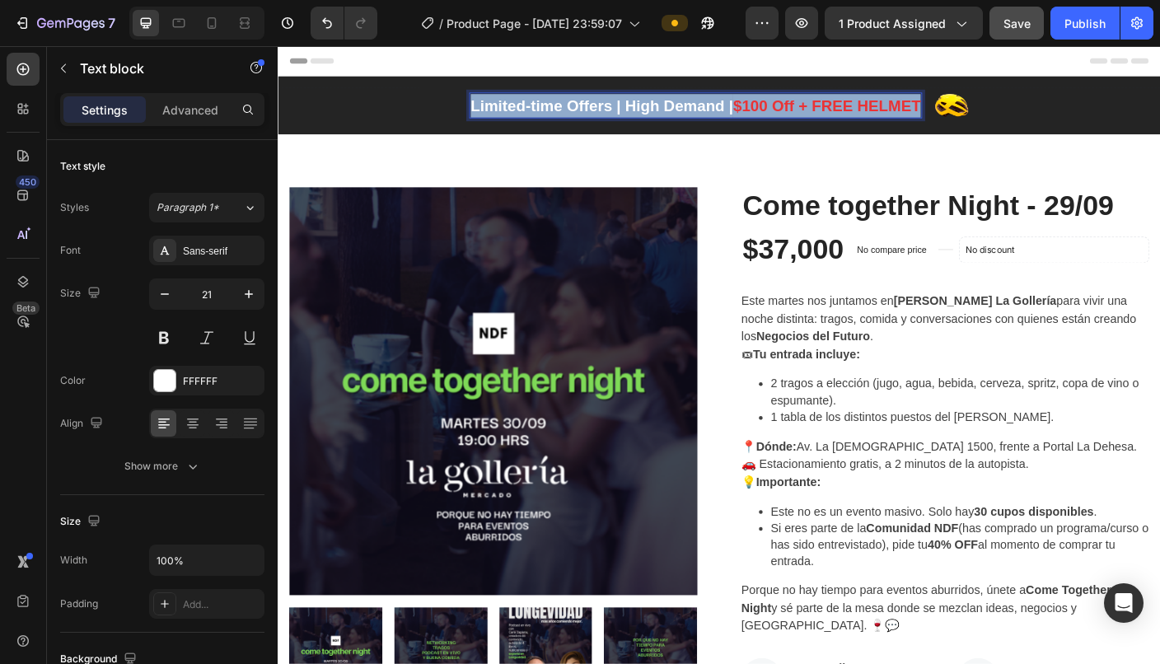
click at [572, 120] on p "Limited-time Offers | High Demand | $100 Off + FREE HELMET" at bounding box center [745, 113] width 504 height 26
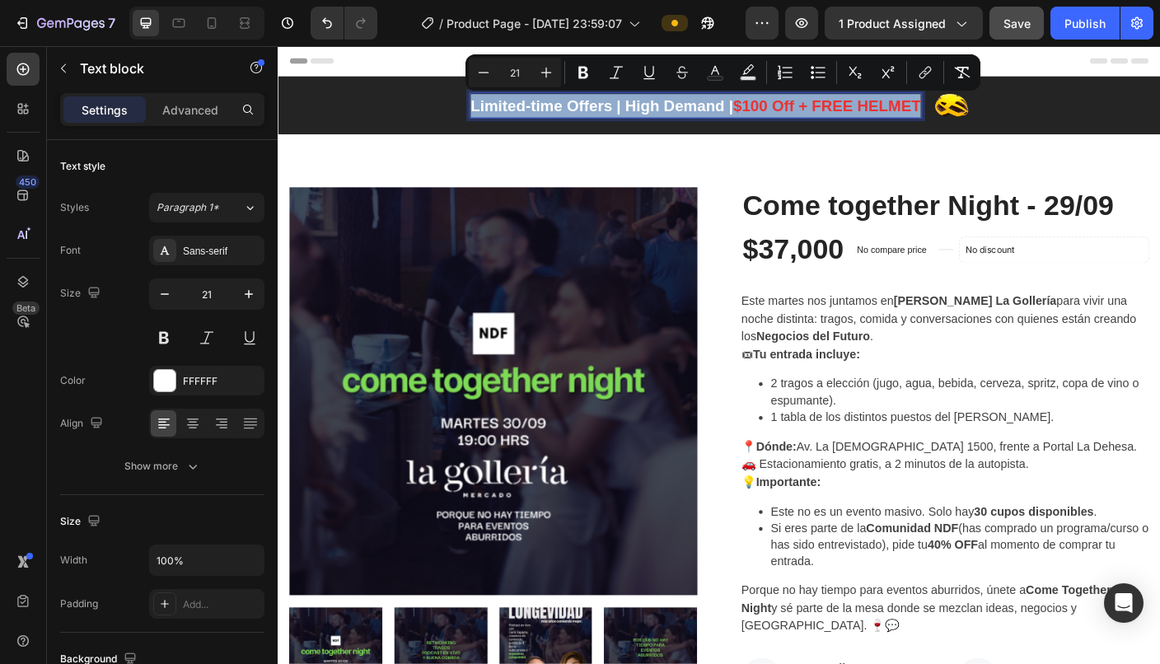
click at [1032, 114] on div "Limited-time Offers | High Demand | $100 Off + FREE HELMET Text block 0 Image R…" at bounding box center [772, 112] width 988 height 39
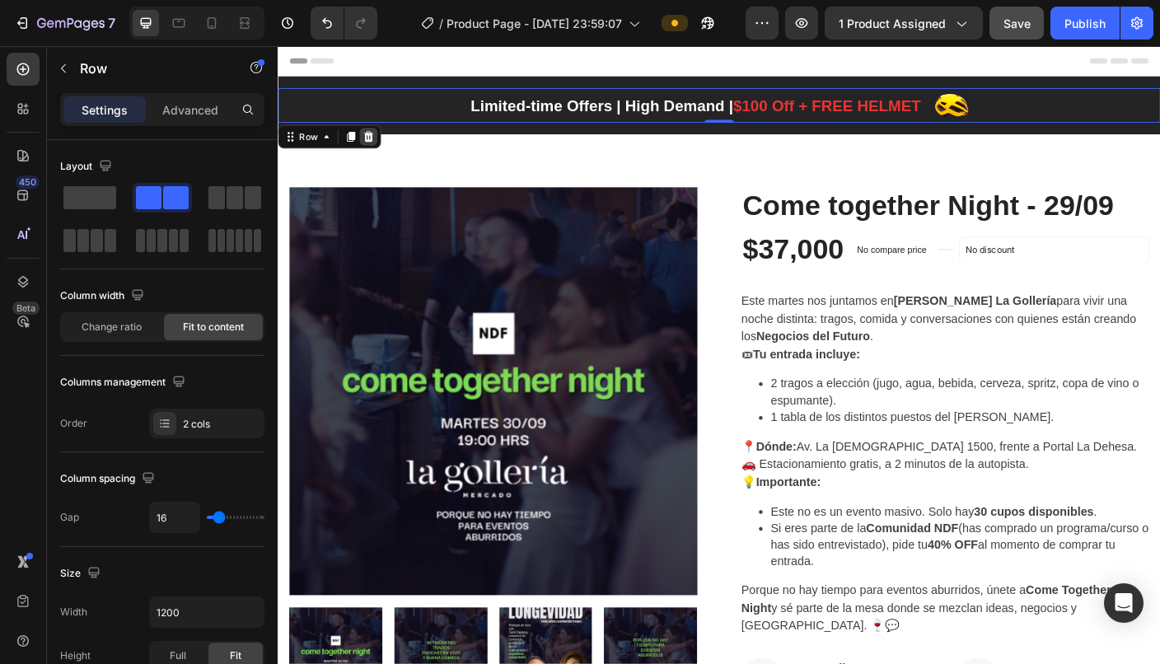
click at [376, 149] on icon at bounding box center [378, 147] width 13 height 13
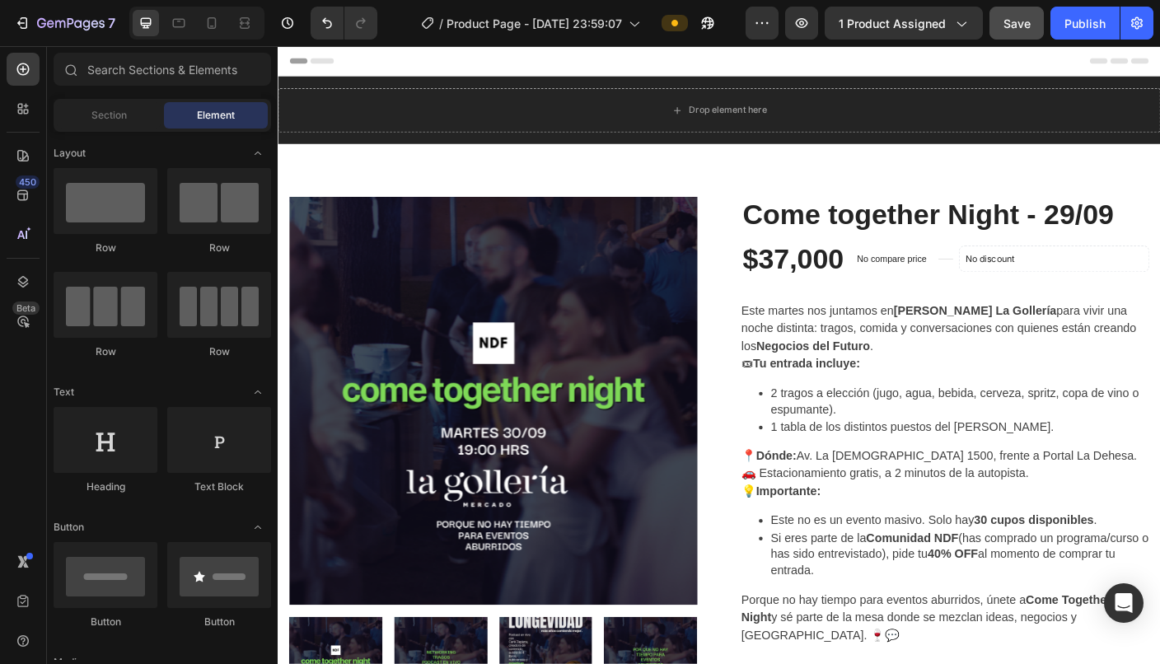
click at [378, 149] on div "Drop element here Row" at bounding box center [772, 118] width 988 height 76
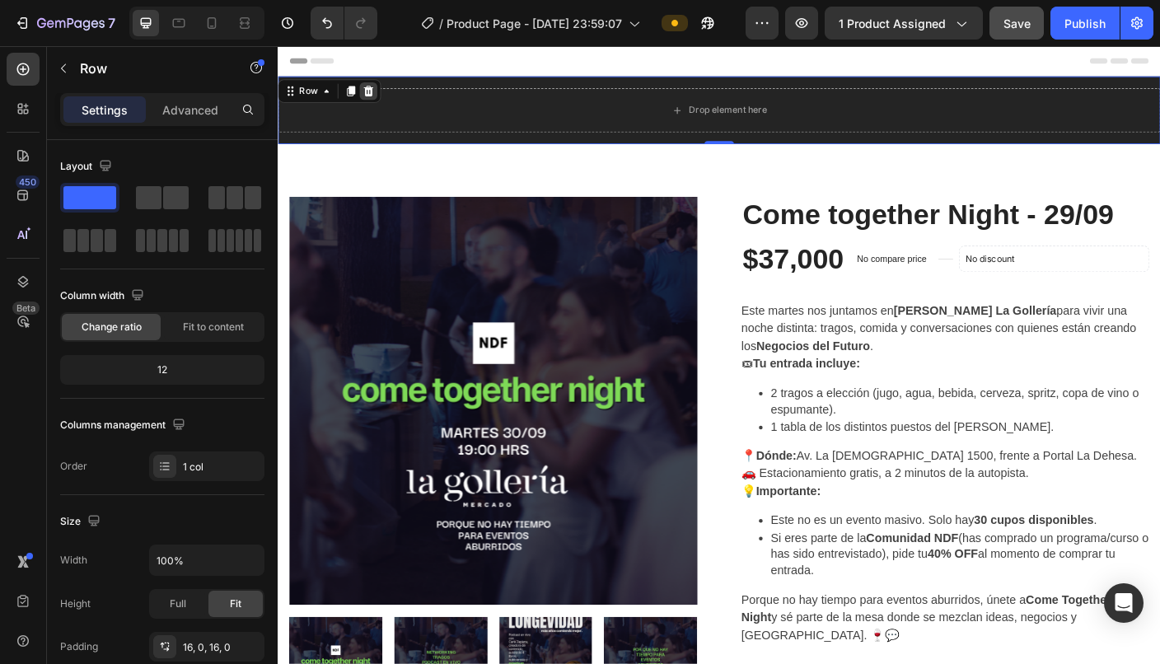
click at [377, 98] on icon at bounding box center [378, 96] width 13 height 13
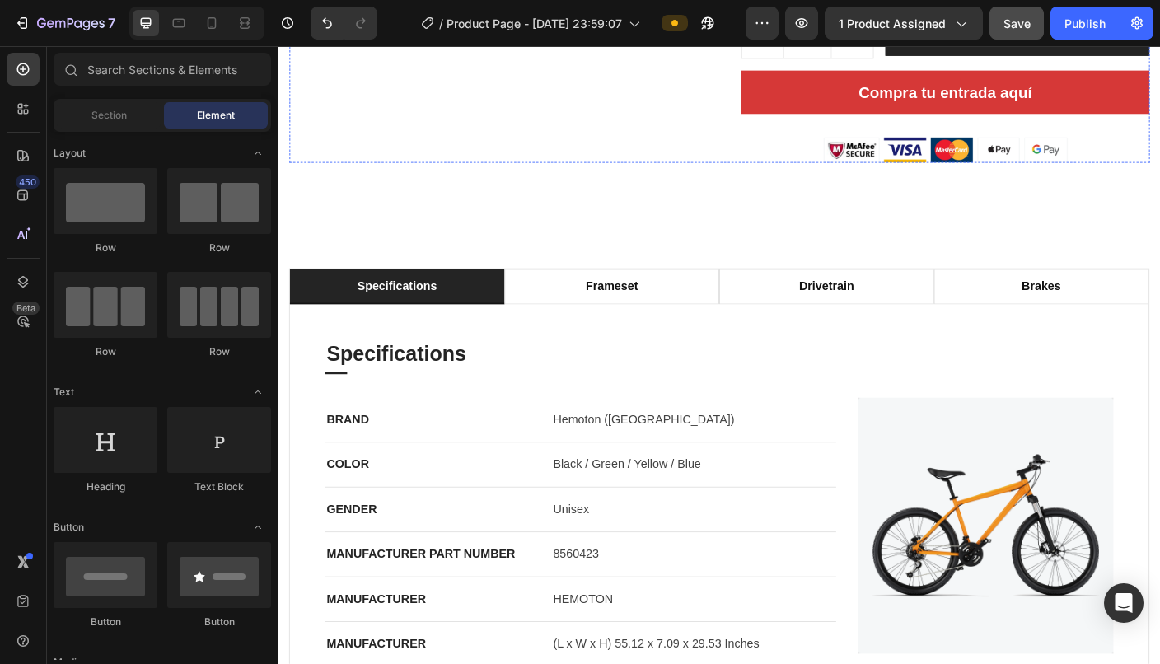
scroll to position [978, 0]
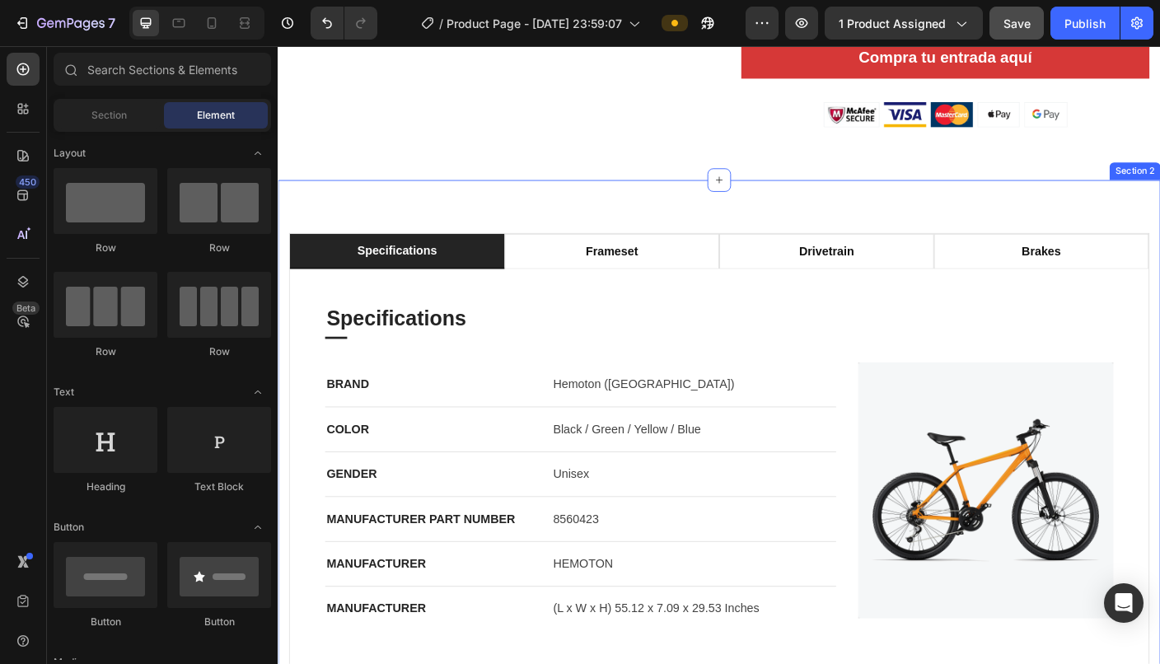
click at [988, 220] on div "specifications frameset drivetrain brakes Specifications Heading Title Line BRA…" at bounding box center [772, 498] width 988 height 604
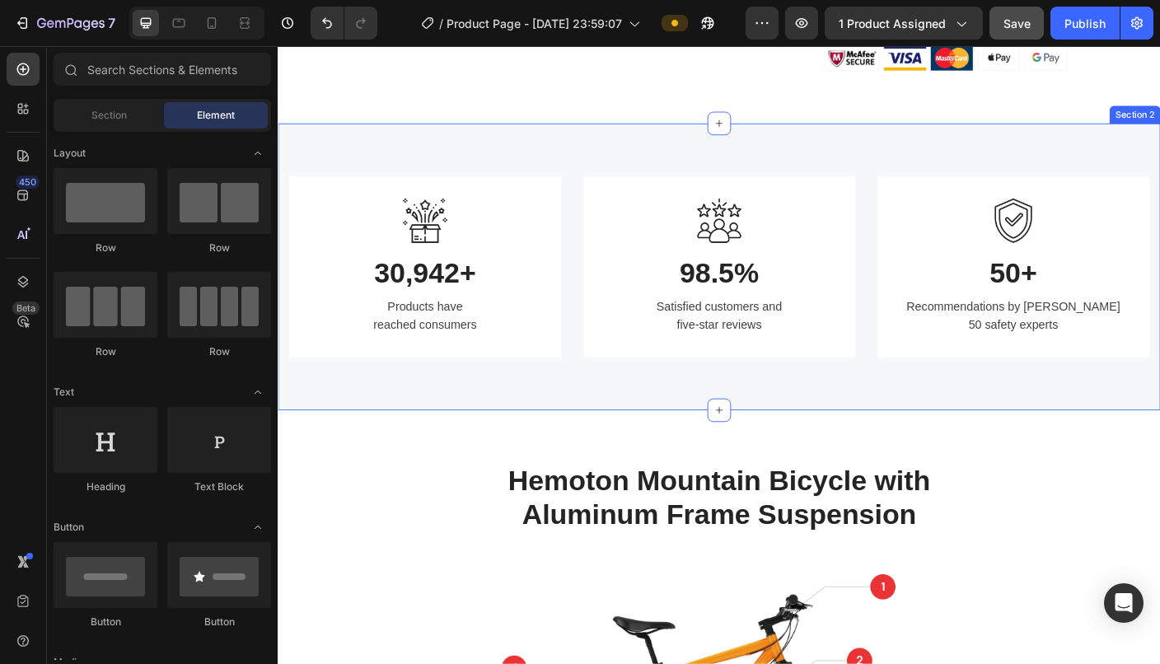
scroll to position [1079, 0]
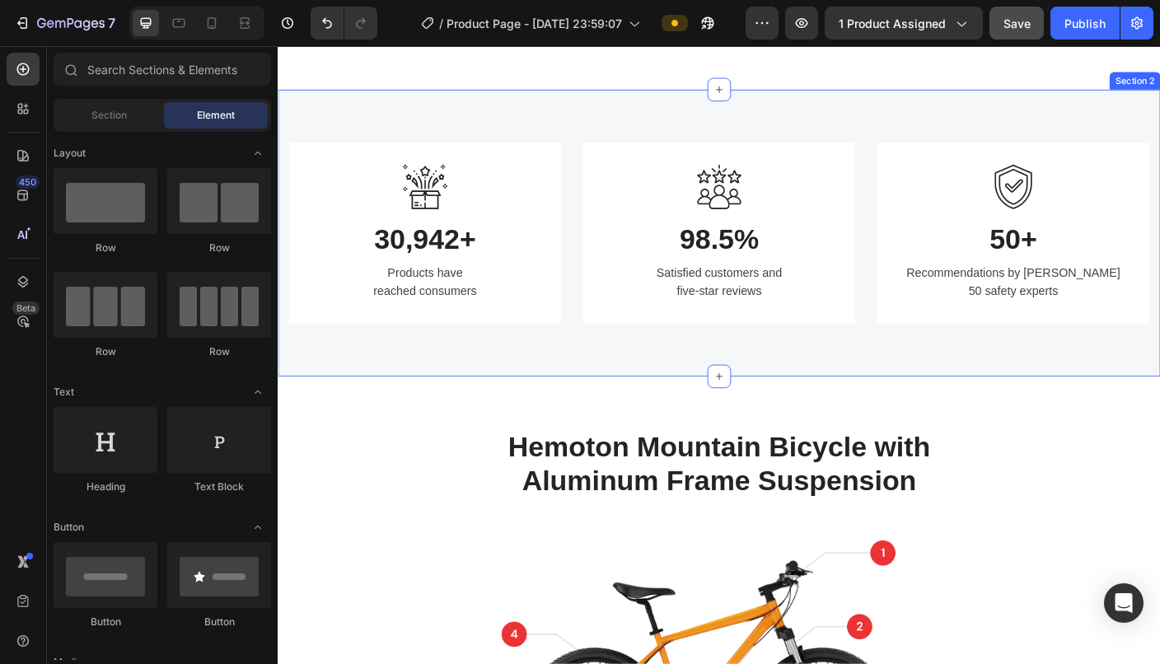
click at [1032, 126] on div "Image 30,942+ Heading Products have reached consumers Text block Row Image 98.5…" at bounding box center [772, 255] width 988 height 321
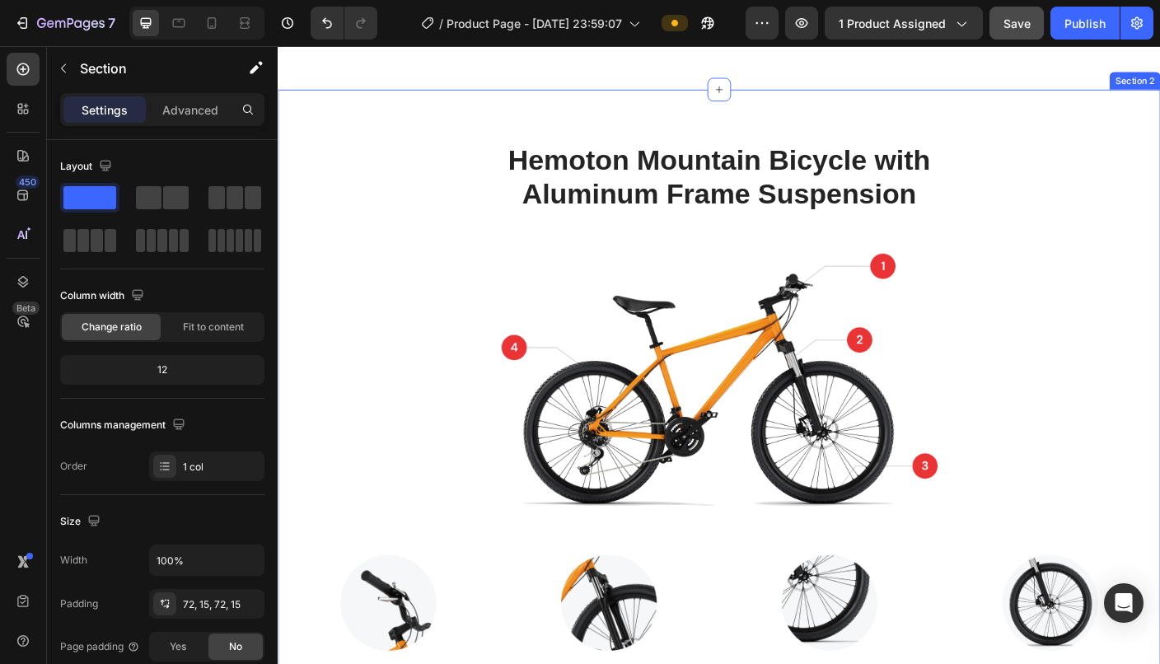
click at [1032, 120] on div "Hemoton Mountain Bicycle with Aluminum Frame Suspension Heading Image Row Image…" at bounding box center [772, 491] width 988 height 792
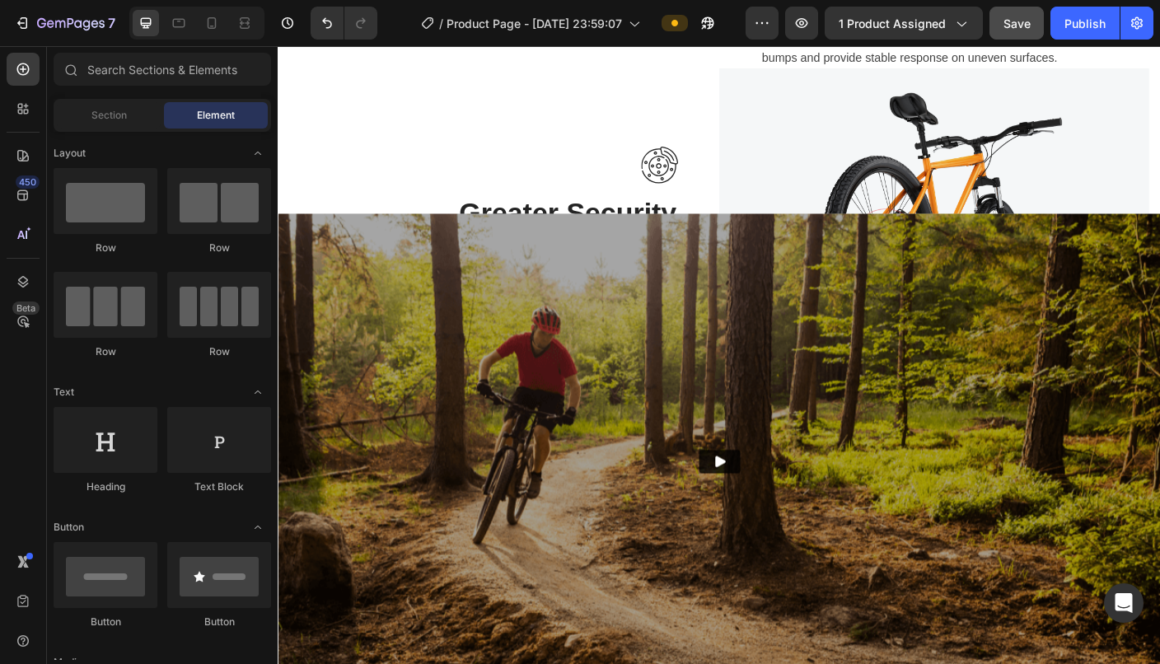
scroll to position [819, 0]
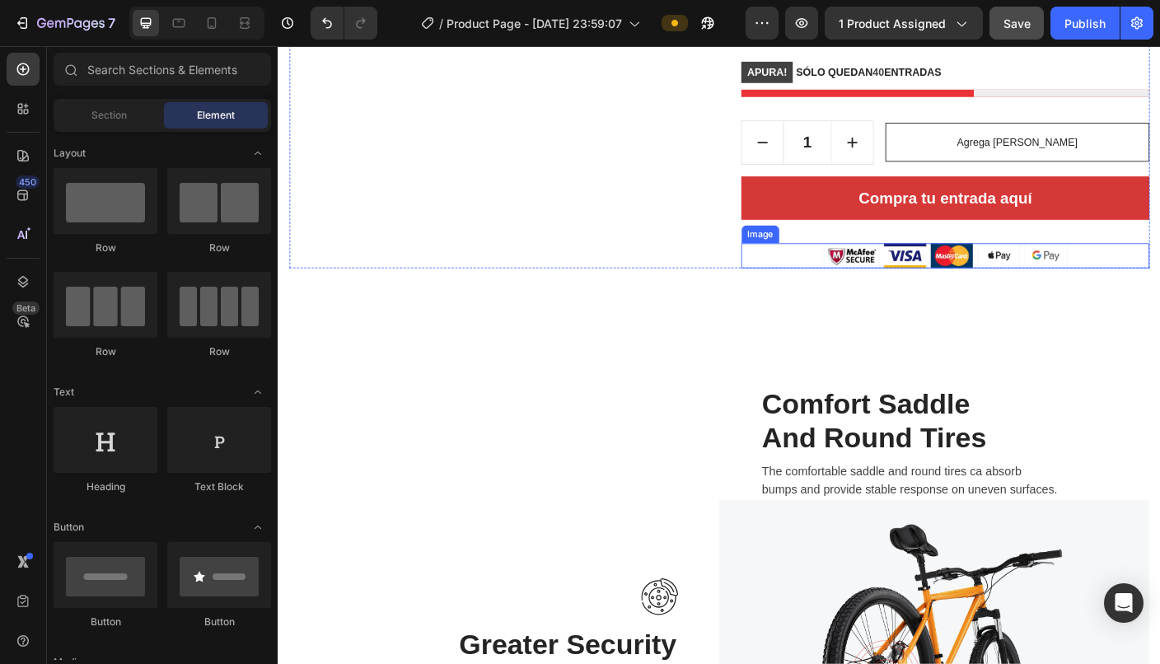
click at [1032, 283] on div at bounding box center [1024, 281] width 457 height 28
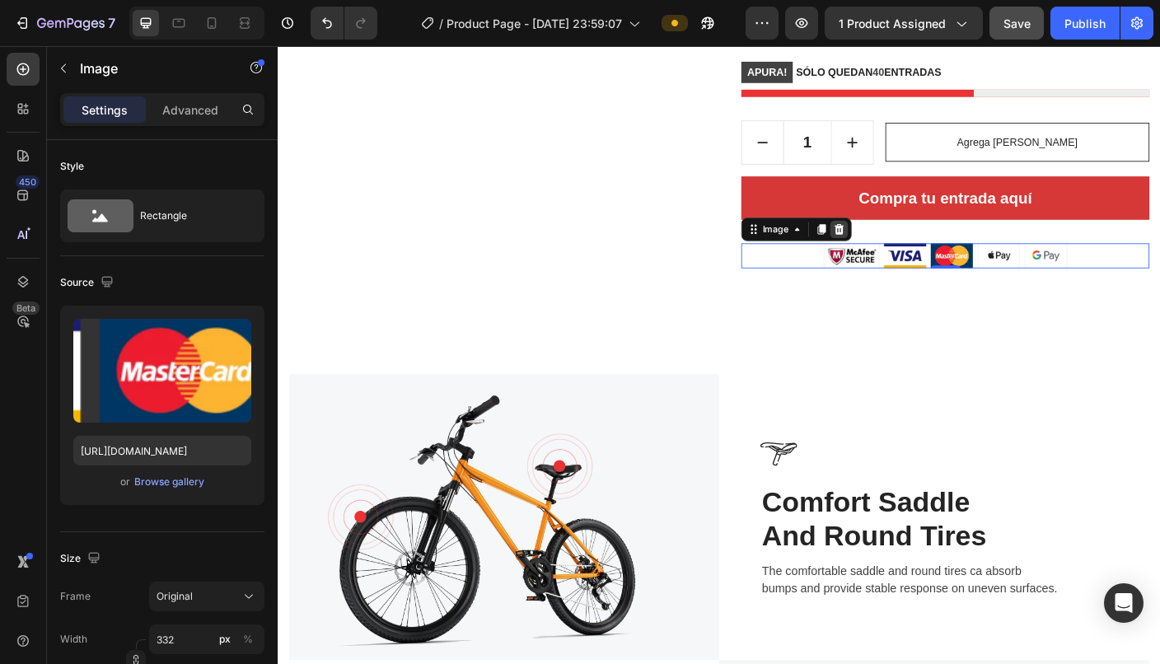
click at [902, 257] on div at bounding box center [906, 251] width 20 height 20
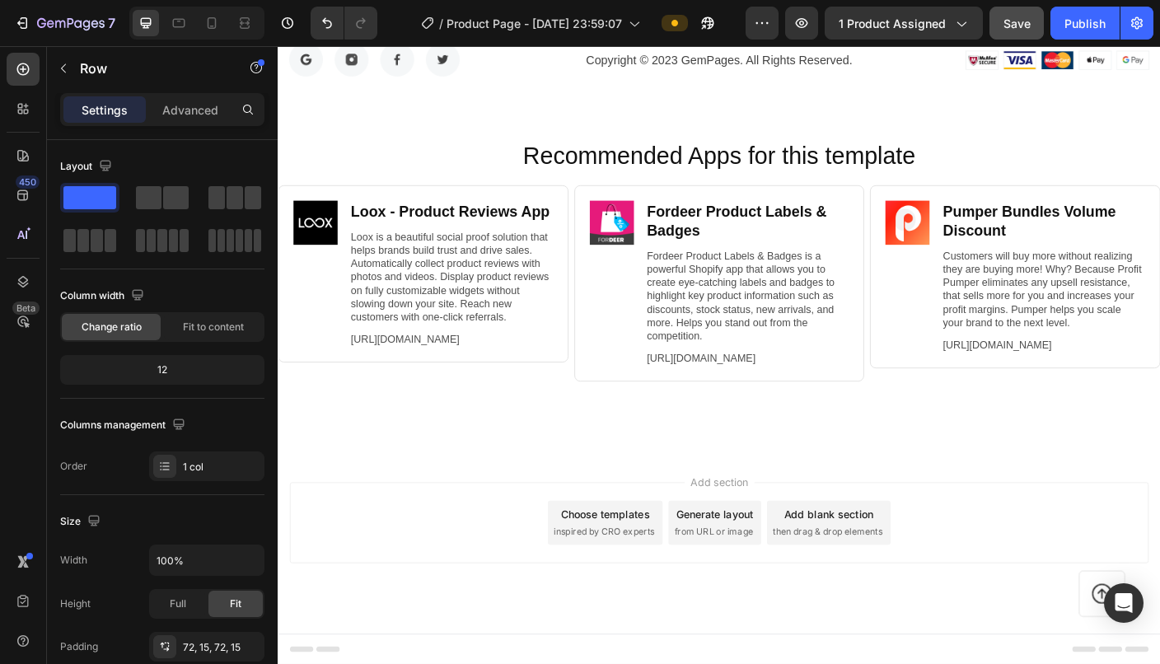
scroll to position [3832, 0]
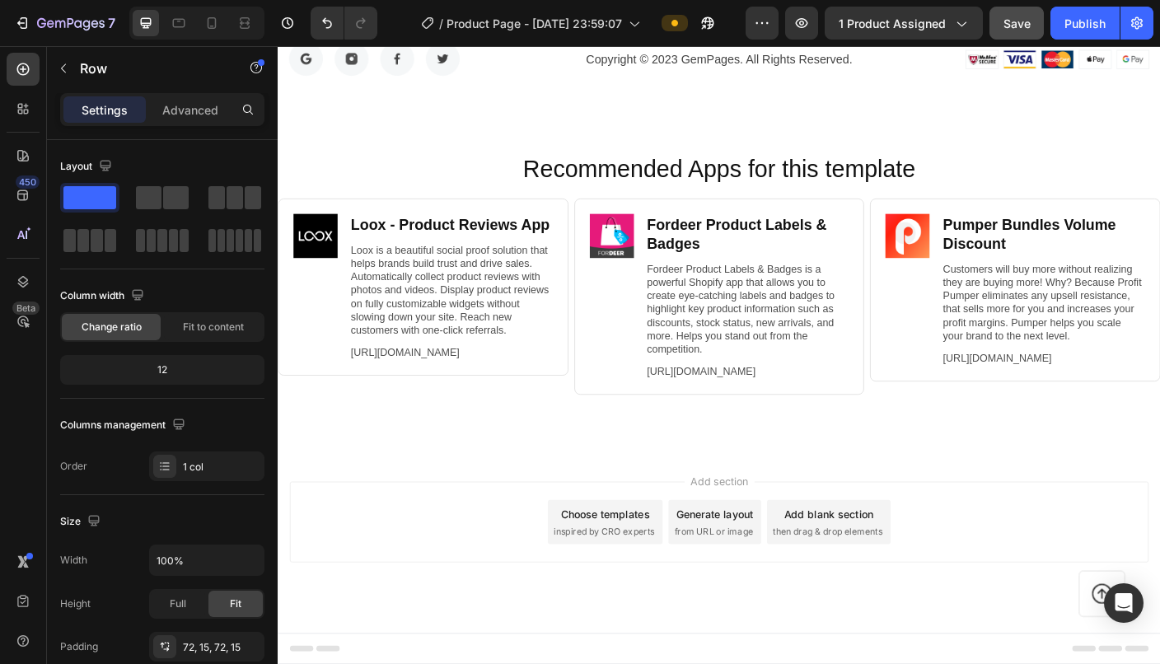
click at [1032, 624] on div "Add section Choose templates inspired by CRO experts Generate layout from URL o…" at bounding box center [772, 579] width 962 height 91
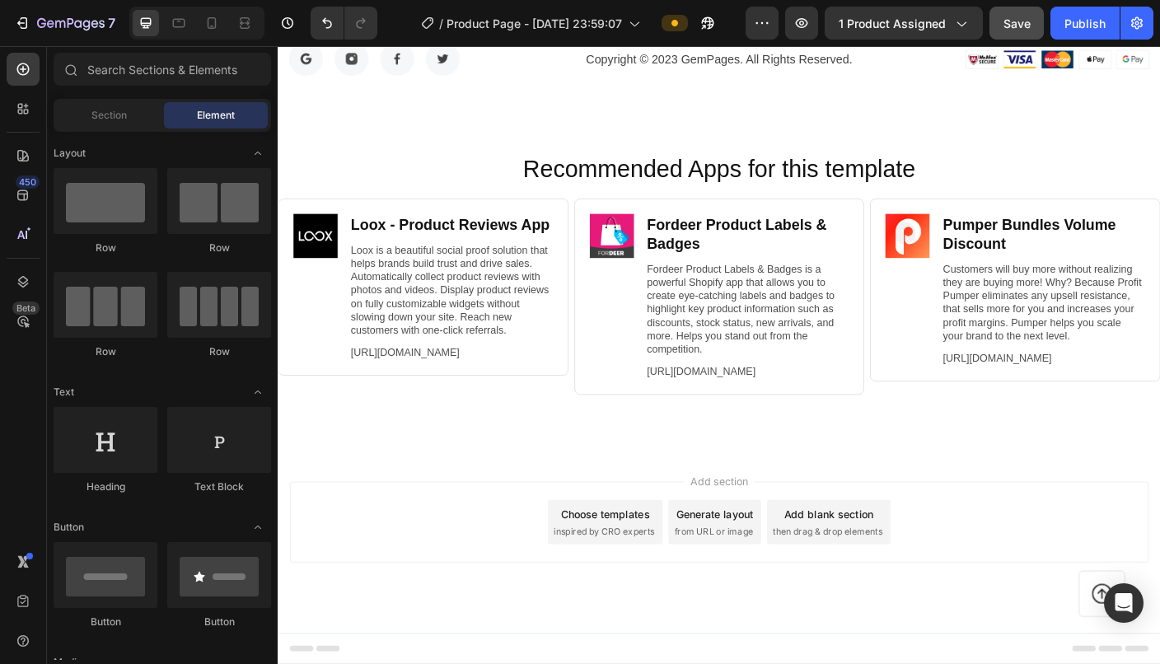
click at [998, 553] on div "Add section Choose templates inspired by CRO experts Generate layout from URL o…" at bounding box center [772, 602] width 988 height 203
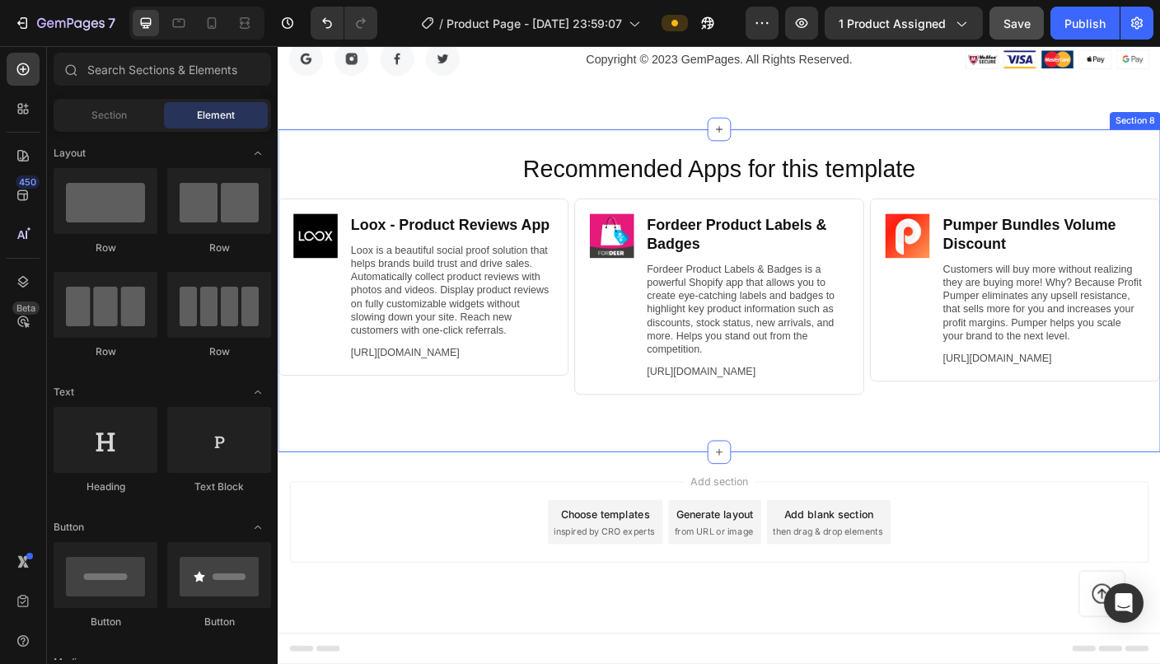
click at [1010, 399] on div "Image Pumper Bundles Volume Discount Heading Customers will buy more without re…" at bounding box center [1103, 319] width 291 height 170
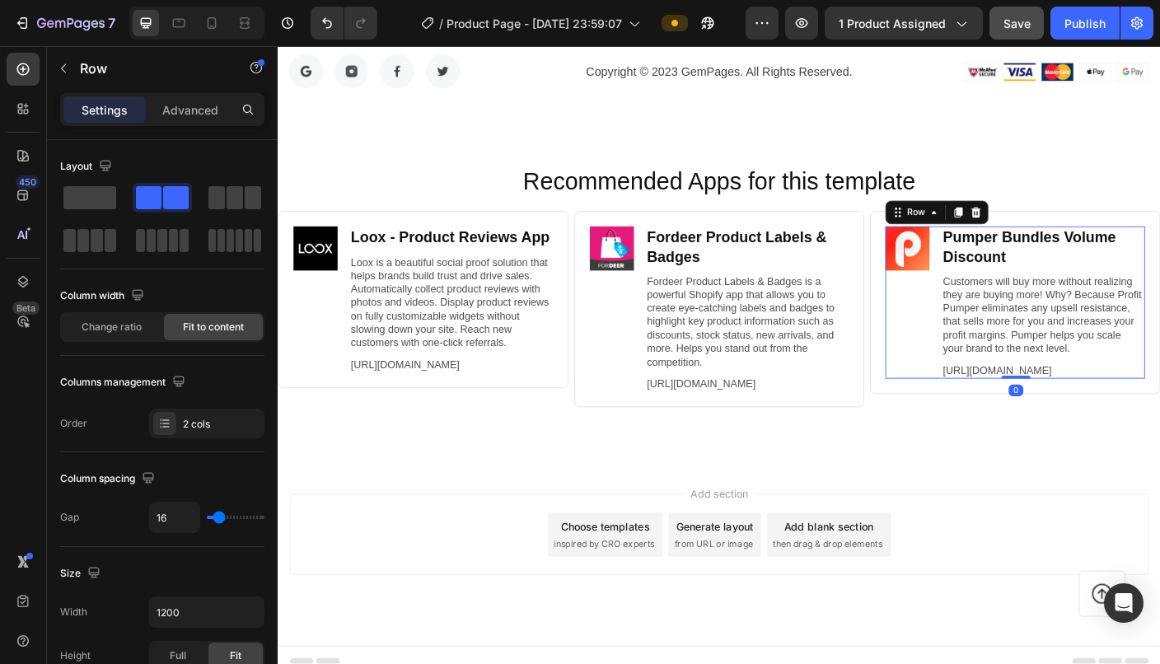
scroll to position [3813, 0]
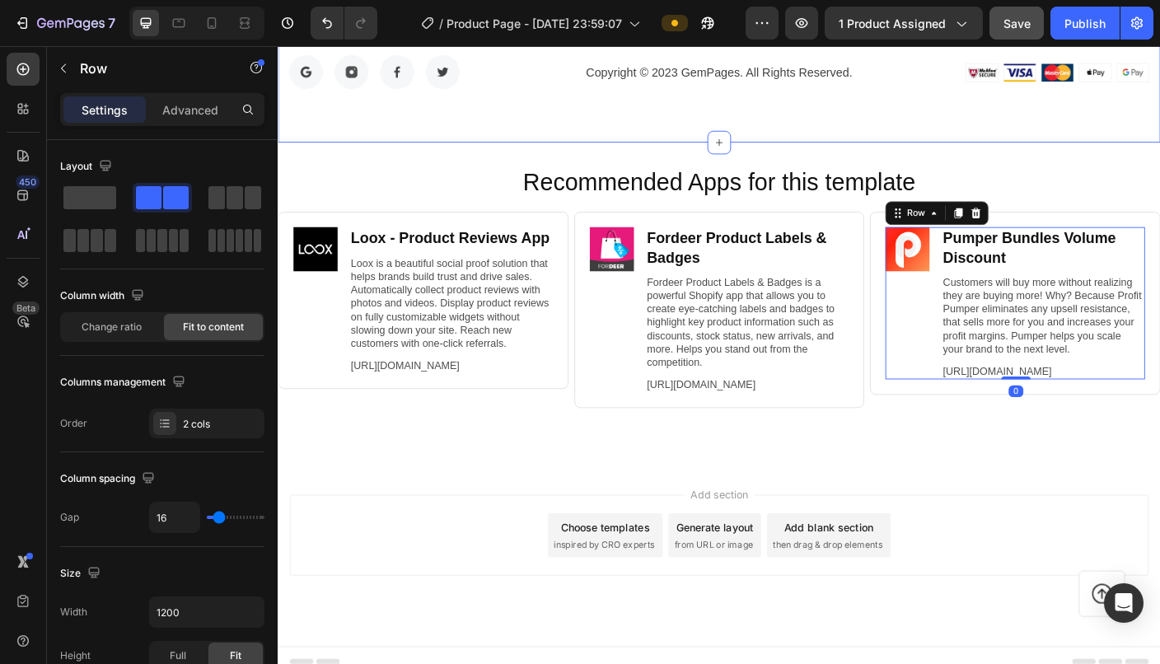
click at [1032, 154] on div "Image FAQ Button Delivery Information Button Return & Exchange Button Contact U…" at bounding box center [772, 32] width 988 height 244
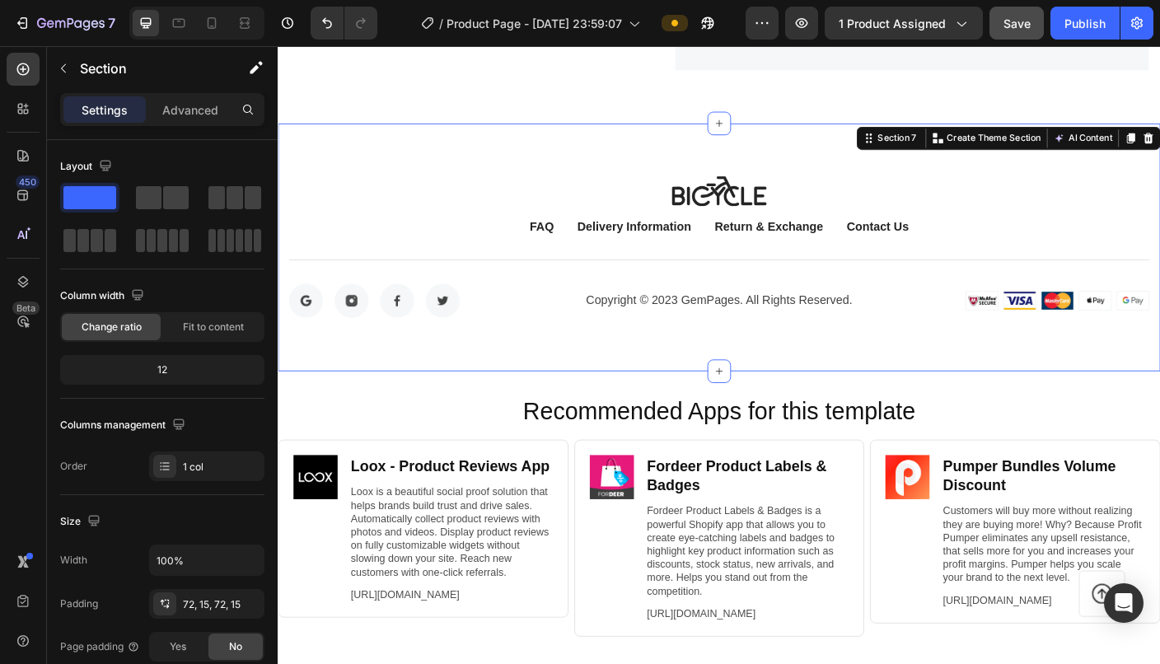
scroll to position [3579, 0]
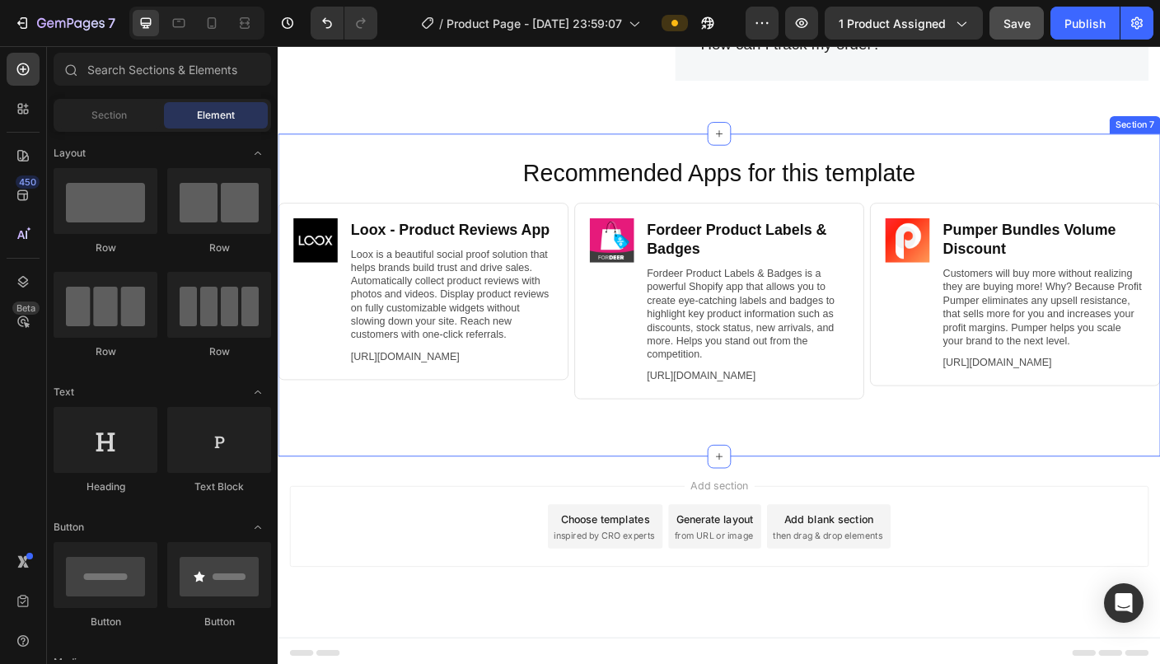
click at [1032, 152] on div "Recommended Apps for this template Heading Image Loox ‑ Product Reviews App Hea…" at bounding box center [772, 325] width 988 height 362
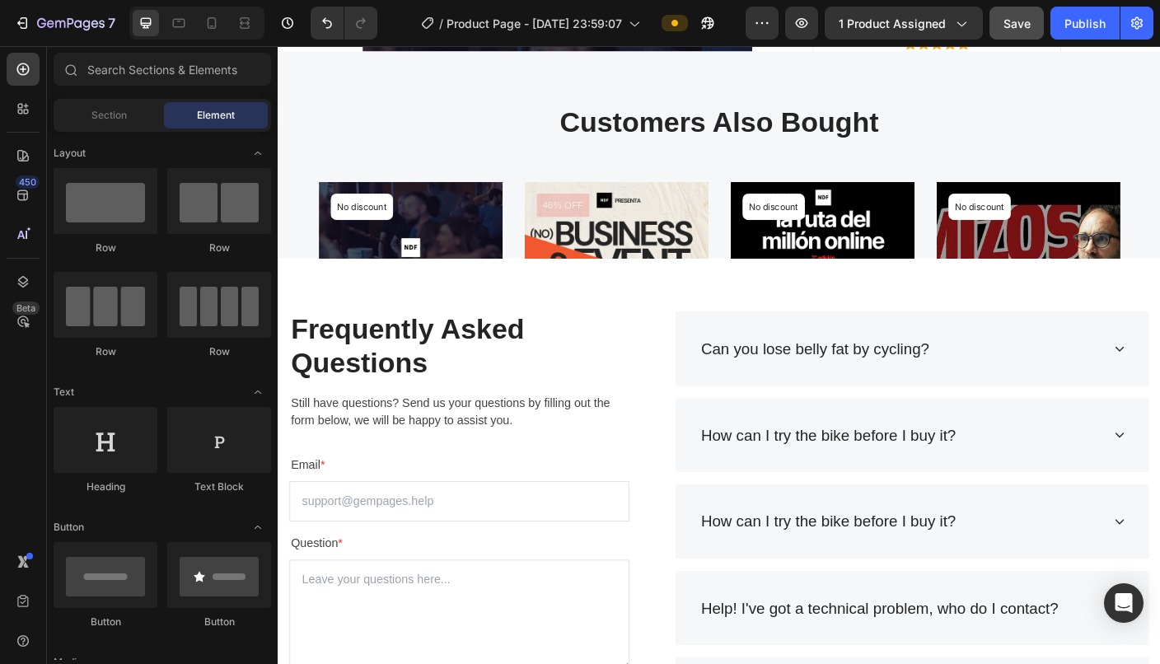
scroll to position [2725, 0]
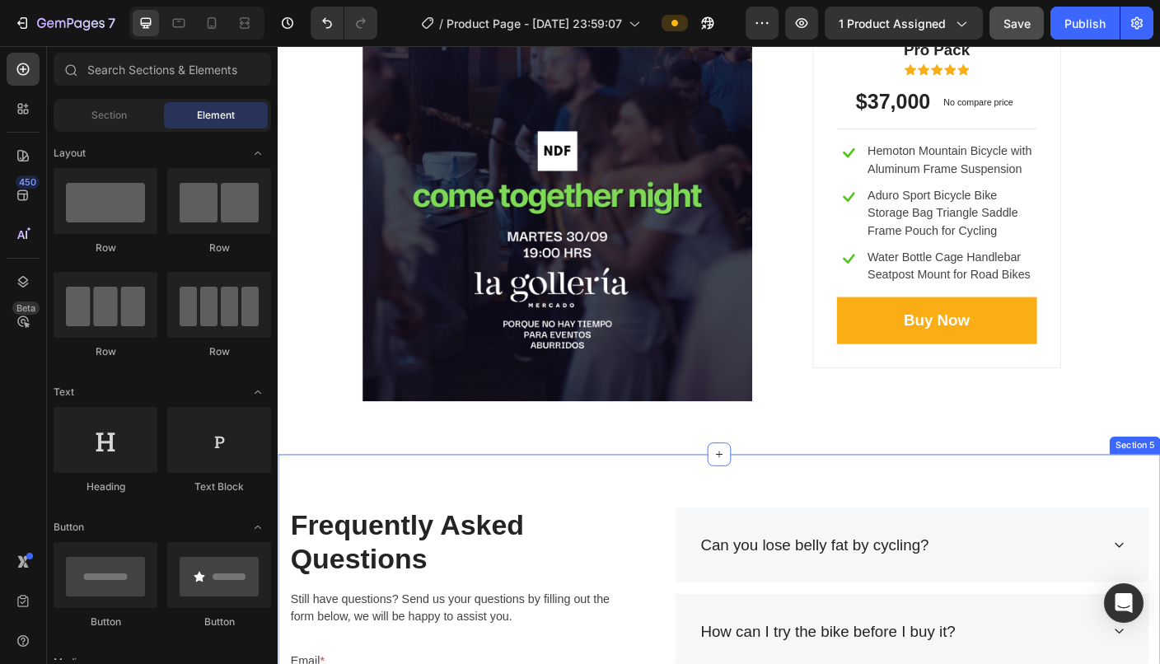
scroll to position [2804, 0]
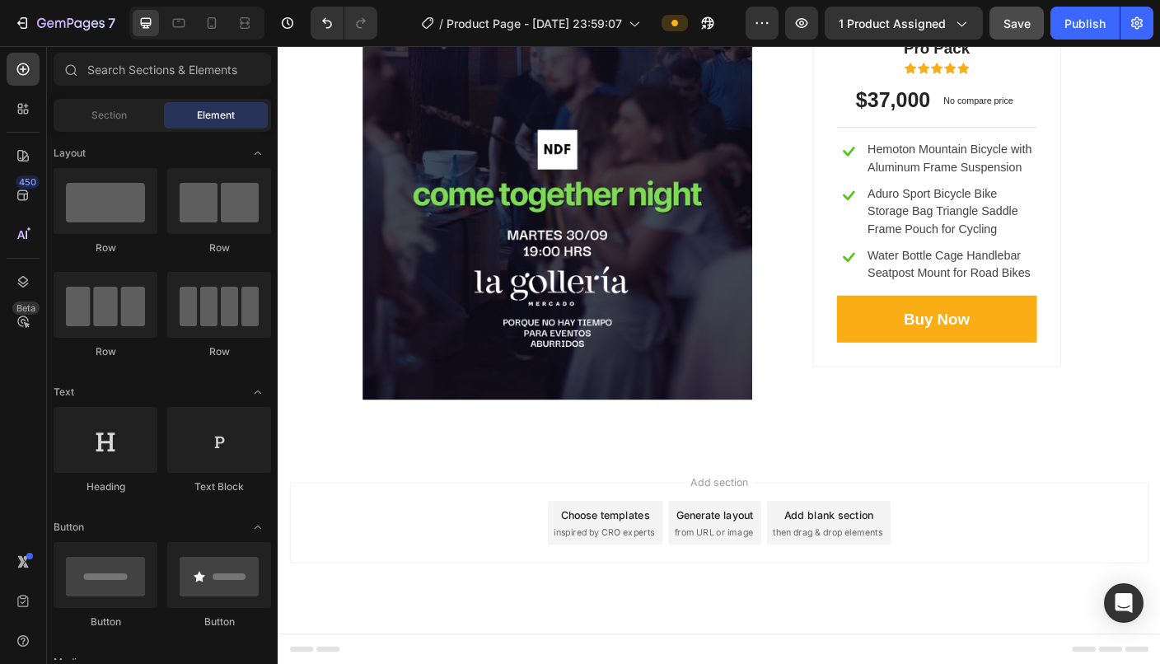
click at [1032, 559] on div "Add section Choose templates inspired by CRO experts Generate layout from URL o…" at bounding box center [772, 579] width 962 height 91
click at [1032, 663] on div "Add section Choose templates inspired by CRO experts Generate layout from URL o…" at bounding box center [772, 603] width 988 height 203
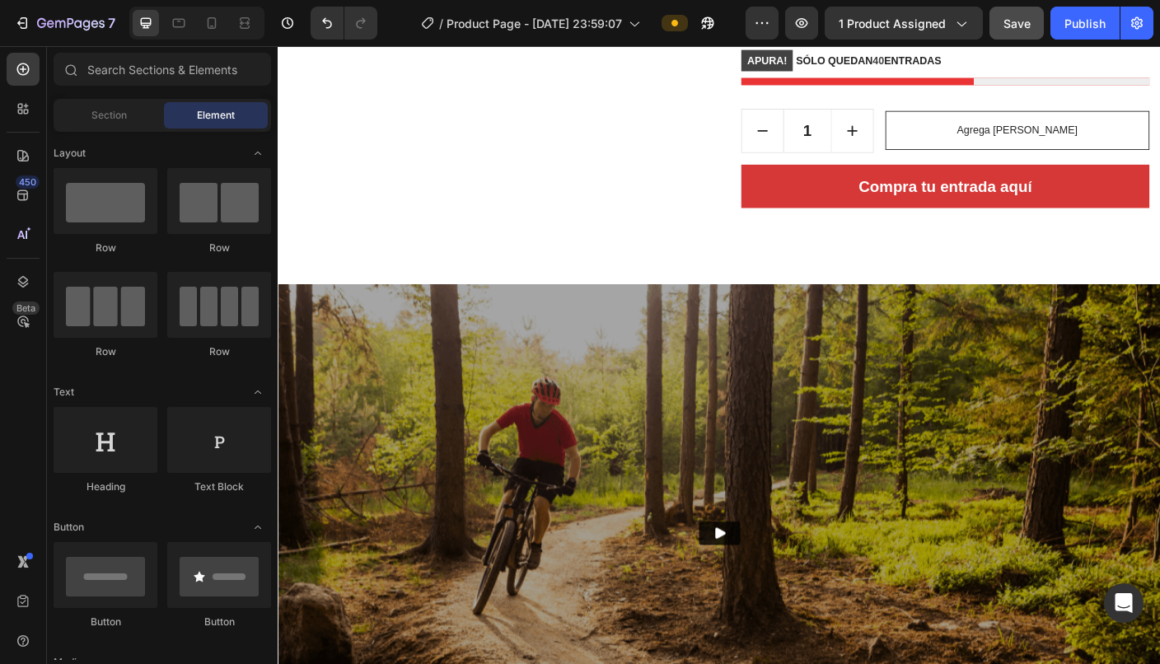
scroll to position [763, 0]
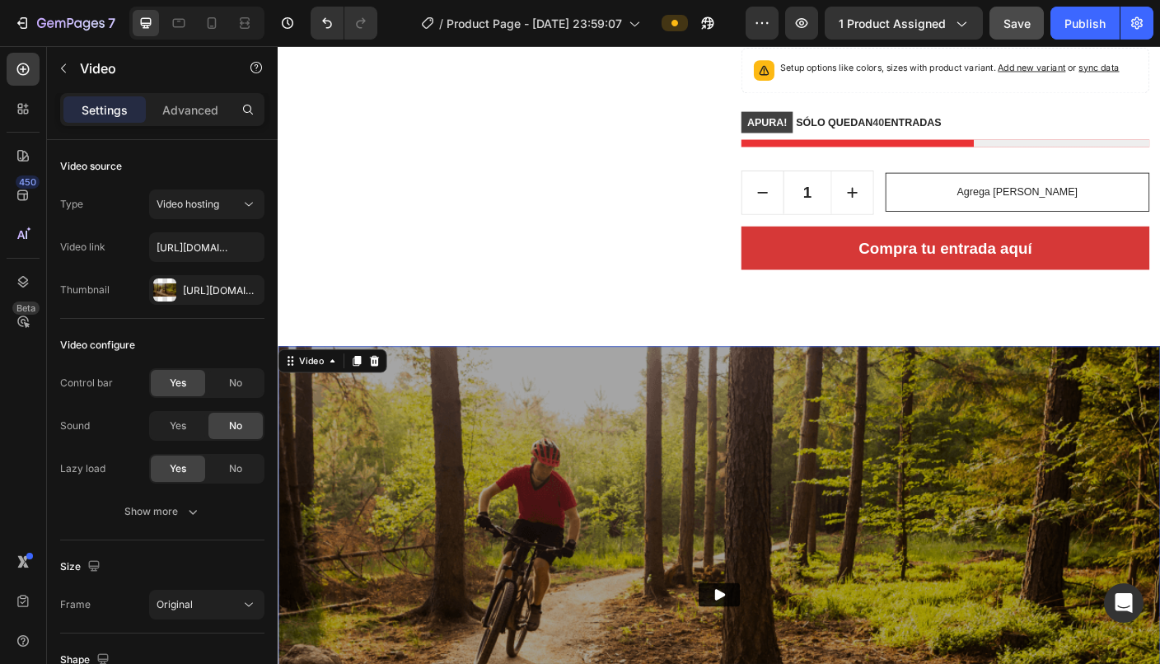
click at [1032, 399] on img at bounding box center [772, 660] width 988 height 556
click at [390, 401] on icon at bounding box center [385, 399] width 11 height 12
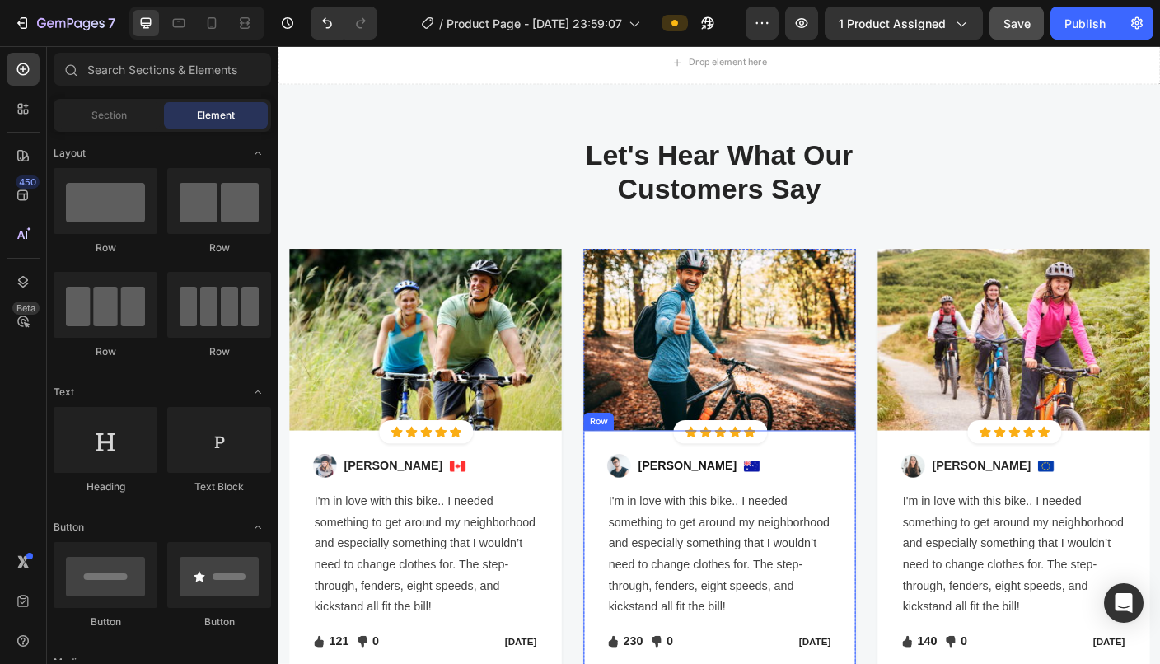
scroll to position [1087, 0]
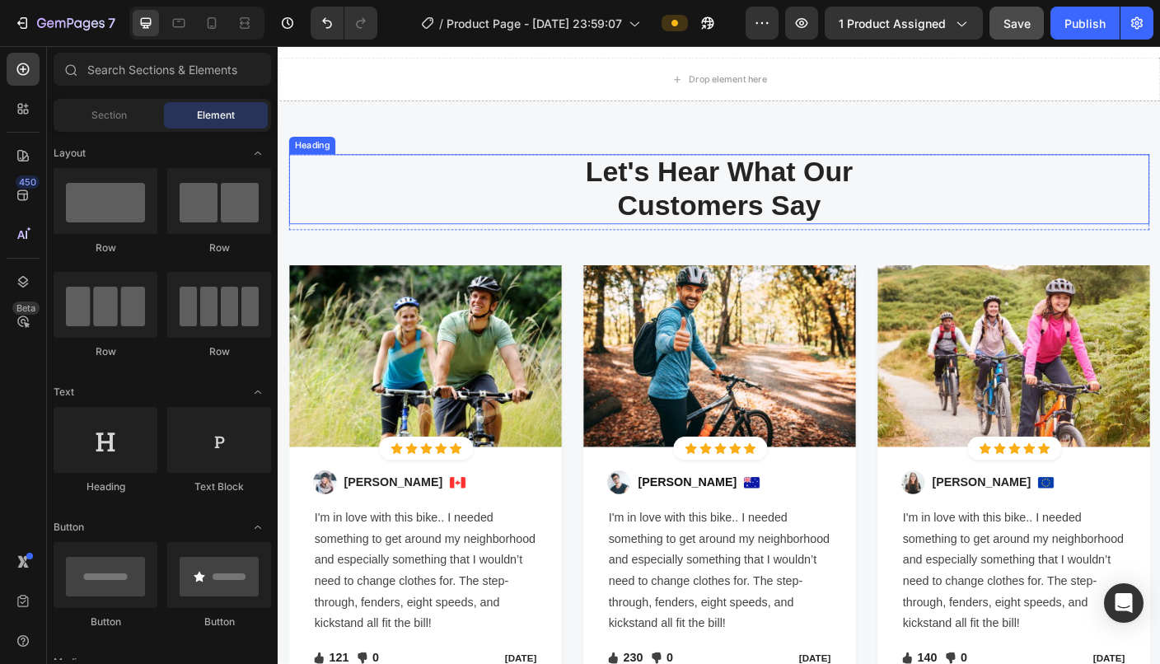
click at [1032, 177] on p "Let's Hear What Our Customers Say" at bounding box center [772, 206] width 960 height 75
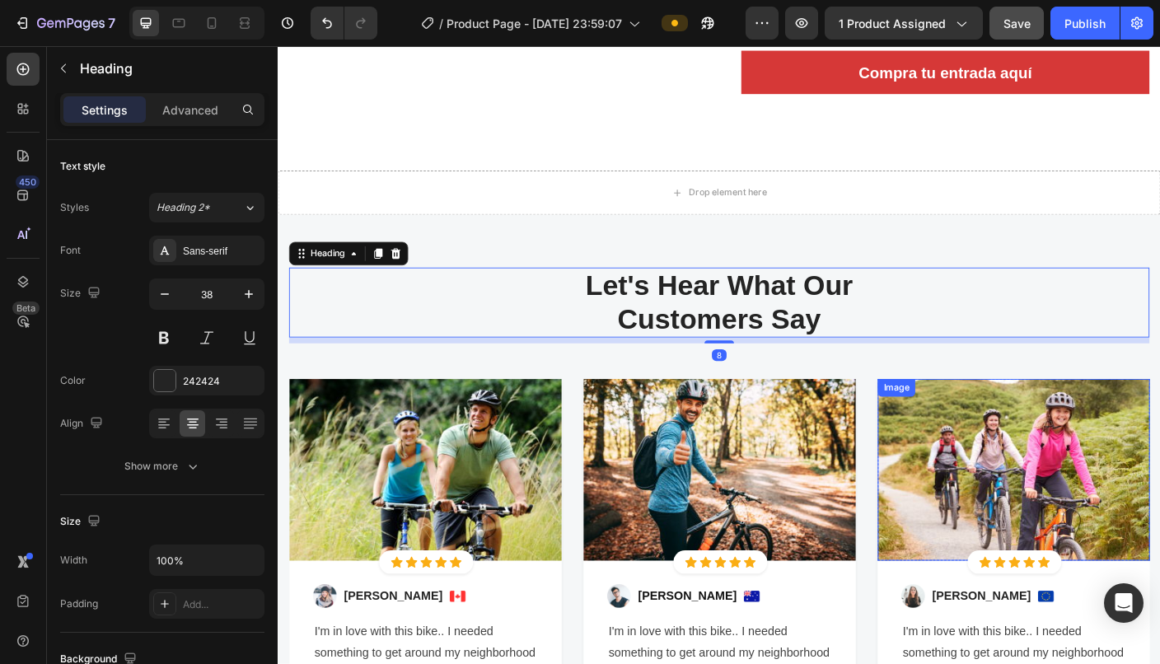
scroll to position [892, 0]
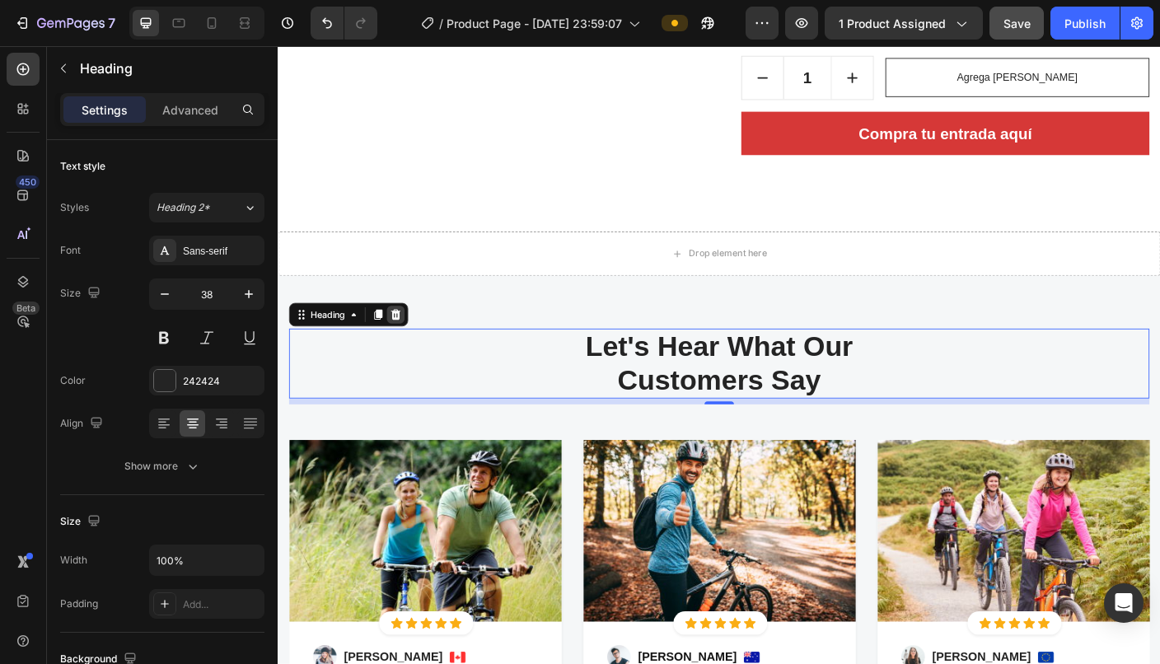
click at [416, 342] on icon at bounding box center [409, 346] width 13 height 13
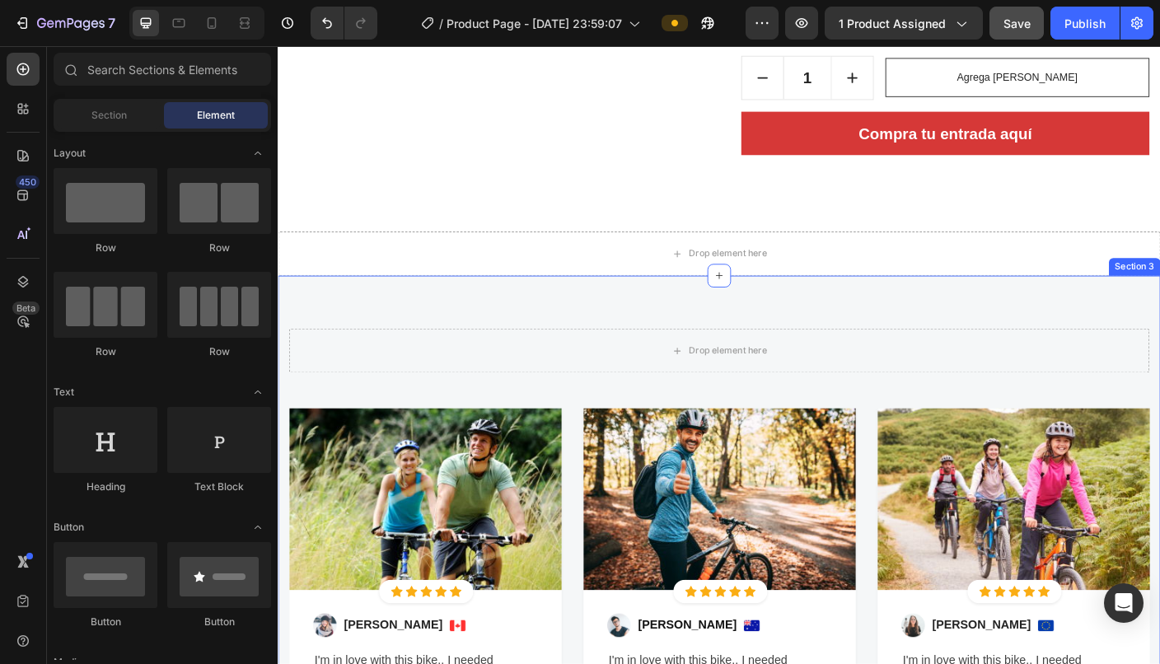
click at [1032, 331] on div "Drop element here Row Image Icon Icon Icon Icon Icon Icon List Hoz Row Row Imag…" at bounding box center [772, 664] width 988 height 722
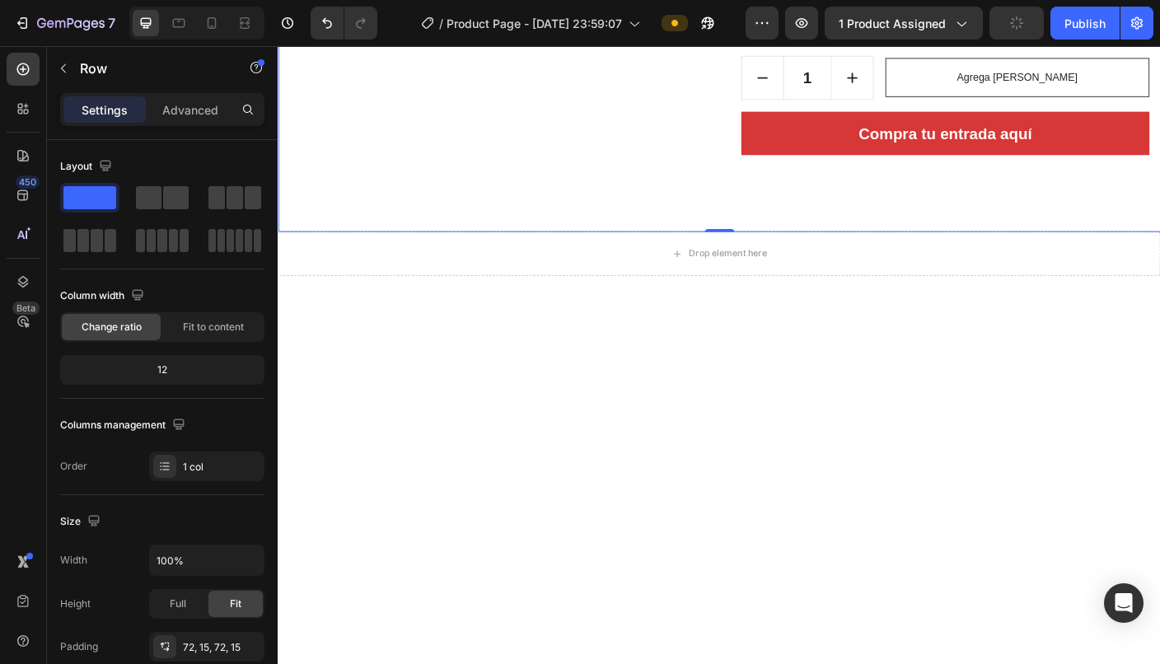
click at [1032, 273] on div "Drop element here" at bounding box center [772, 278] width 988 height 49
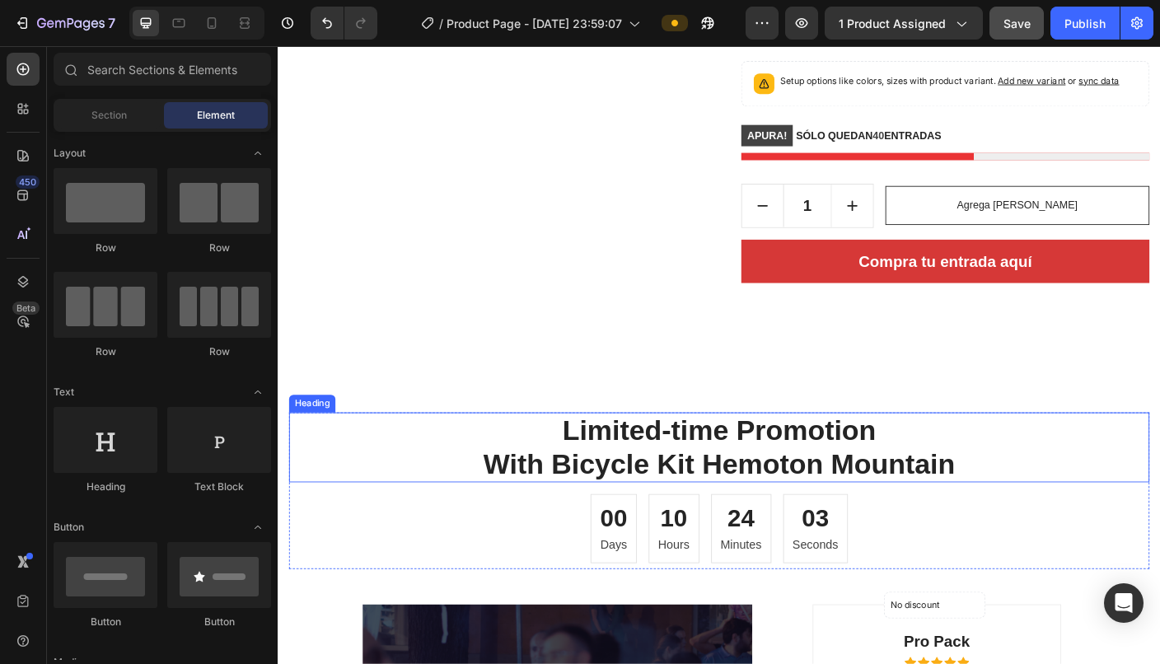
scroll to position [858, 0]
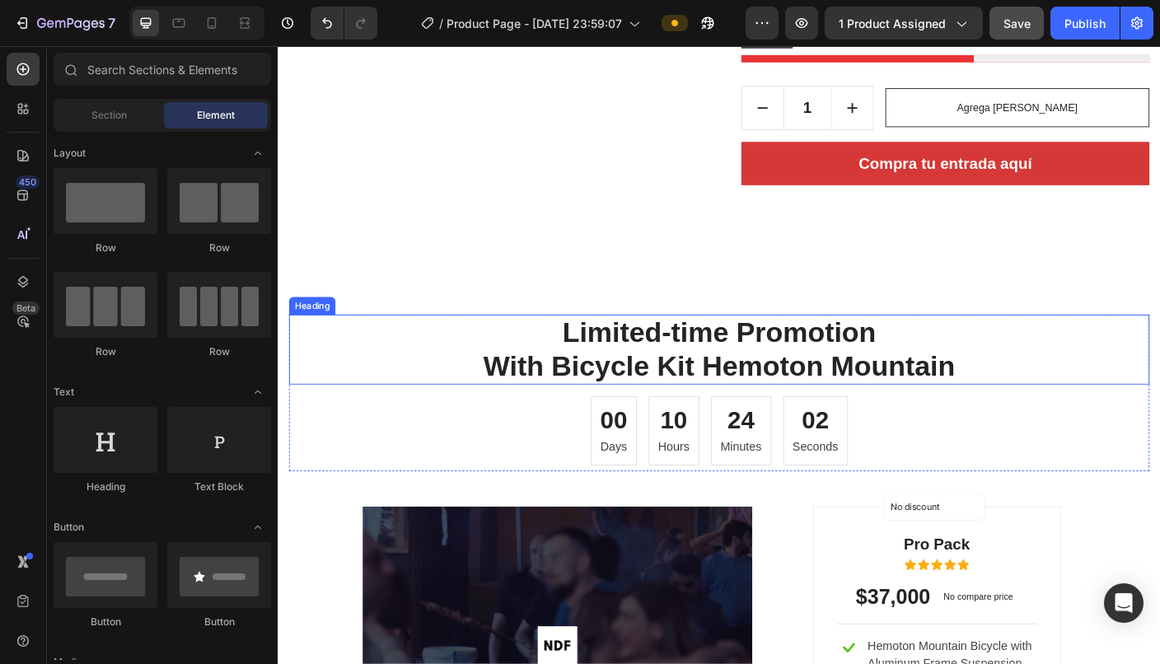
click at [1032, 374] on p "Limited-time Promotion With Bicycle Kit Hemoton Mountain" at bounding box center [772, 385] width 960 height 75
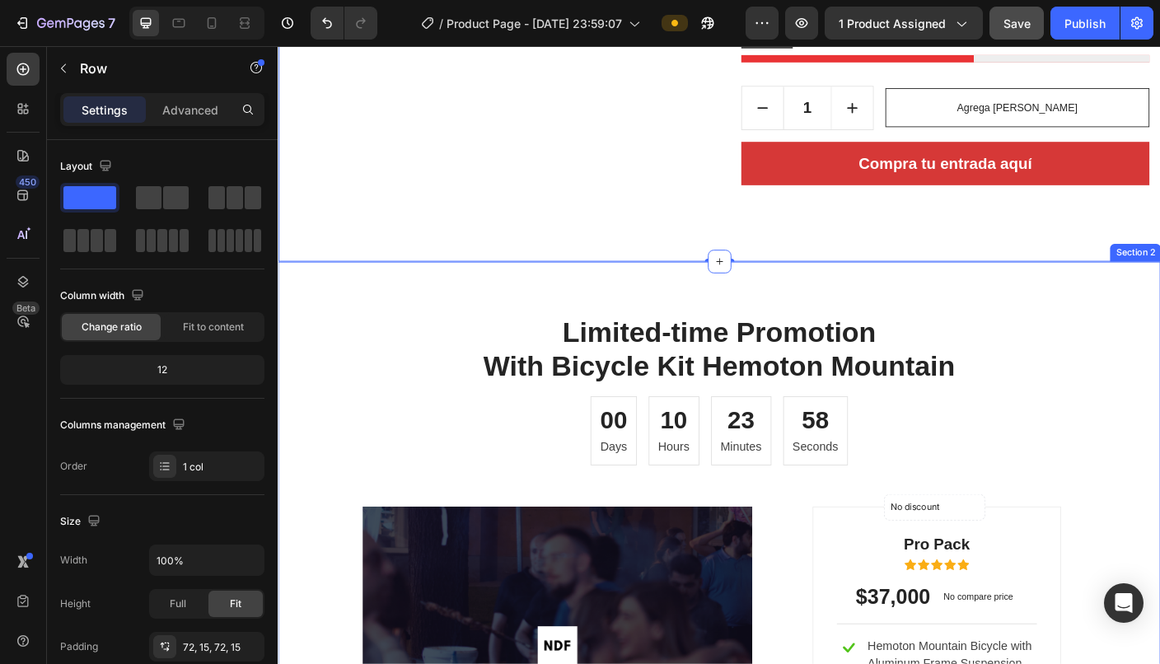
click at [526, 302] on div "Limited-time Promotion With Bicycle Kit Hemoton Mountain Heading 00 Days 10 Hou…" at bounding box center [772, 671] width 988 height 769
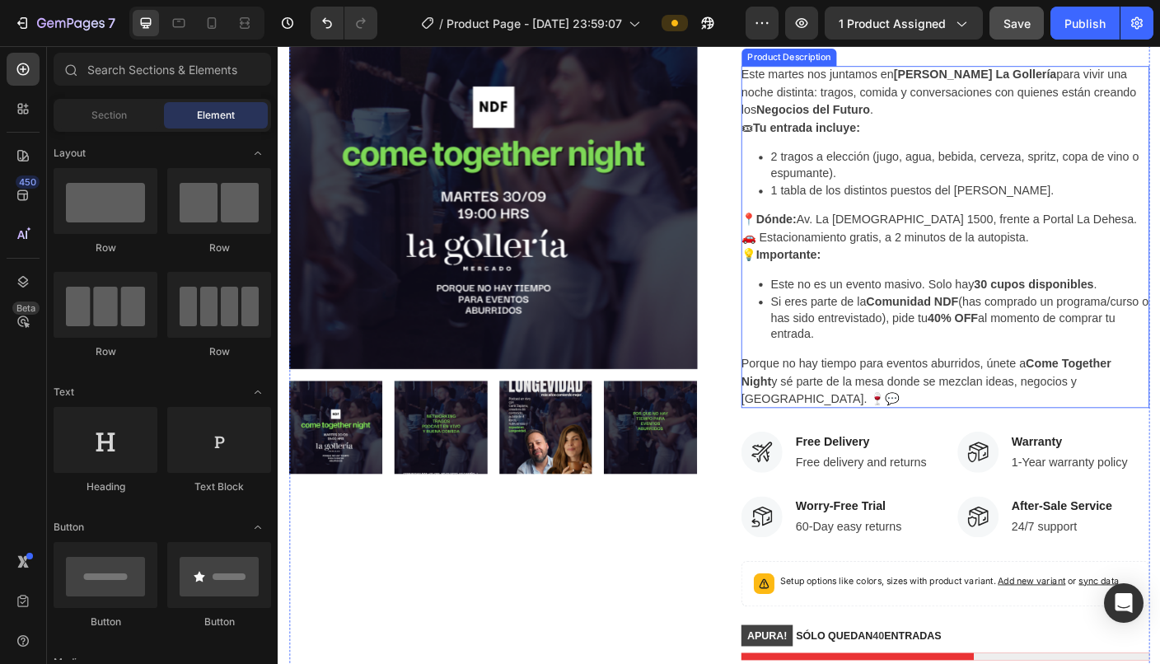
scroll to position [268, 0]
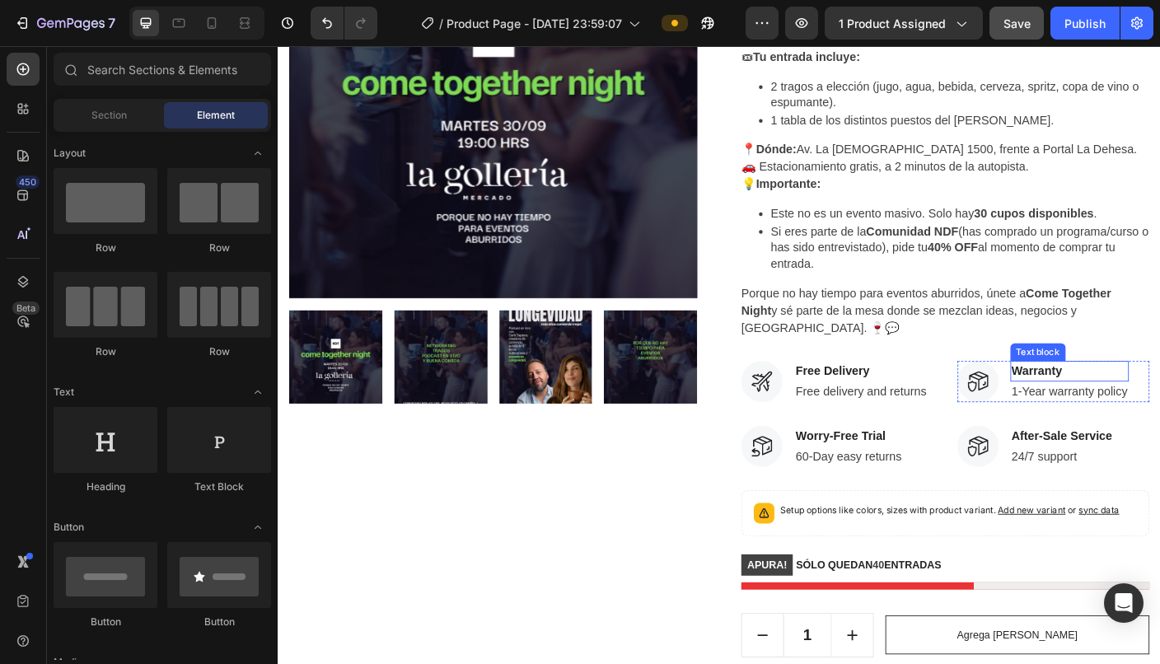
click at [1032, 402] on p "Warranty" at bounding box center [1164, 410] width 130 height 20
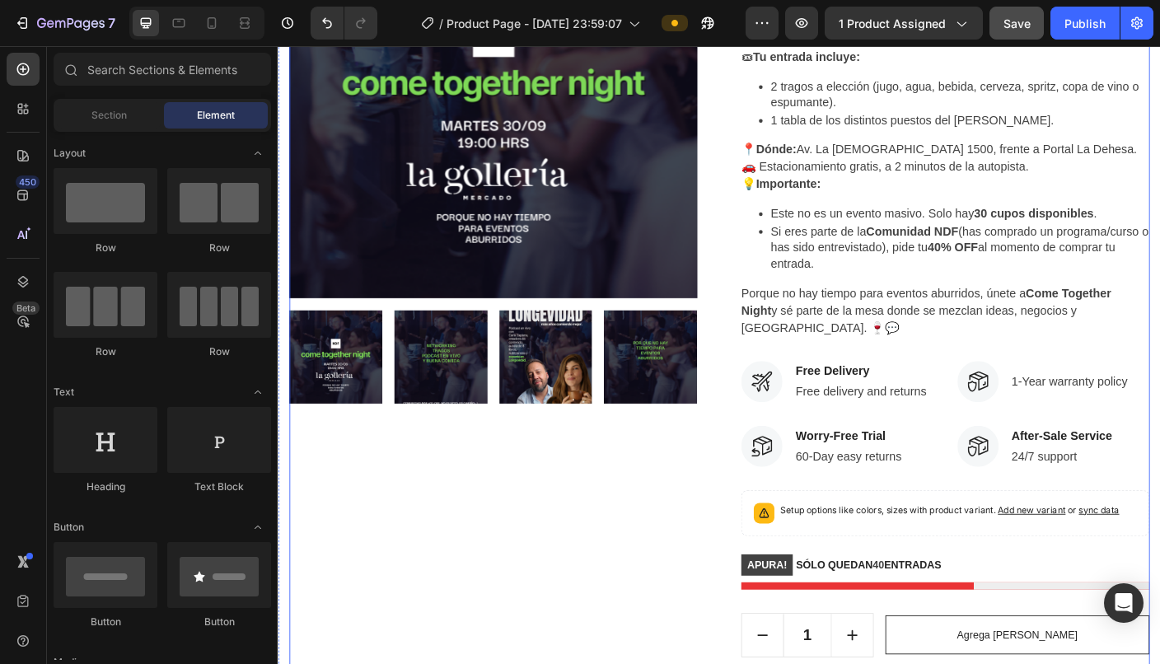
click at [788, 453] on div "Product Images Come together Night - 29/09 Product Title $37,000 Product Price …" at bounding box center [772, 345] width 964 height 947
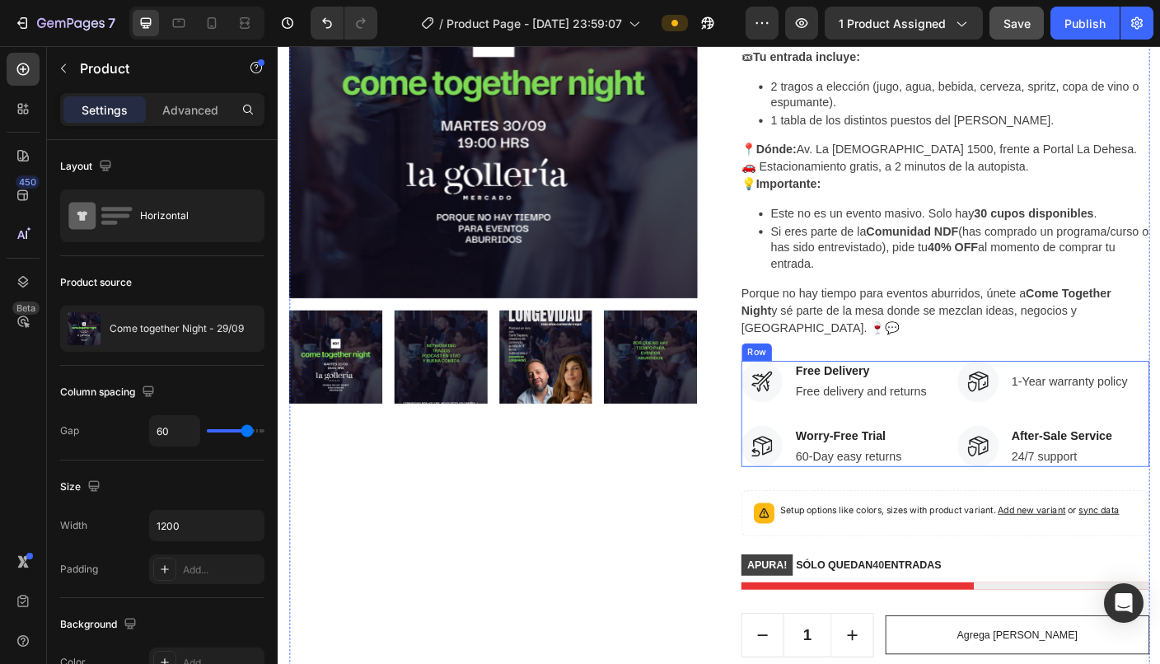
click at [811, 462] on div "Image Free Delivery Text block Free delivery and returns Text block Row Image W…" at bounding box center [904, 458] width 216 height 119
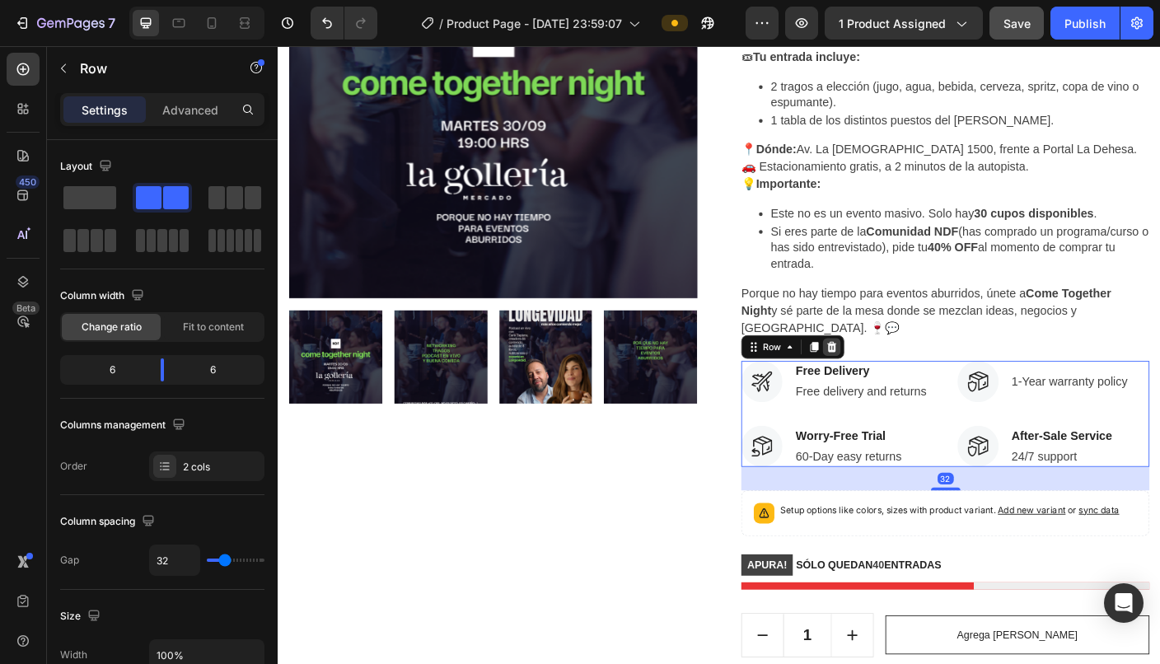
click at [899, 384] on icon at bounding box center [898, 383] width 11 height 12
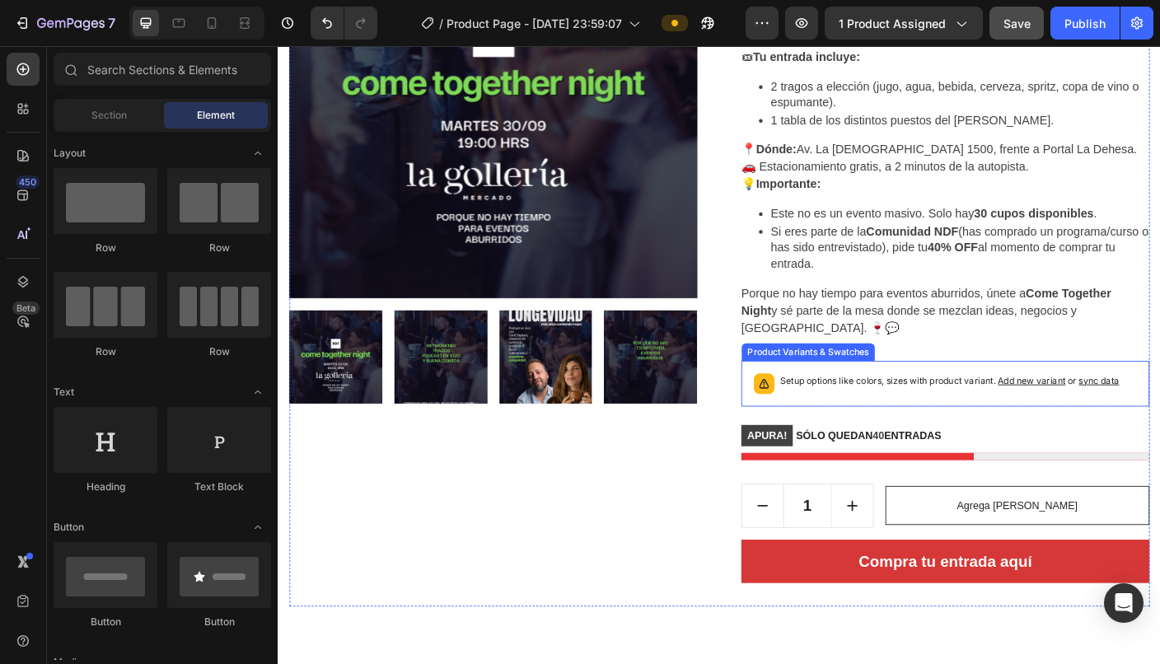
click at [891, 441] on div "Setup options like colors, sizes with product variant. Add new variant or sync …" at bounding box center [1025, 424] width 442 height 36
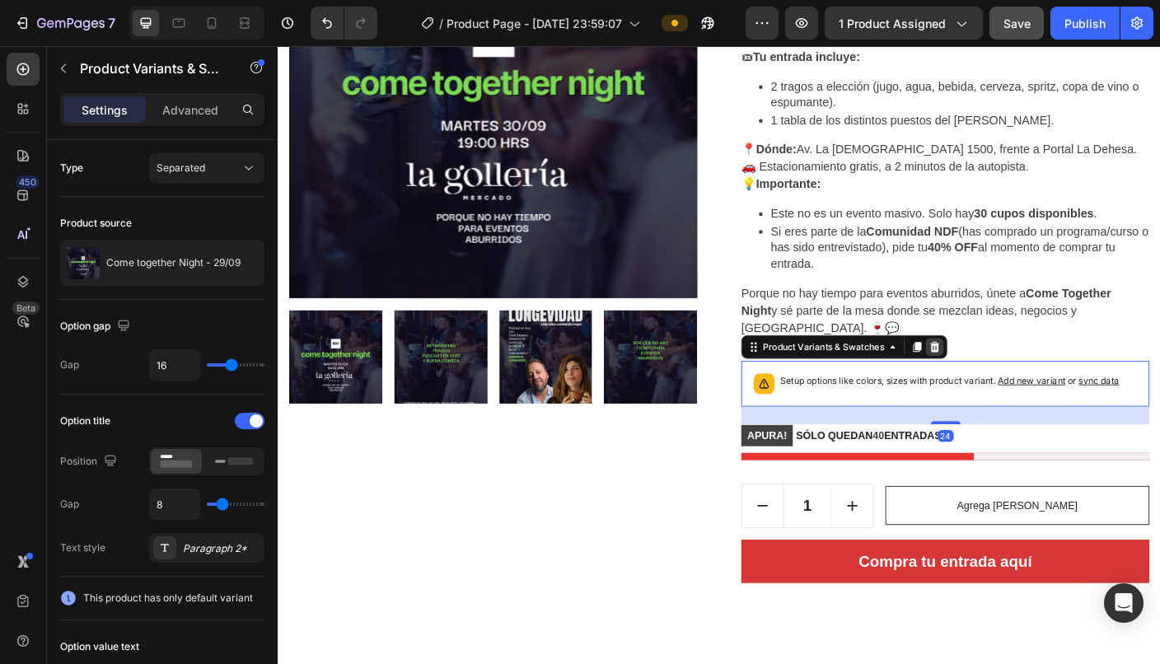
click at [1009, 382] on icon at bounding box center [1013, 383] width 11 height 12
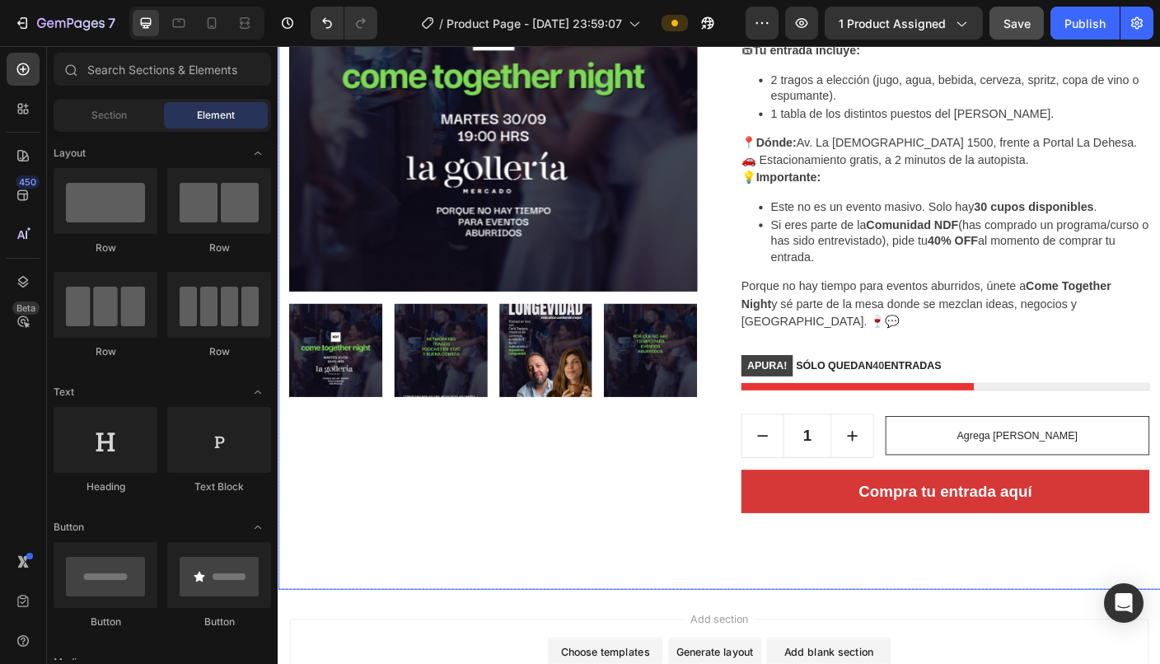
scroll to position [0, 0]
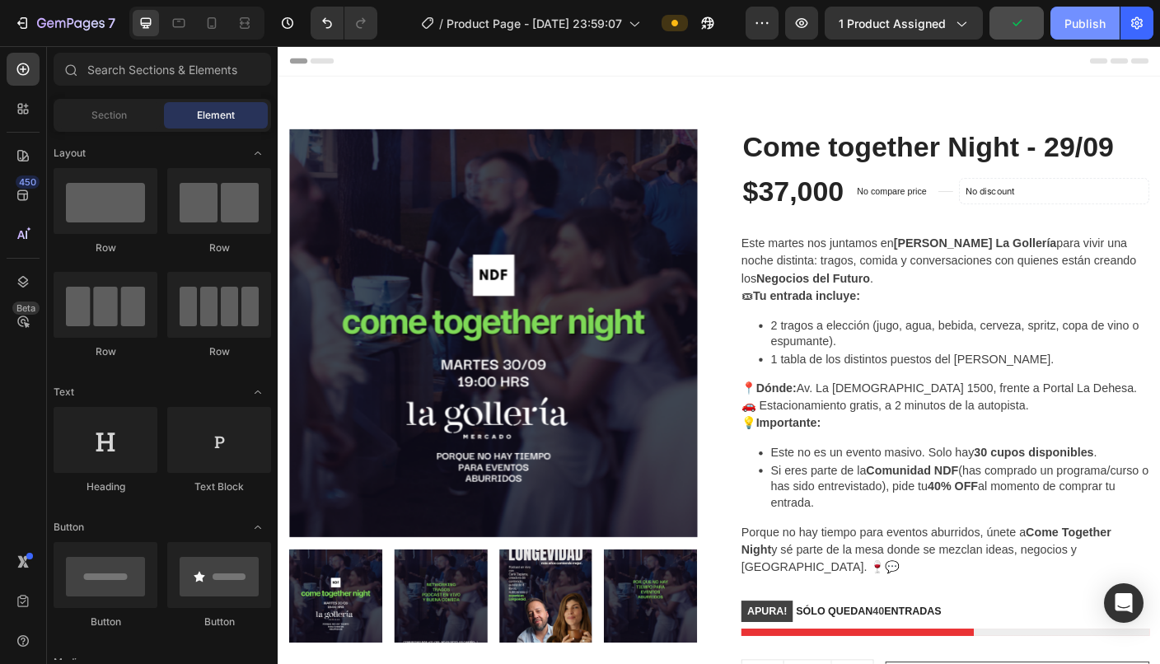
click at [1032, 21] on button "Publish" at bounding box center [1084, 23] width 69 height 33
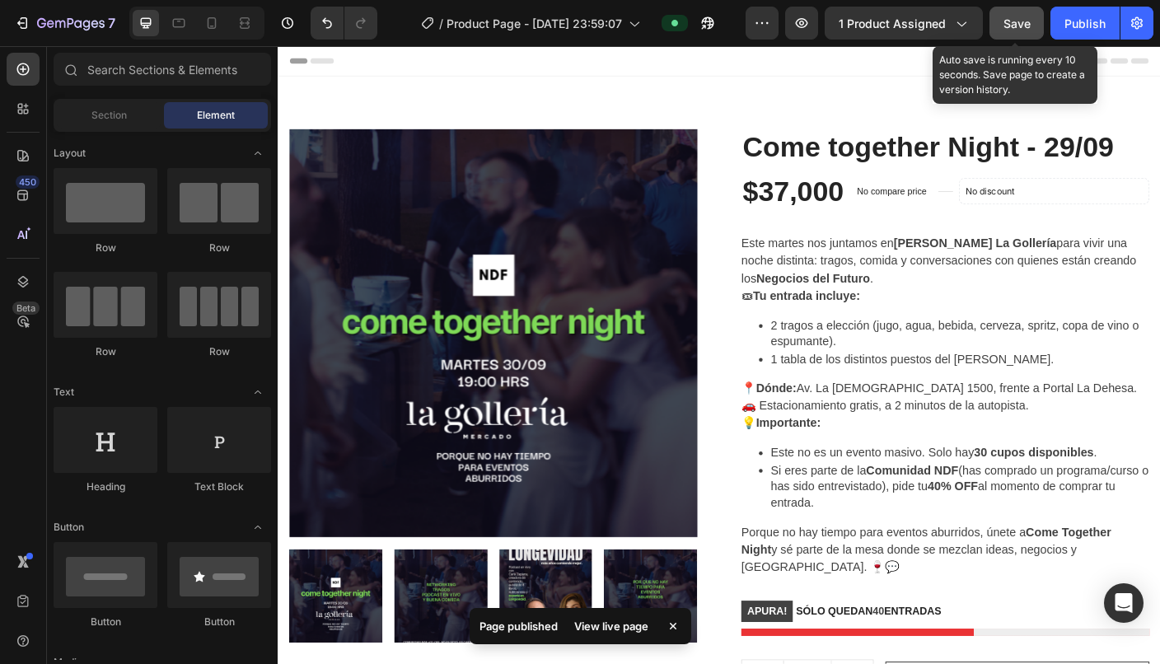
click at [1032, 32] on button "Save" at bounding box center [1016, 23] width 54 height 33
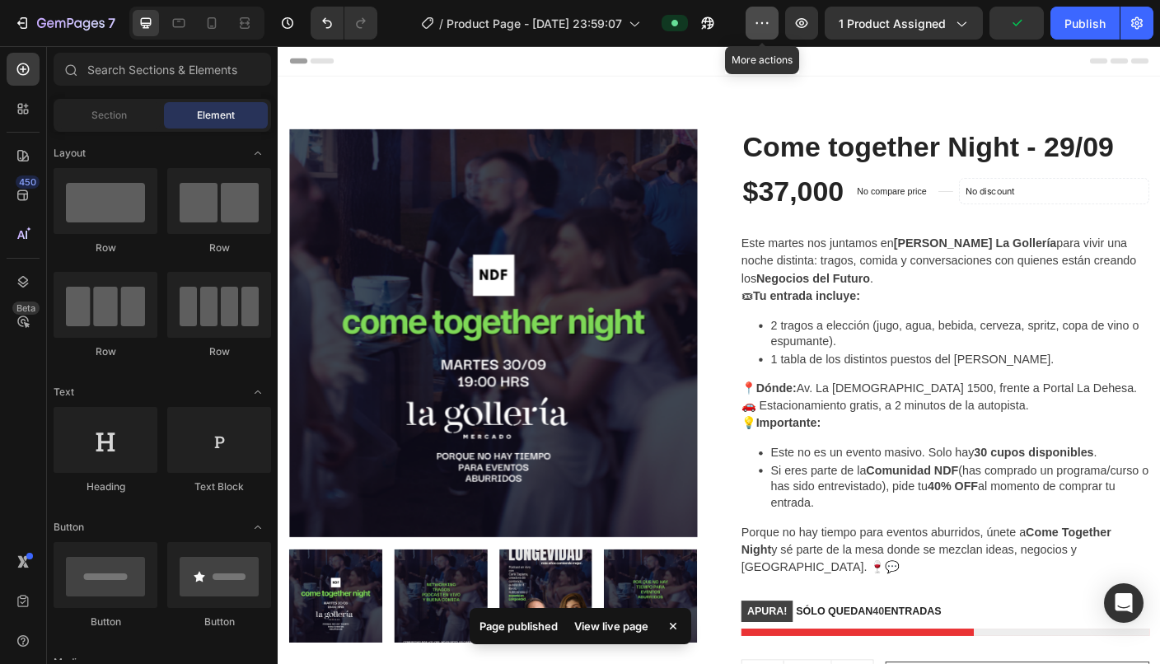
click at [764, 27] on icon "button" at bounding box center [762, 23] width 16 height 16
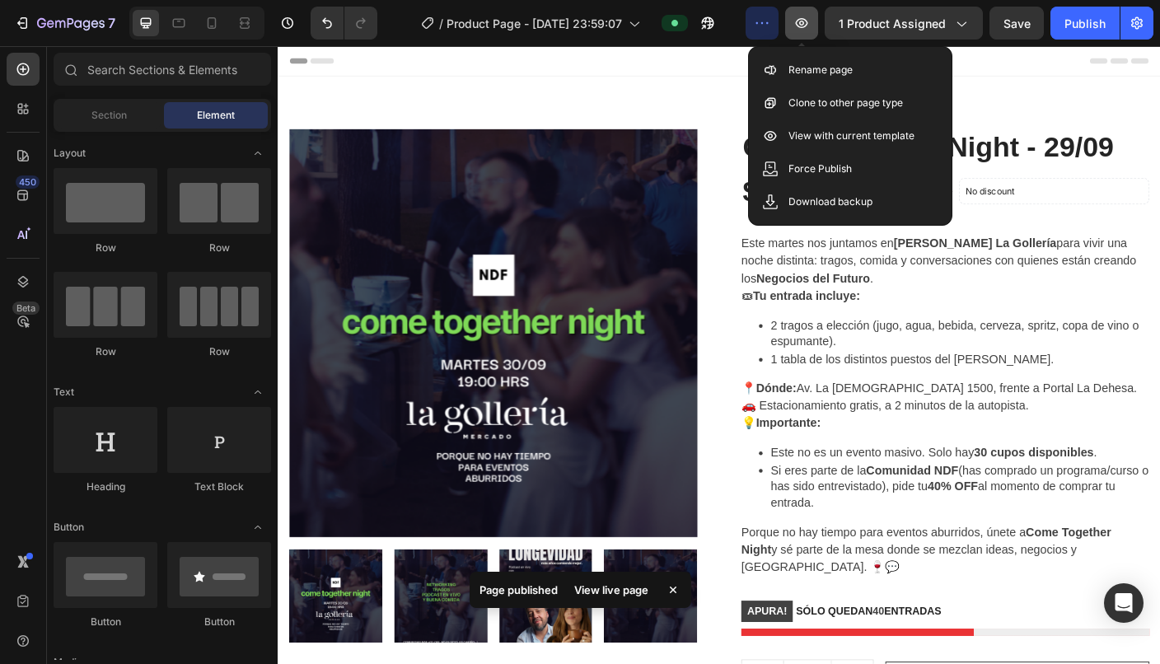
click at [805, 31] on button "button" at bounding box center [801, 23] width 33 height 33
